Goal: Task Accomplishment & Management: Manage account settings

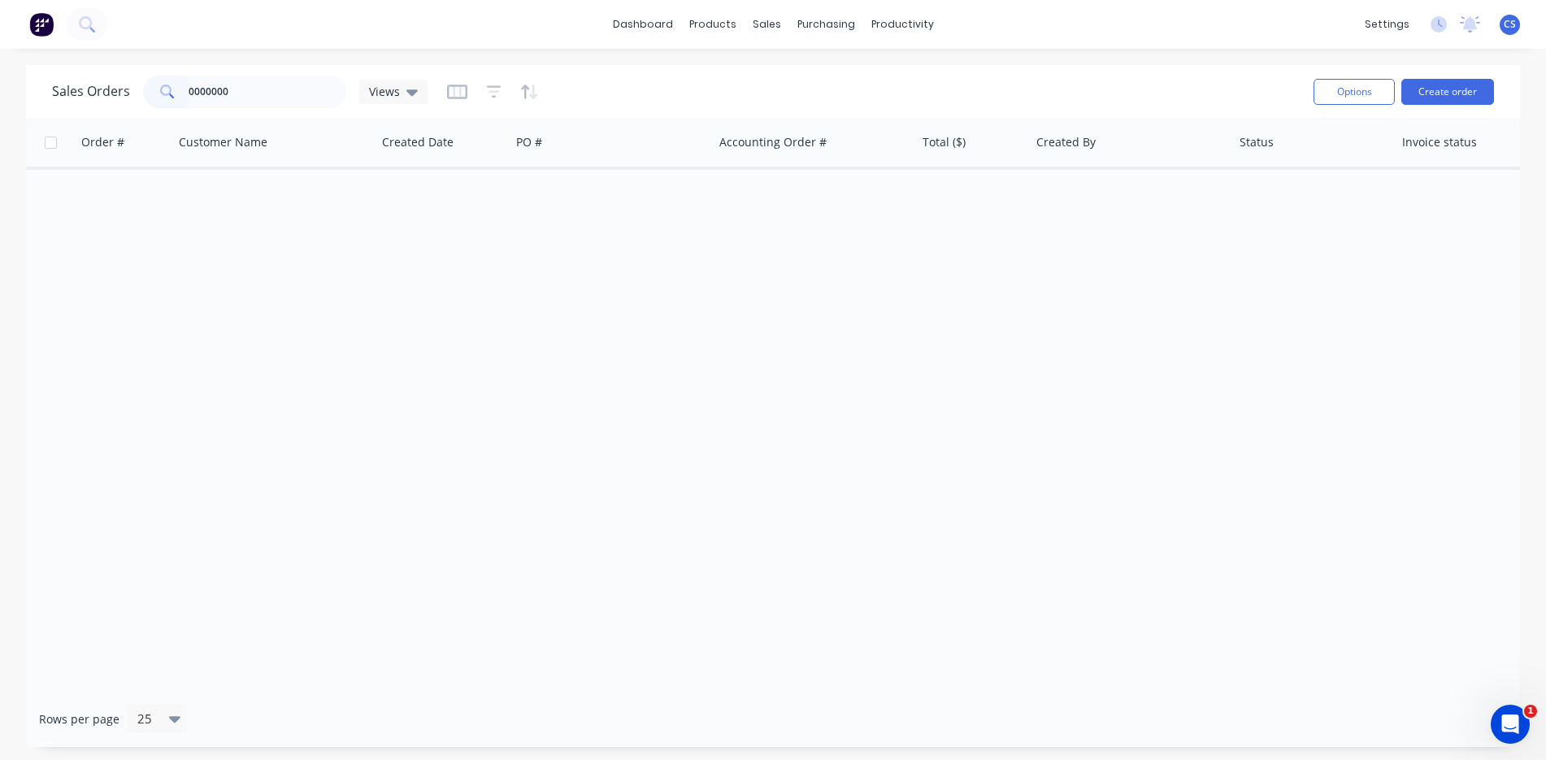
drag, startPoint x: 241, startPoint y: 88, endPoint x: 188, endPoint y: 74, distance: 54.6
click at [188, 74] on div "Sales Orders 0000000 Views" at bounding box center [676, 92] width 1249 height 40
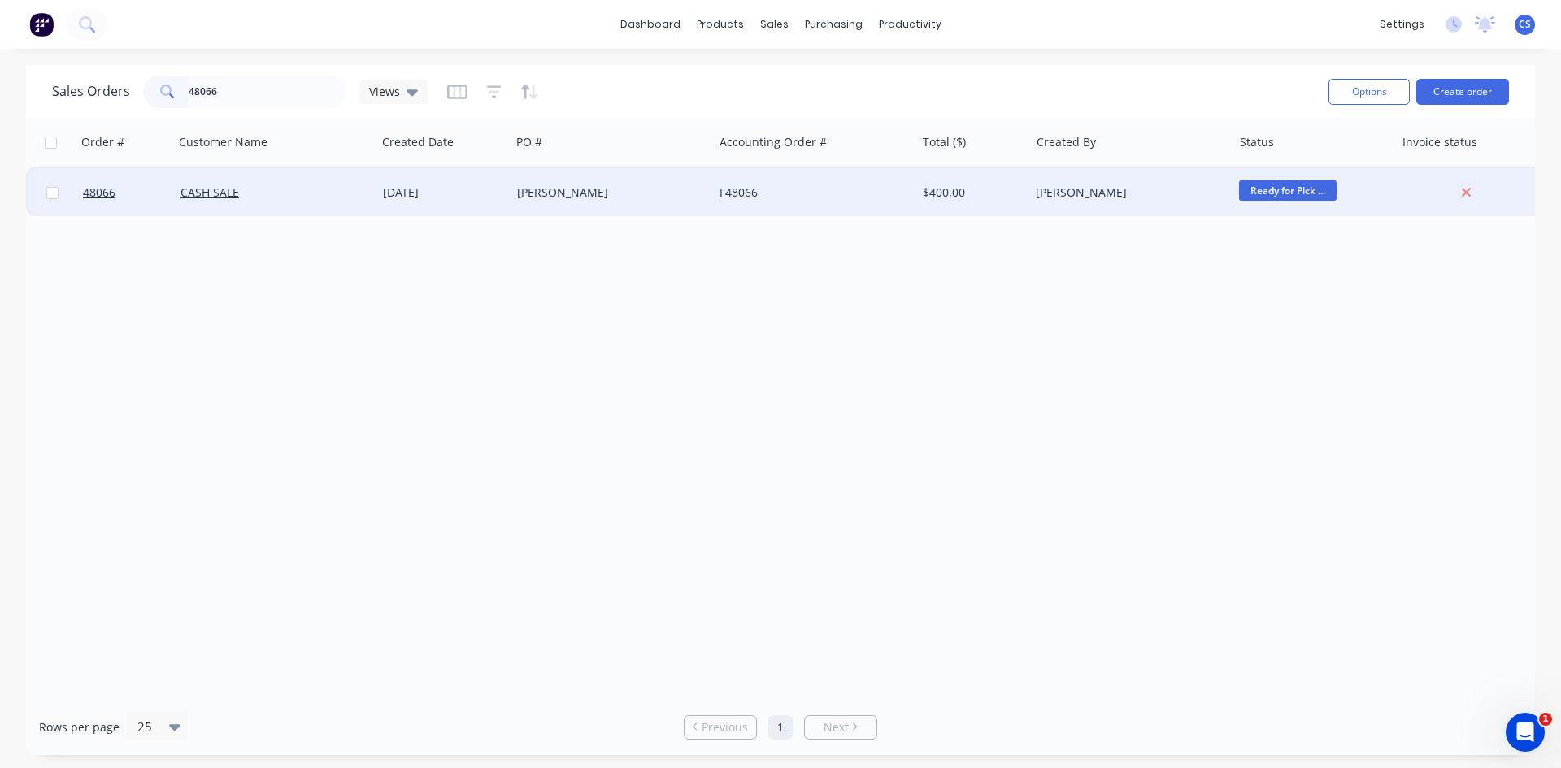
type input "48066"
click at [402, 178] on div "[DATE]" at bounding box center [443, 192] width 134 height 49
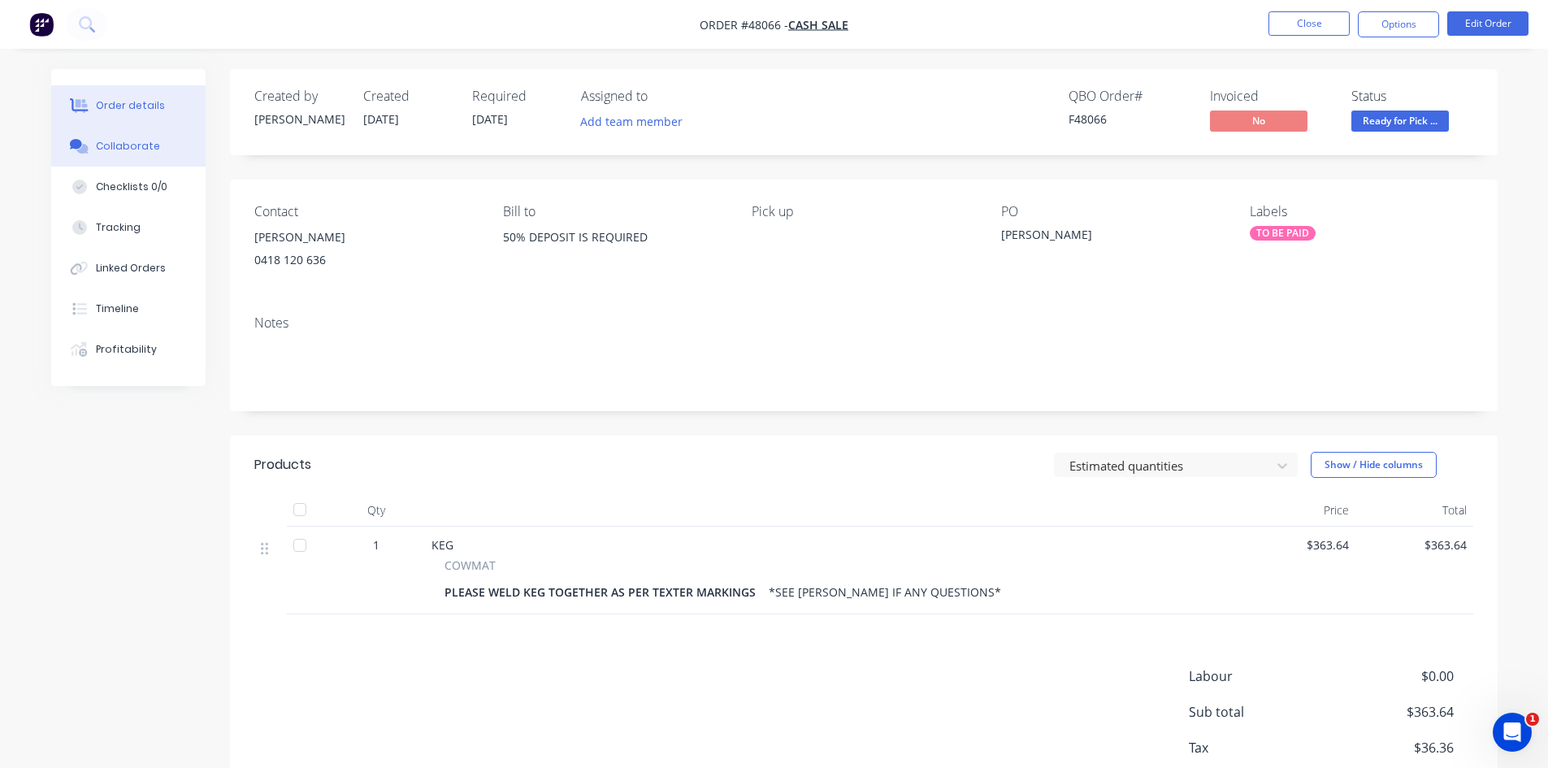
click at [124, 148] on div "Collaborate" at bounding box center [128, 146] width 64 height 15
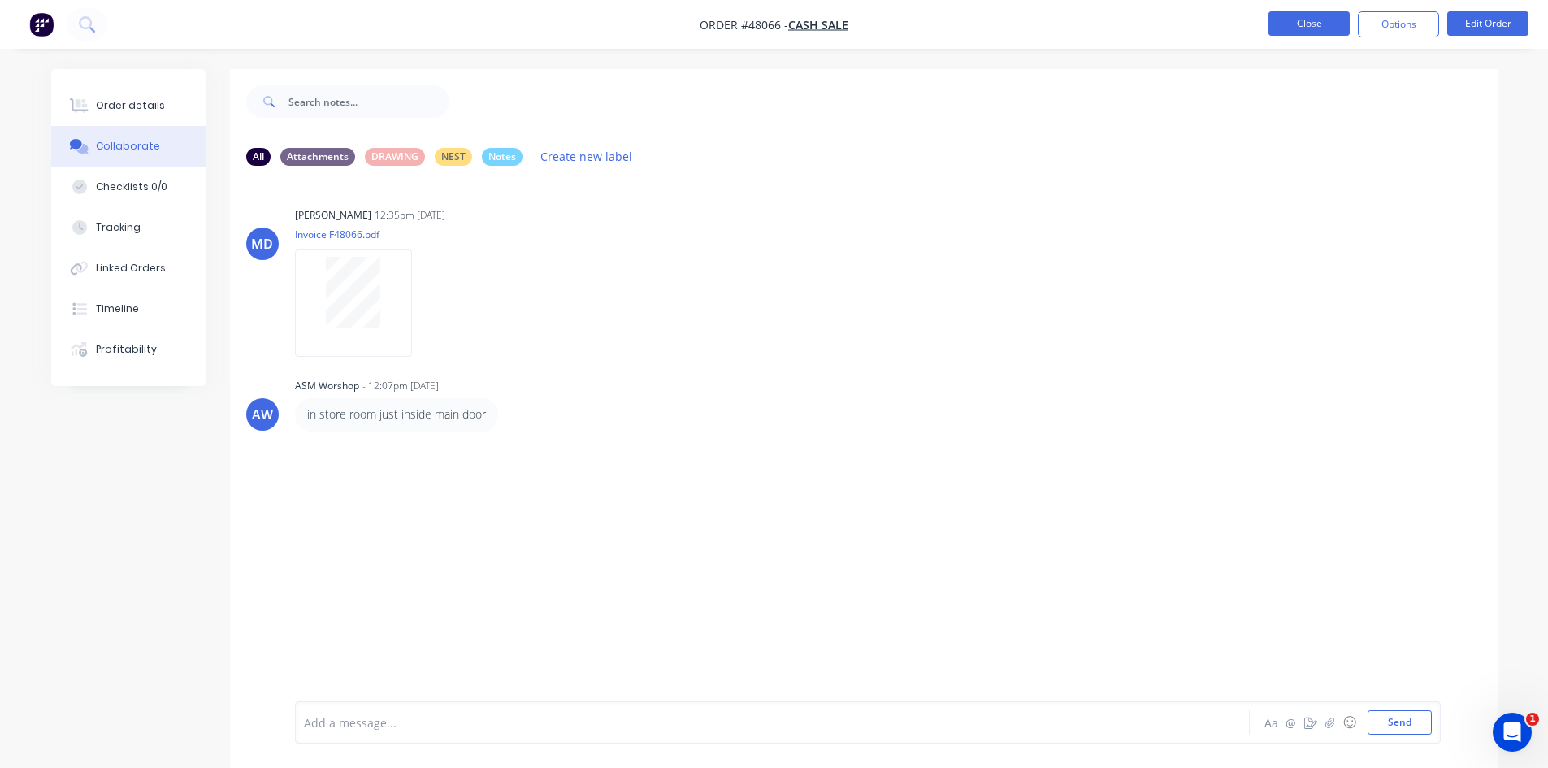
click at [1314, 24] on button "Close" at bounding box center [1309, 23] width 81 height 24
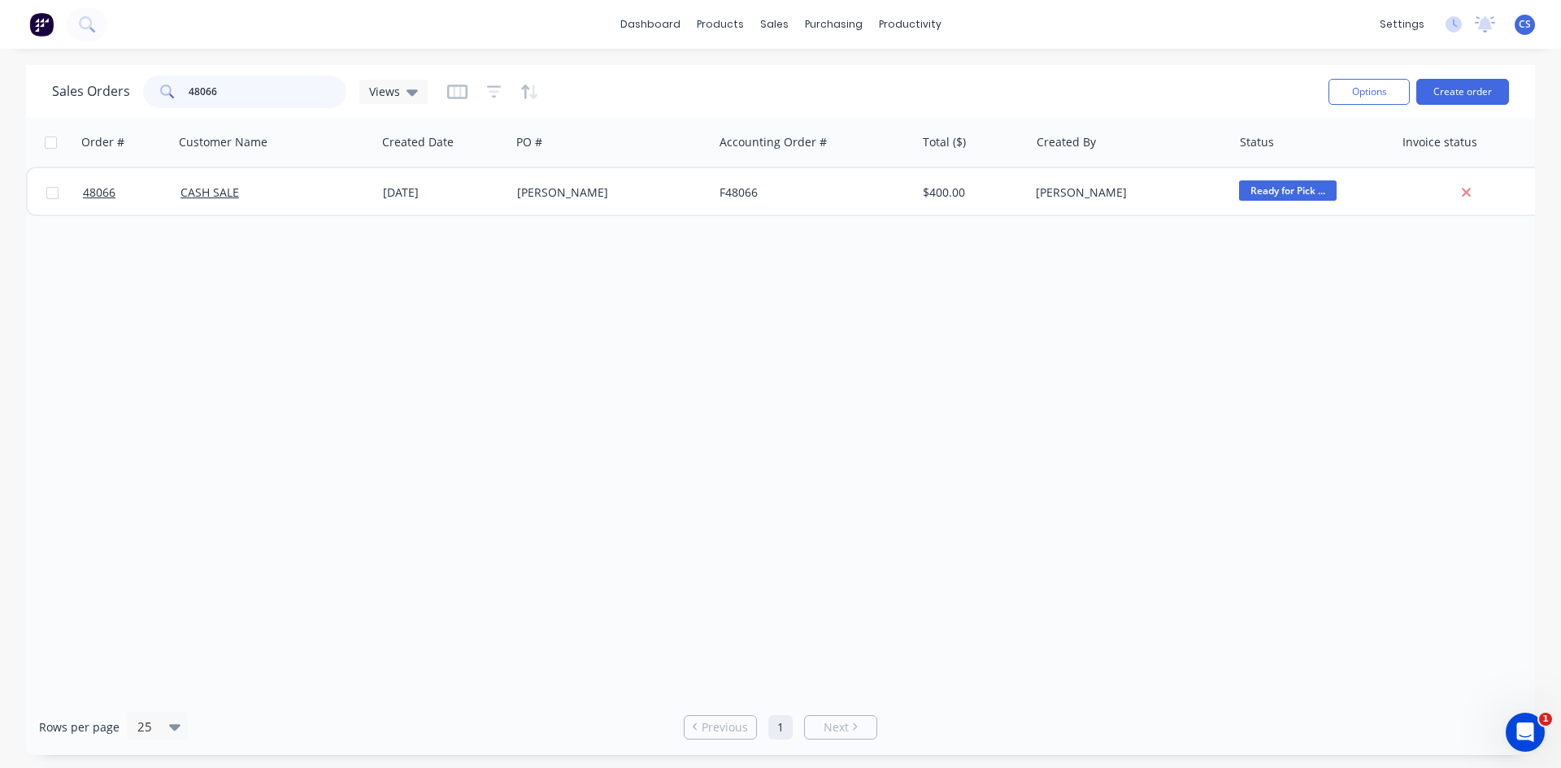
drag, startPoint x: 250, startPoint y: 85, endPoint x: 154, endPoint y: 112, distance: 99.0
click at [154, 112] on div "Sales Orders 48066 Views Options Create order" at bounding box center [780, 91] width 1509 height 53
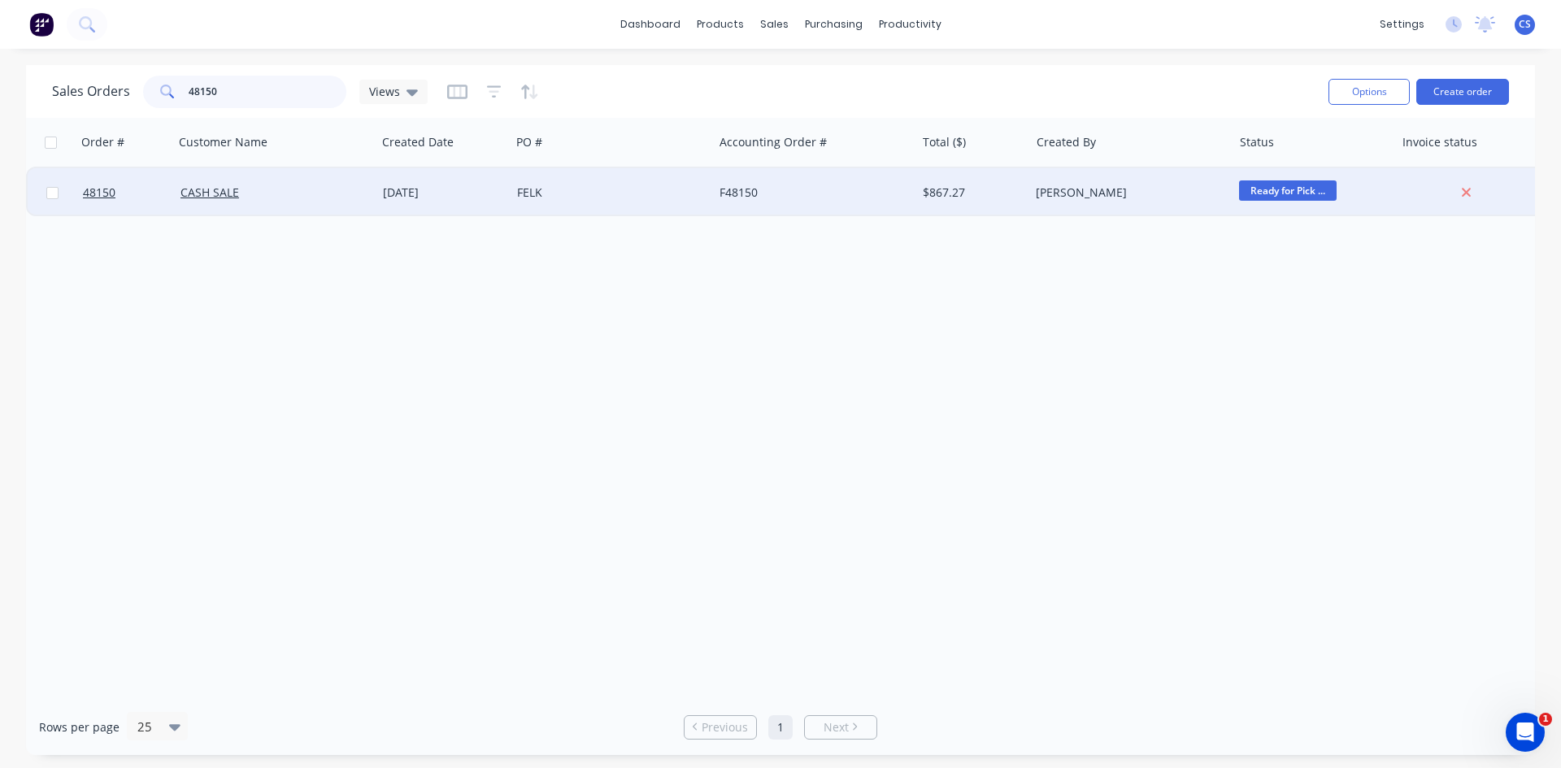
type input "48150"
click at [723, 179] on div "F48150" at bounding box center [814, 192] width 202 height 49
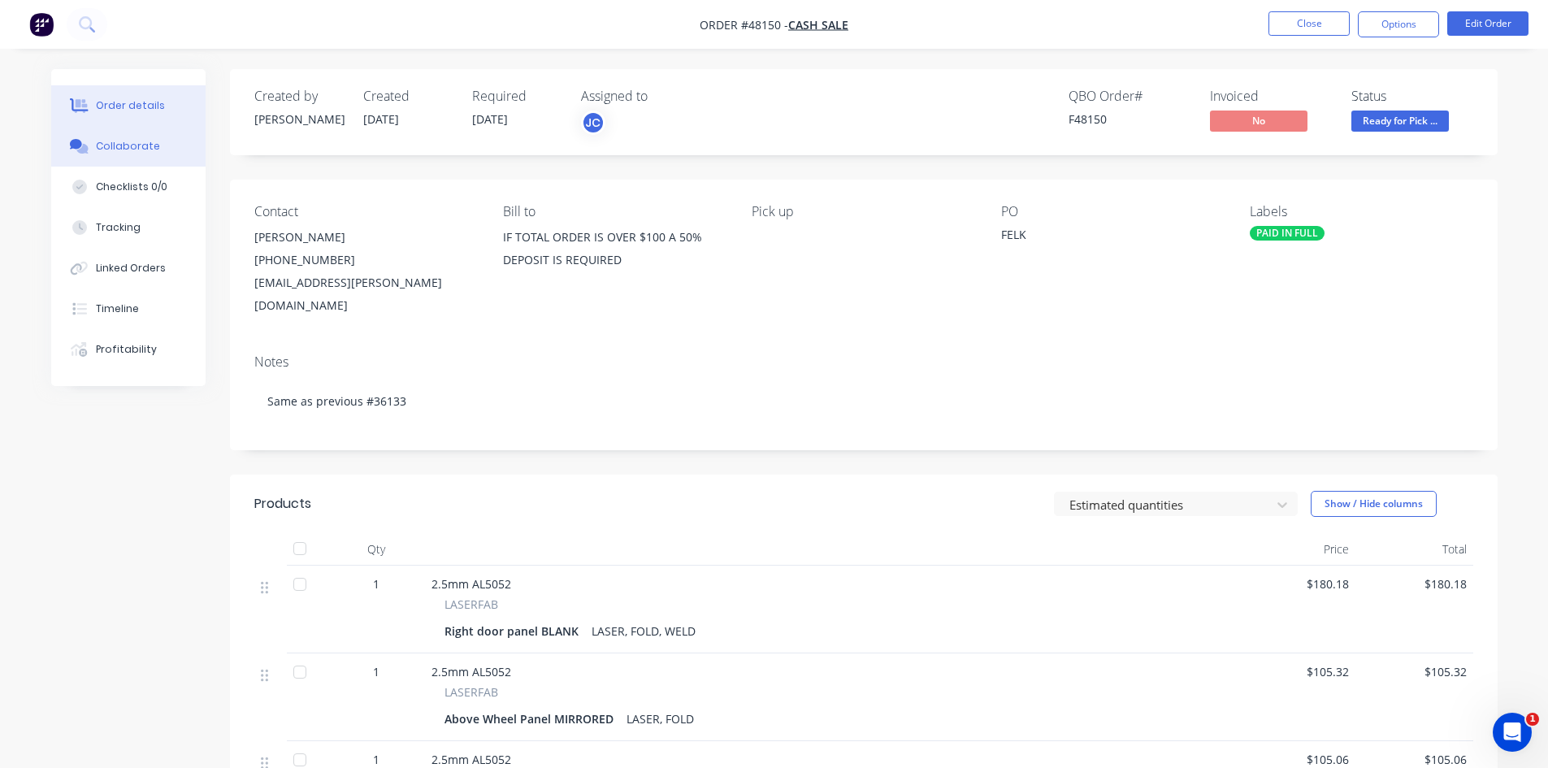
click at [115, 139] on div "Collaborate" at bounding box center [128, 146] width 64 height 15
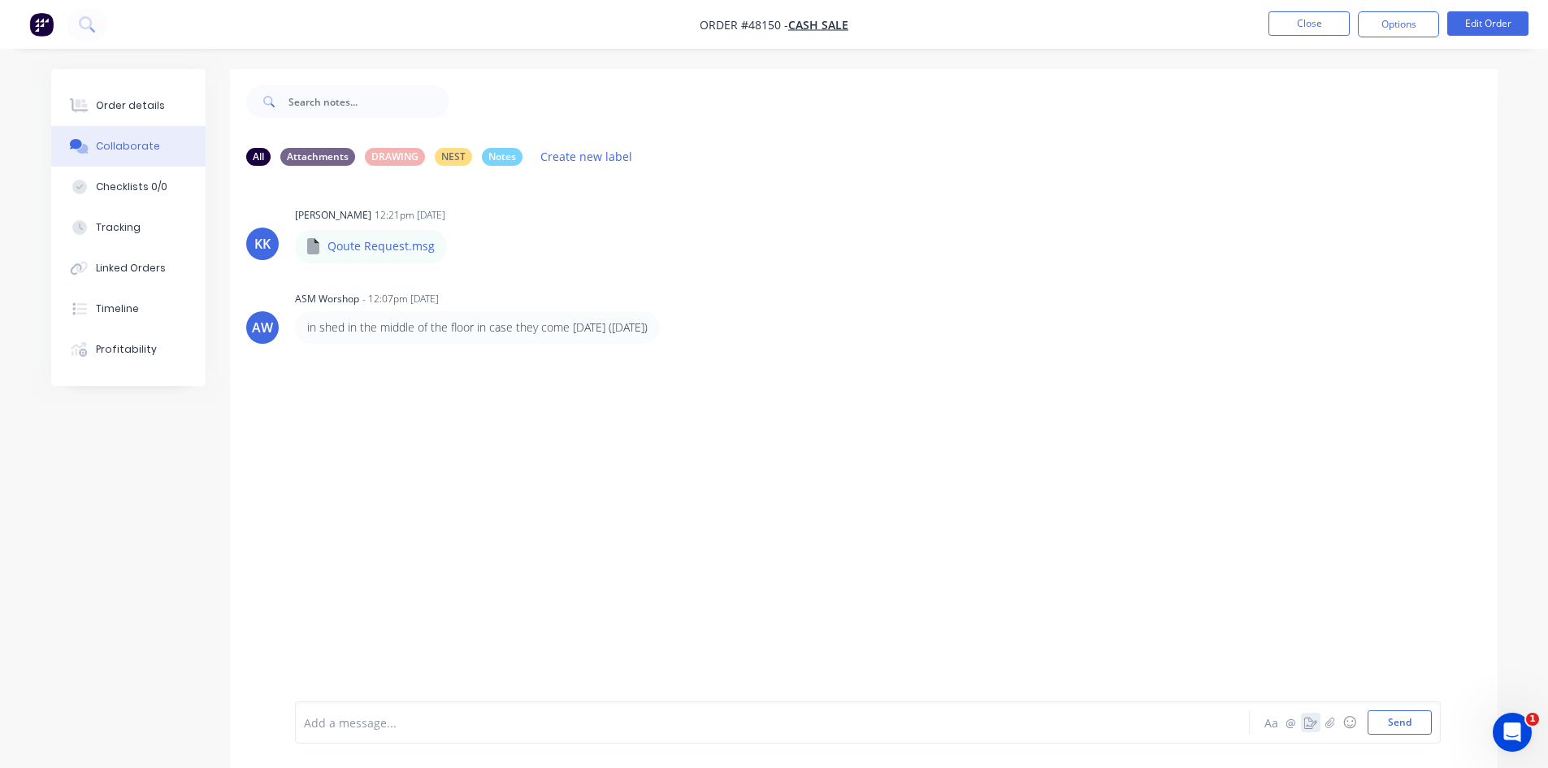
click at [1305, 724] on icon "button" at bounding box center [1311, 722] width 13 height 11
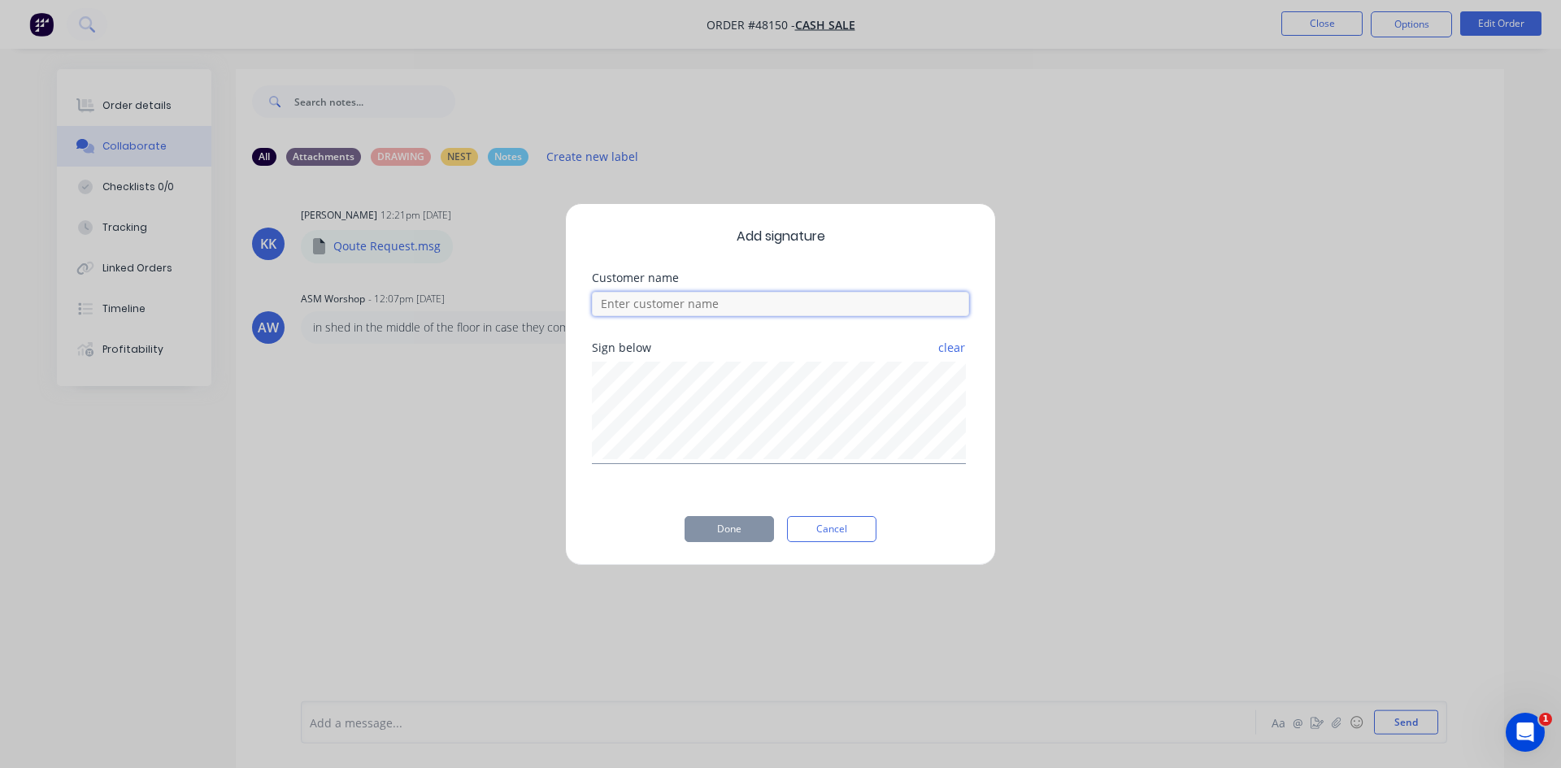
click at [625, 302] on input at bounding box center [780, 304] width 377 height 24
type input "v"
type input "[PERSON_NAME]"
click at [737, 543] on div "Add signature Customer name [PERSON_NAME] below clear Done Cancel" at bounding box center [780, 384] width 431 height 363
click at [771, 521] on button "Done" at bounding box center [728, 529] width 89 height 26
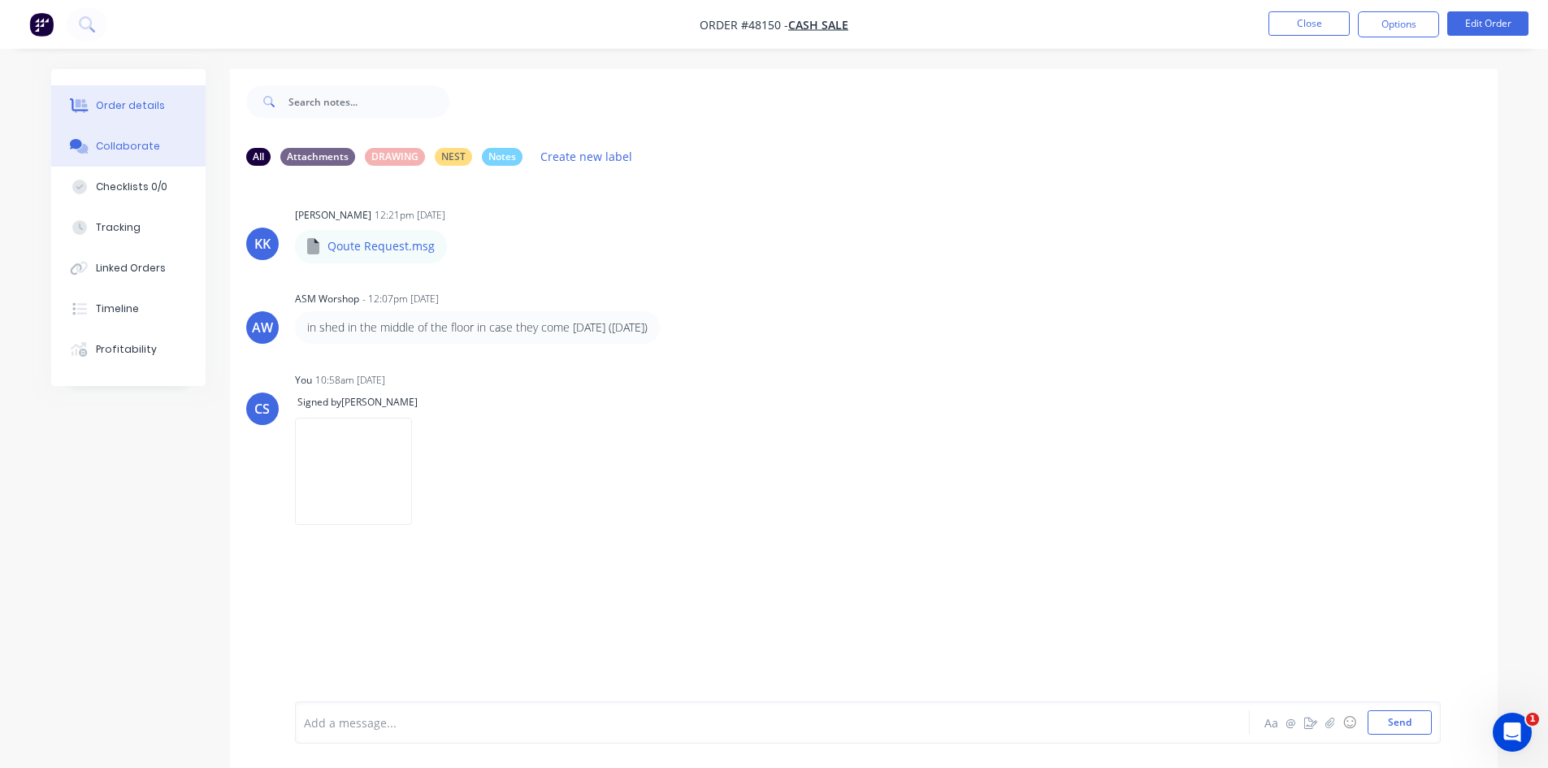
click at [115, 91] on button "Order details" at bounding box center [128, 105] width 154 height 41
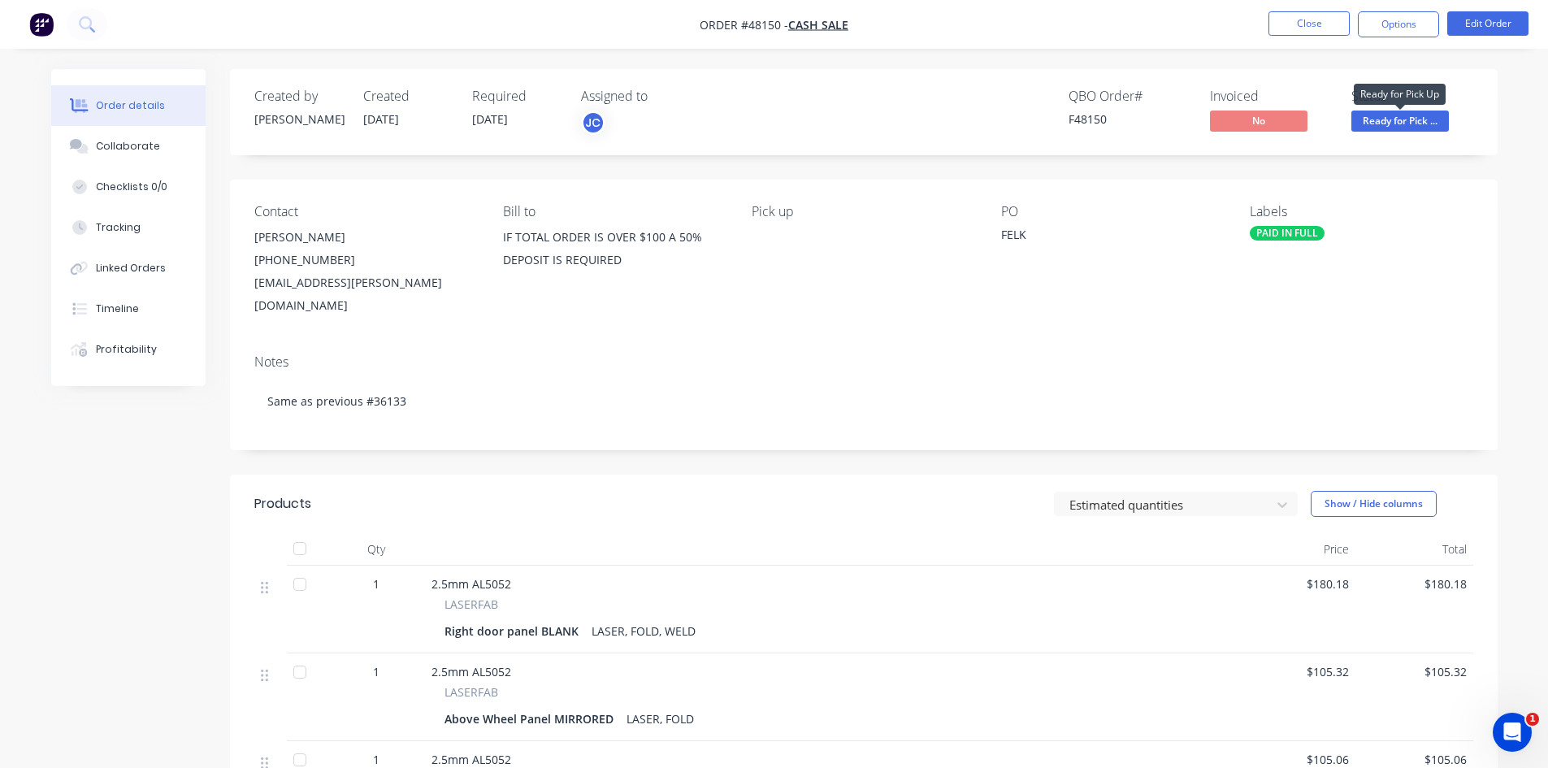
click at [1396, 124] on span "Ready for Pick ..." at bounding box center [1401, 121] width 98 height 20
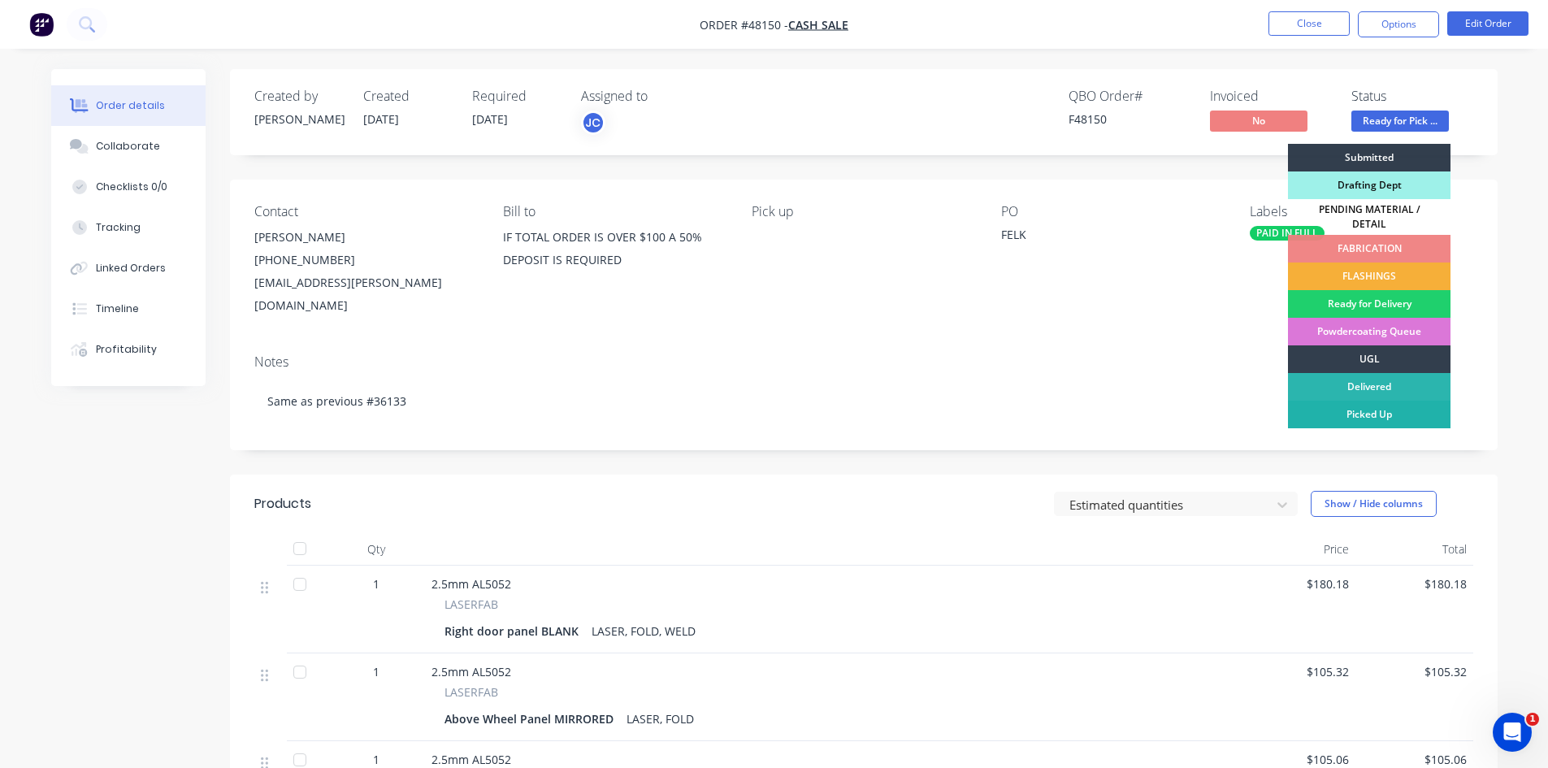
click at [1378, 406] on div "Picked Up" at bounding box center [1369, 415] width 163 height 28
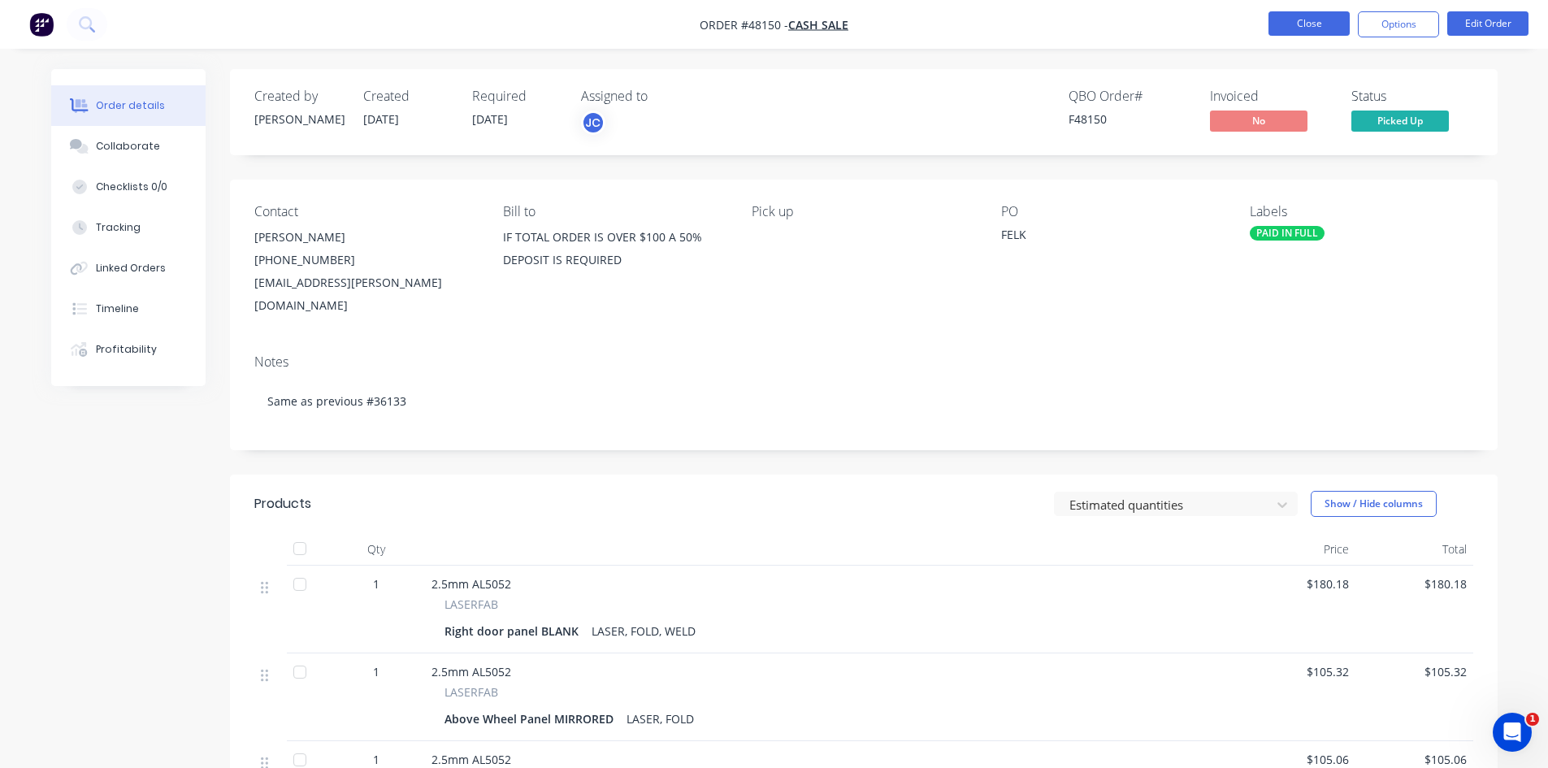
click at [1314, 23] on button "Close" at bounding box center [1309, 23] width 81 height 24
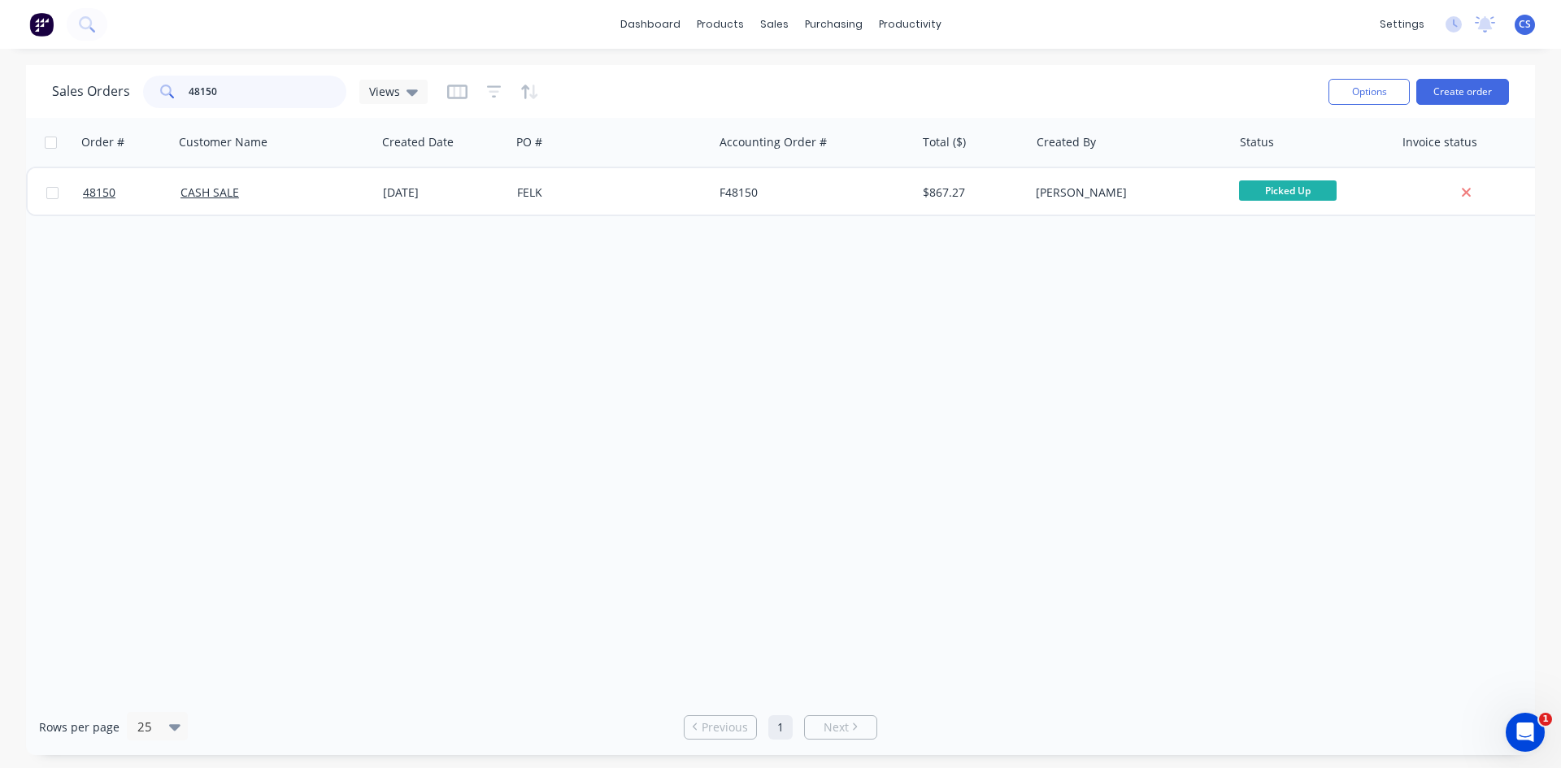
drag, startPoint x: 304, startPoint y: 97, endPoint x: 0, endPoint y: 70, distance: 305.2
click at [0, 70] on div "Sales Orders 48150 Views Options Create order Order # Customer Name Created Dat…" at bounding box center [780, 410] width 1561 height 690
drag, startPoint x: 250, startPoint y: 86, endPoint x: 98, endPoint y: 2, distance: 173.5
click at [74, 63] on div "dashboard products sales purchasing productivity dashboard products Product Cat…" at bounding box center [780, 384] width 1561 height 768
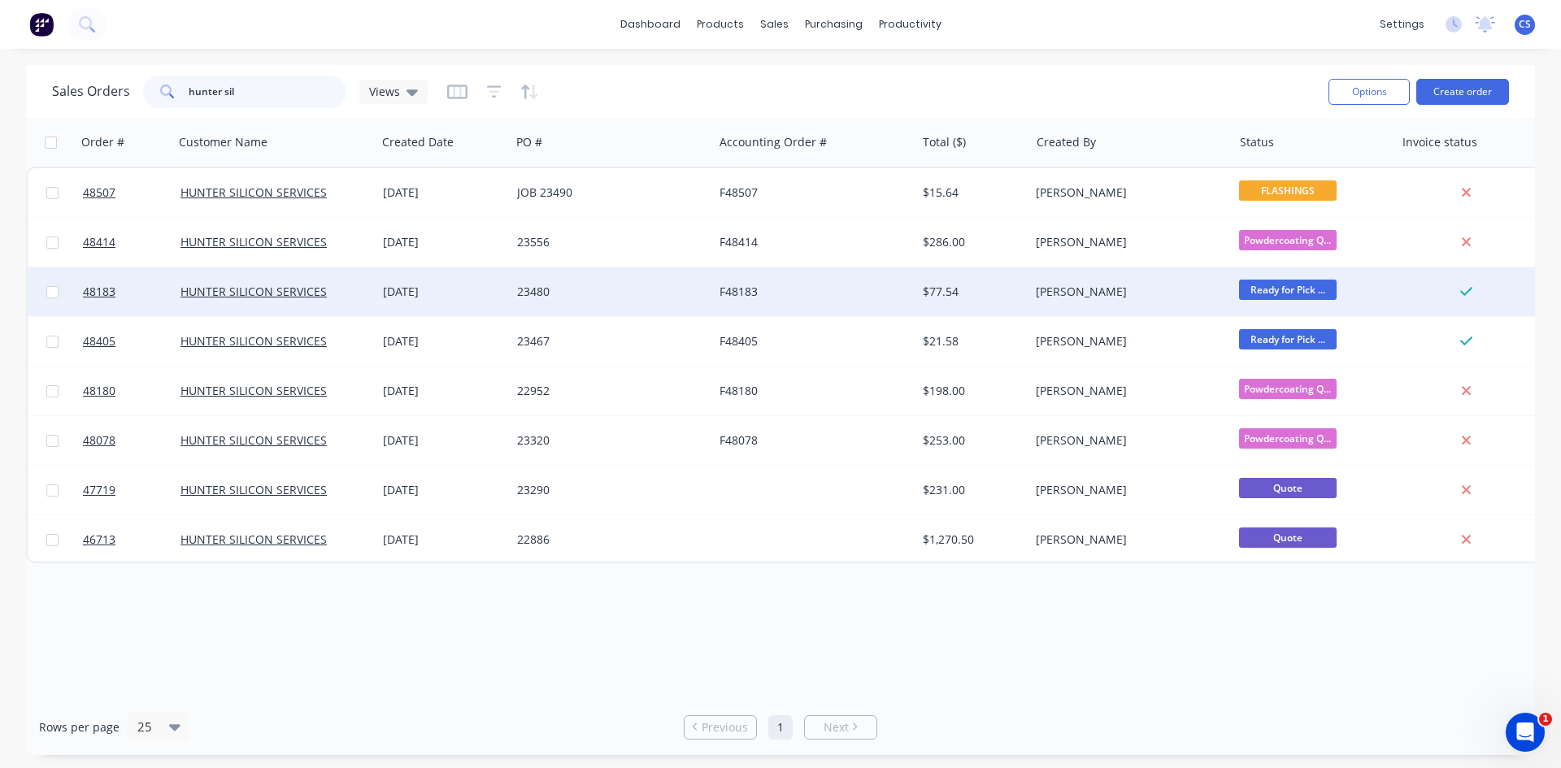
type input "hunter sil"
click at [757, 294] on div "F48183" at bounding box center [809, 292] width 180 height 16
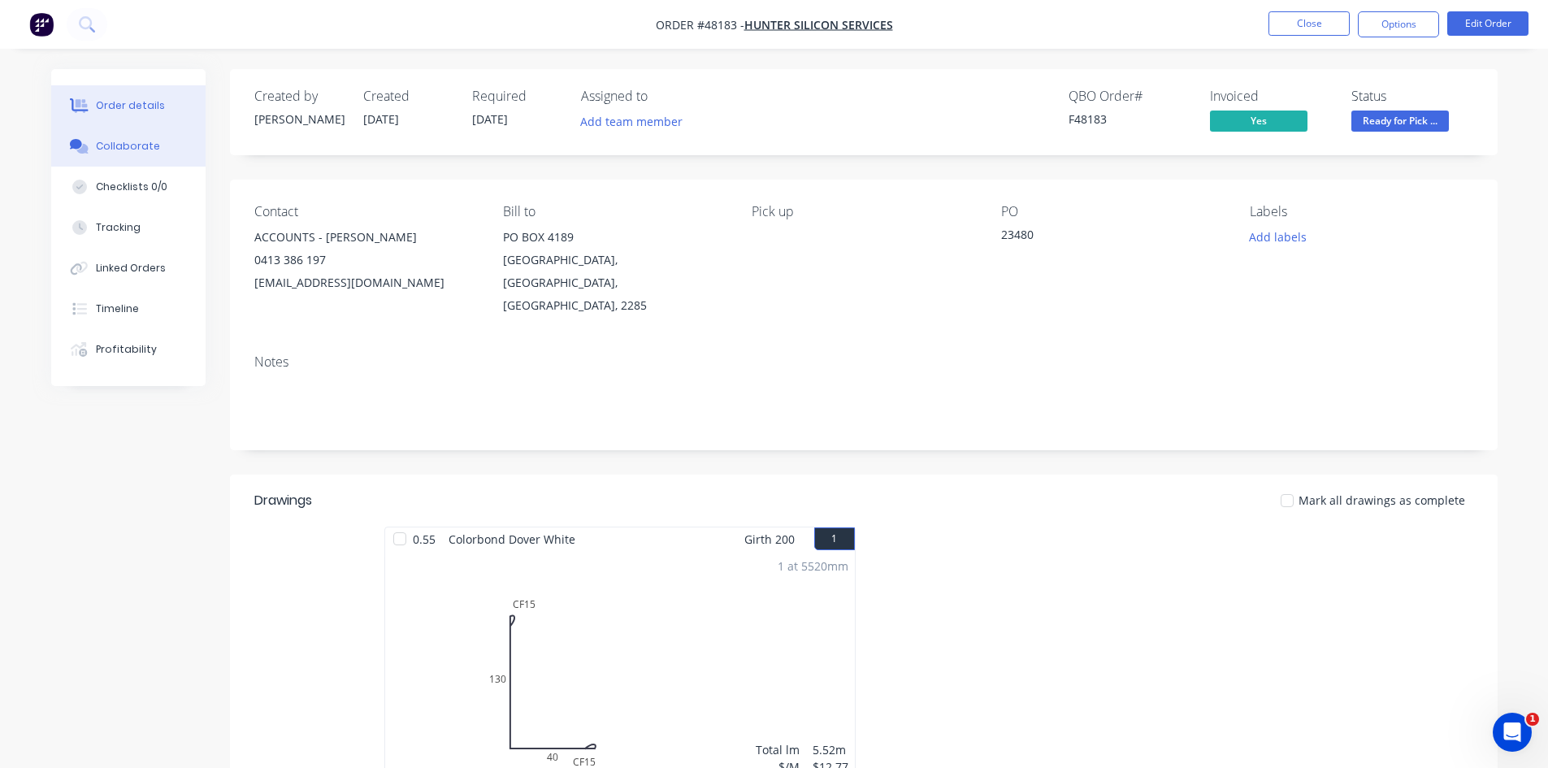
click at [134, 142] on div "Collaborate" at bounding box center [128, 146] width 64 height 15
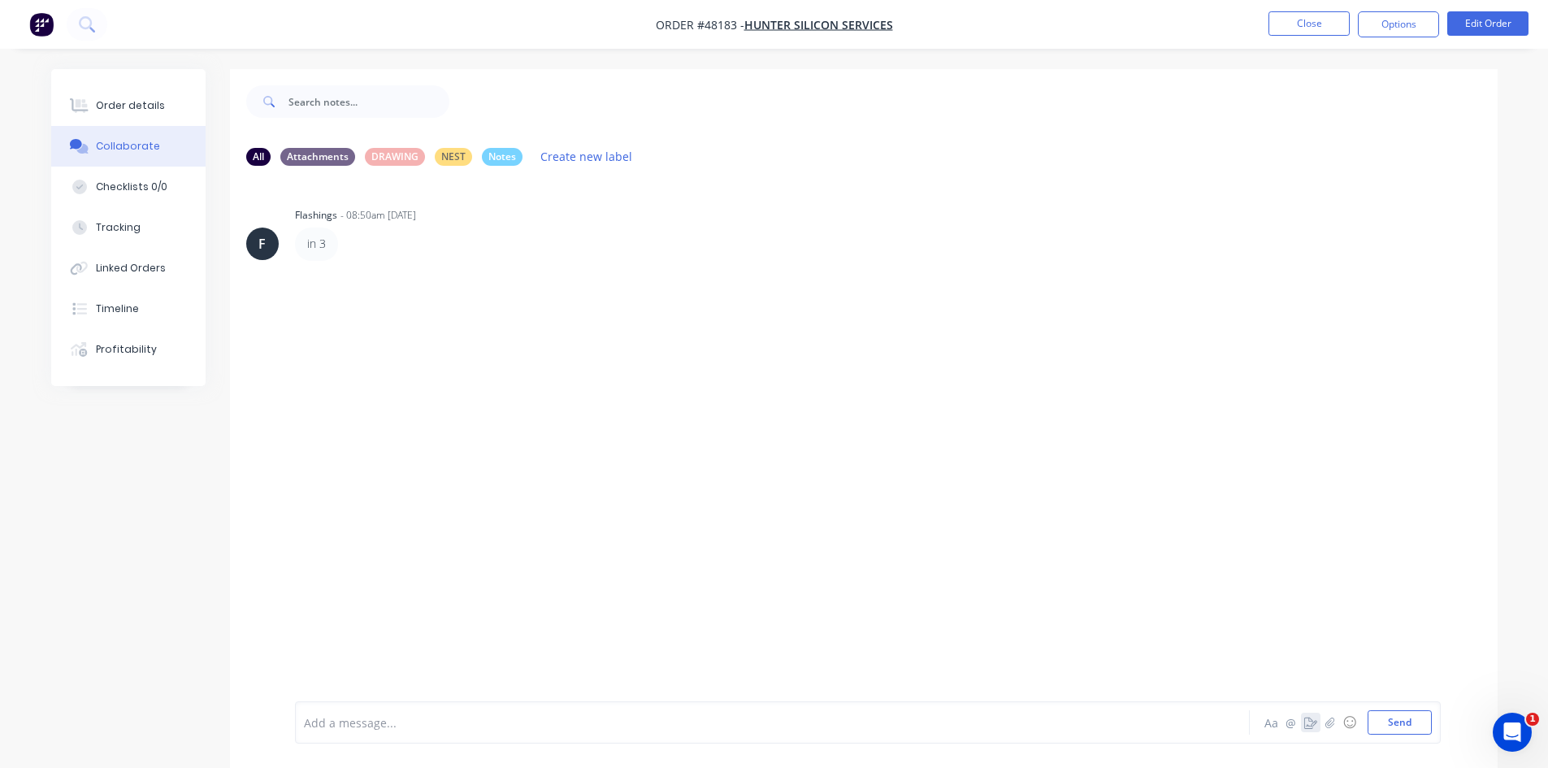
click at [1305, 722] on icon "button" at bounding box center [1311, 722] width 13 height 11
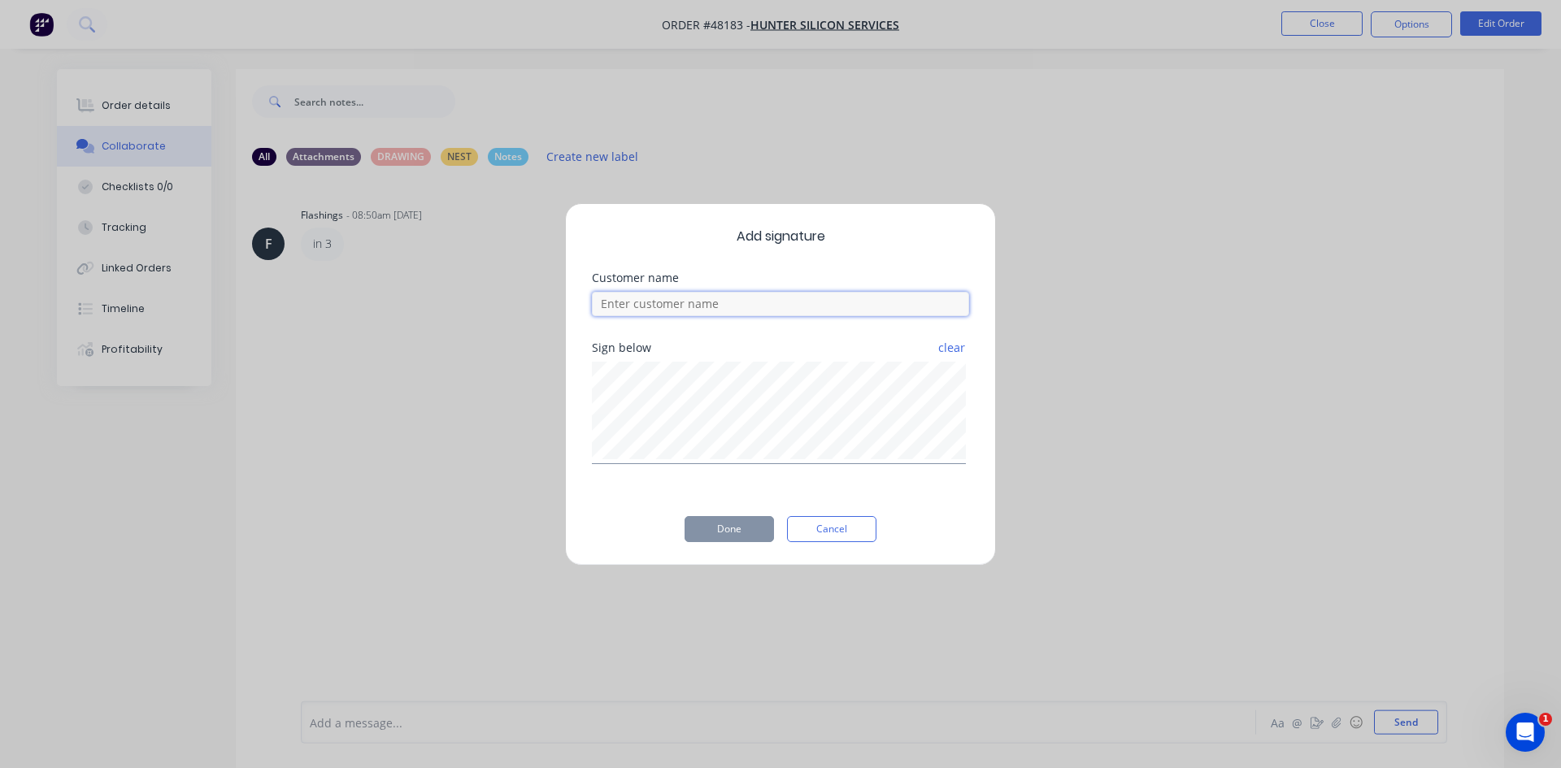
click at [684, 306] on input at bounding box center [780, 304] width 377 height 24
type input "nikki"
click at [733, 529] on button "Done" at bounding box center [728, 529] width 89 height 26
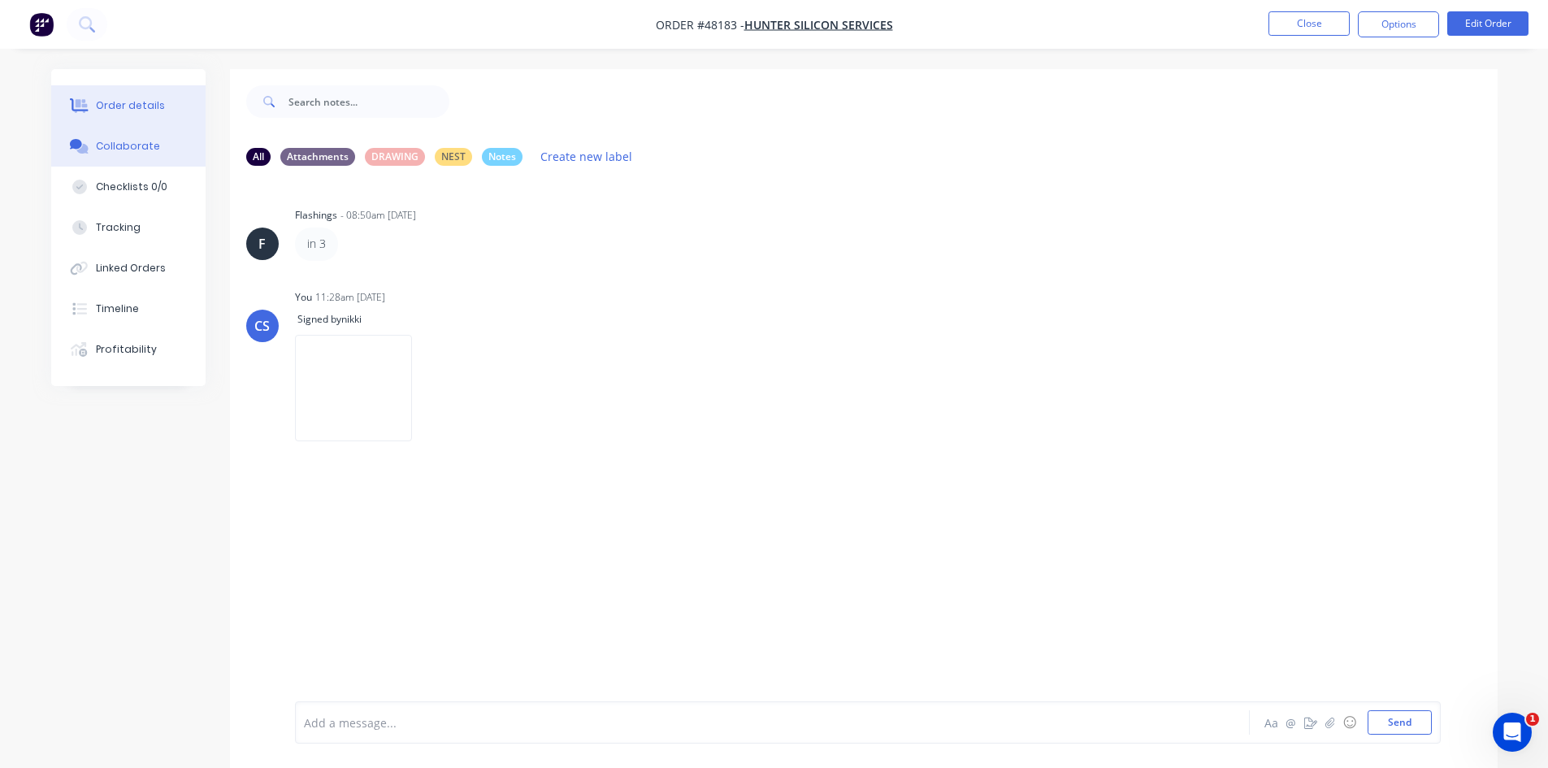
click at [126, 115] on button "Order details" at bounding box center [128, 105] width 154 height 41
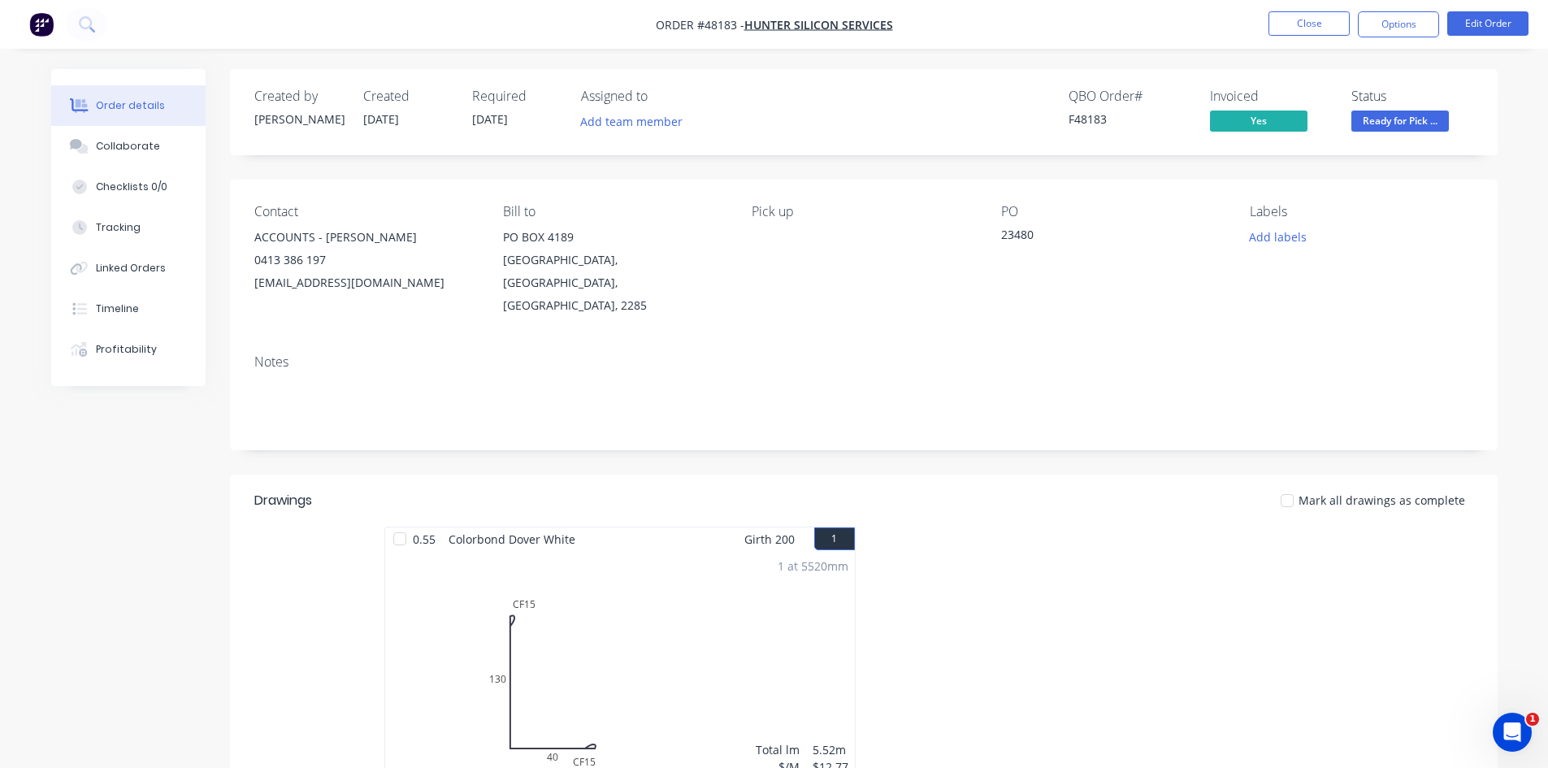
click at [1436, 119] on span "Ready for Pick ..." at bounding box center [1401, 121] width 98 height 20
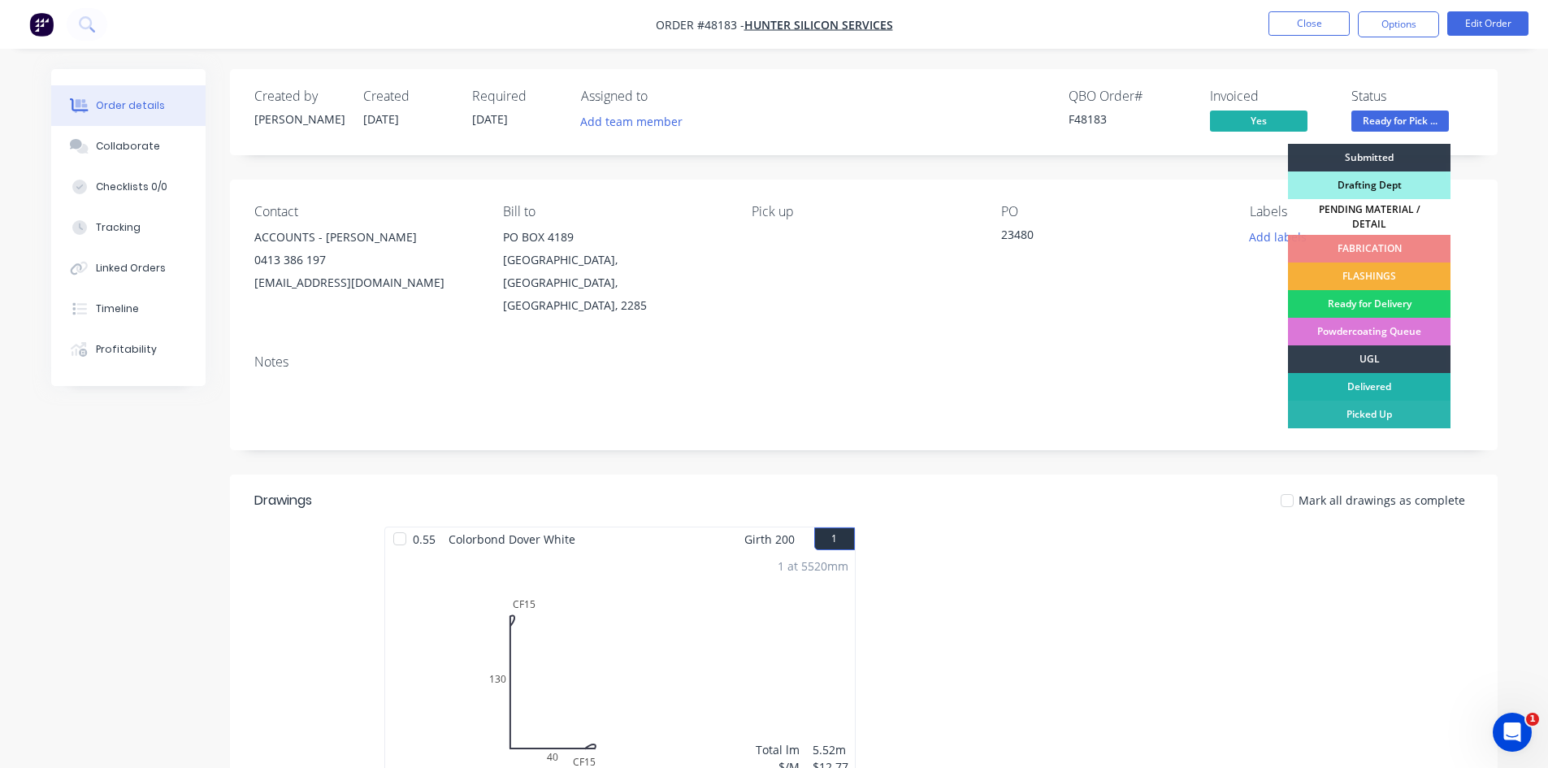
click at [1401, 391] on div "Delivered" at bounding box center [1369, 387] width 163 height 28
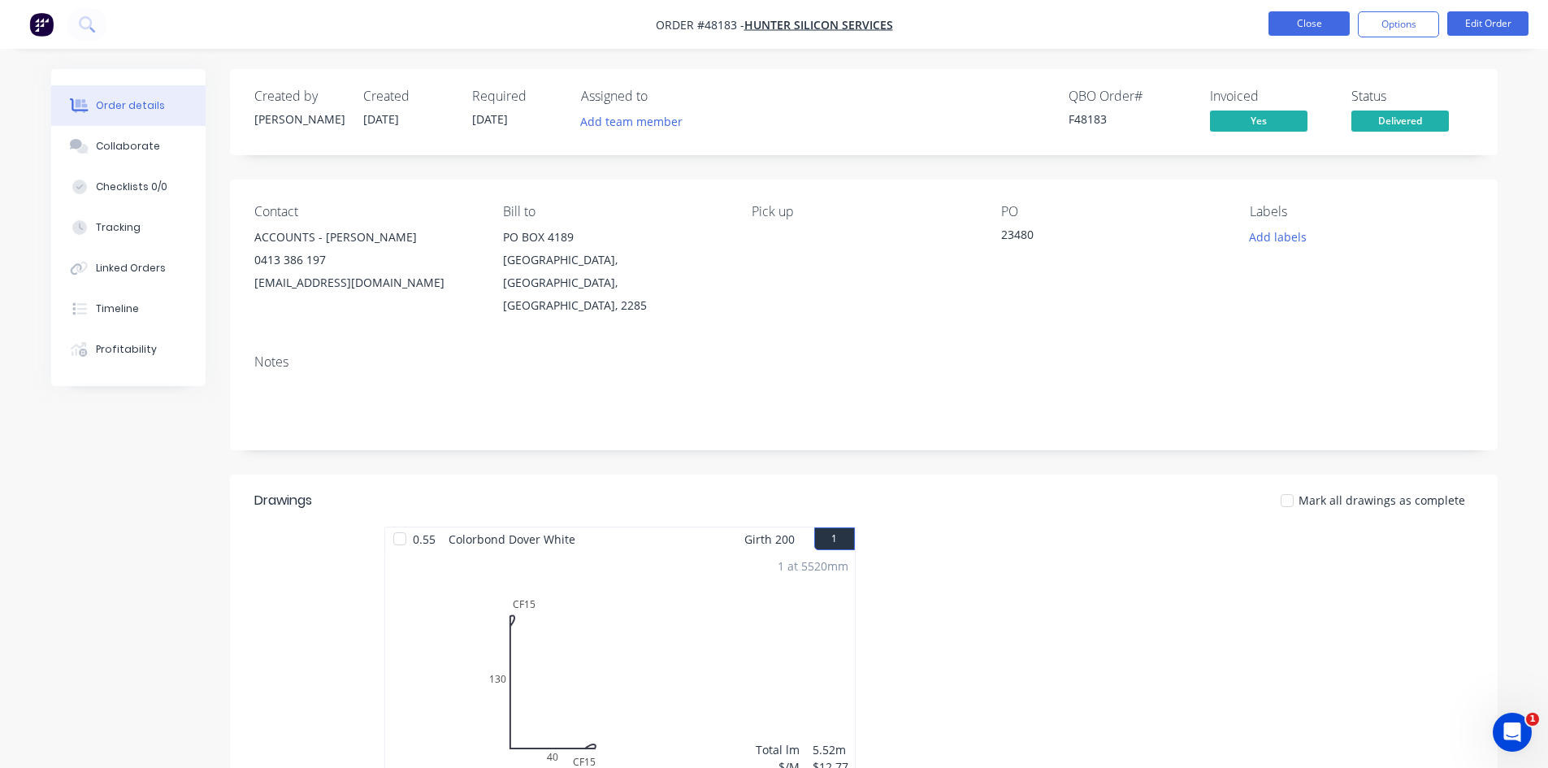
click at [1322, 17] on button "Close" at bounding box center [1309, 23] width 81 height 24
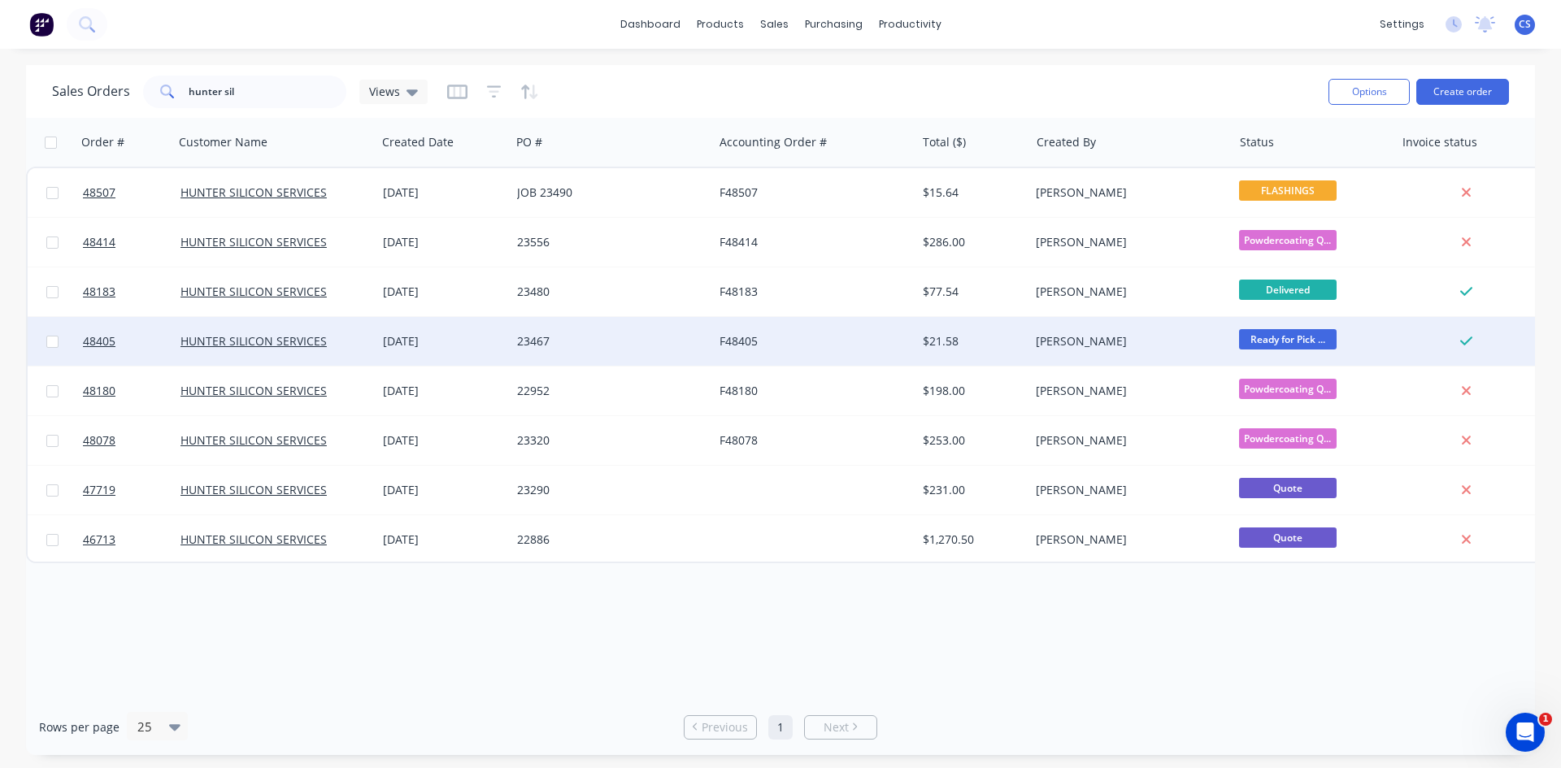
click at [410, 335] on div "[DATE]" at bounding box center [443, 341] width 121 height 16
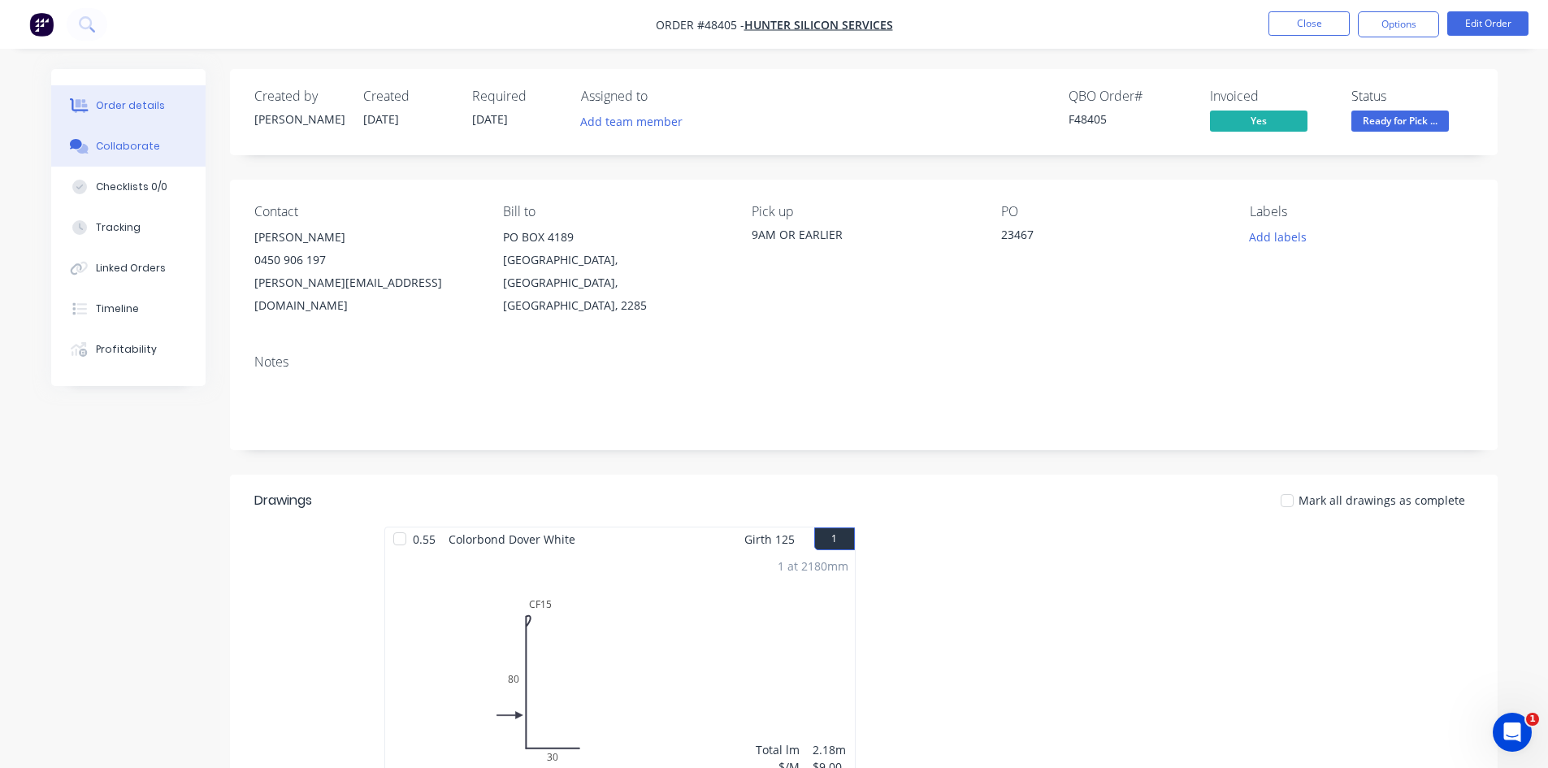
click at [136, 150] on div "Collaborate" at bounding box center [128, 146] width 64 height 15
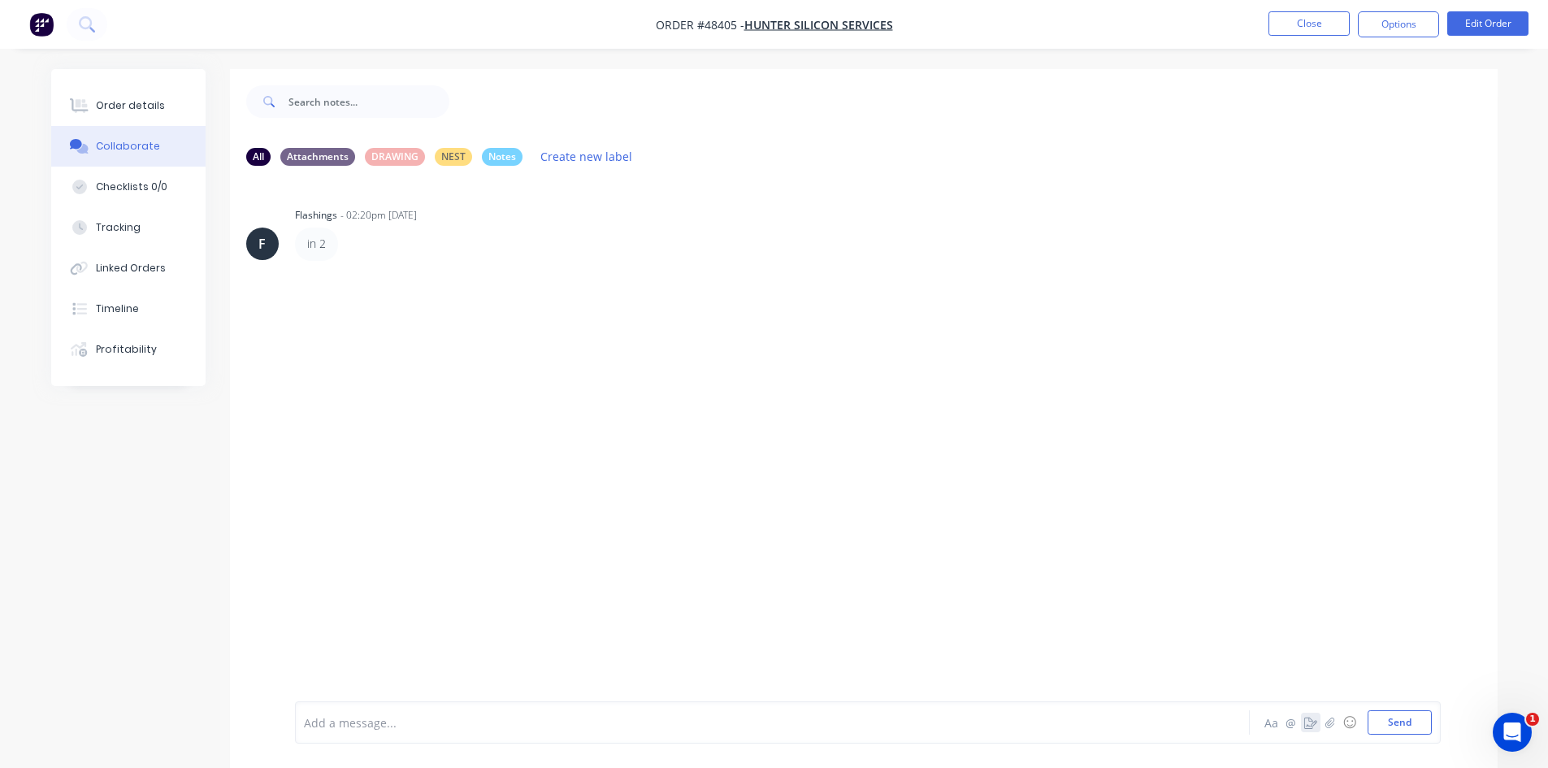
click at [1310, 722] on icon "button" at bounding box center [1311, 722] width 13 height 11
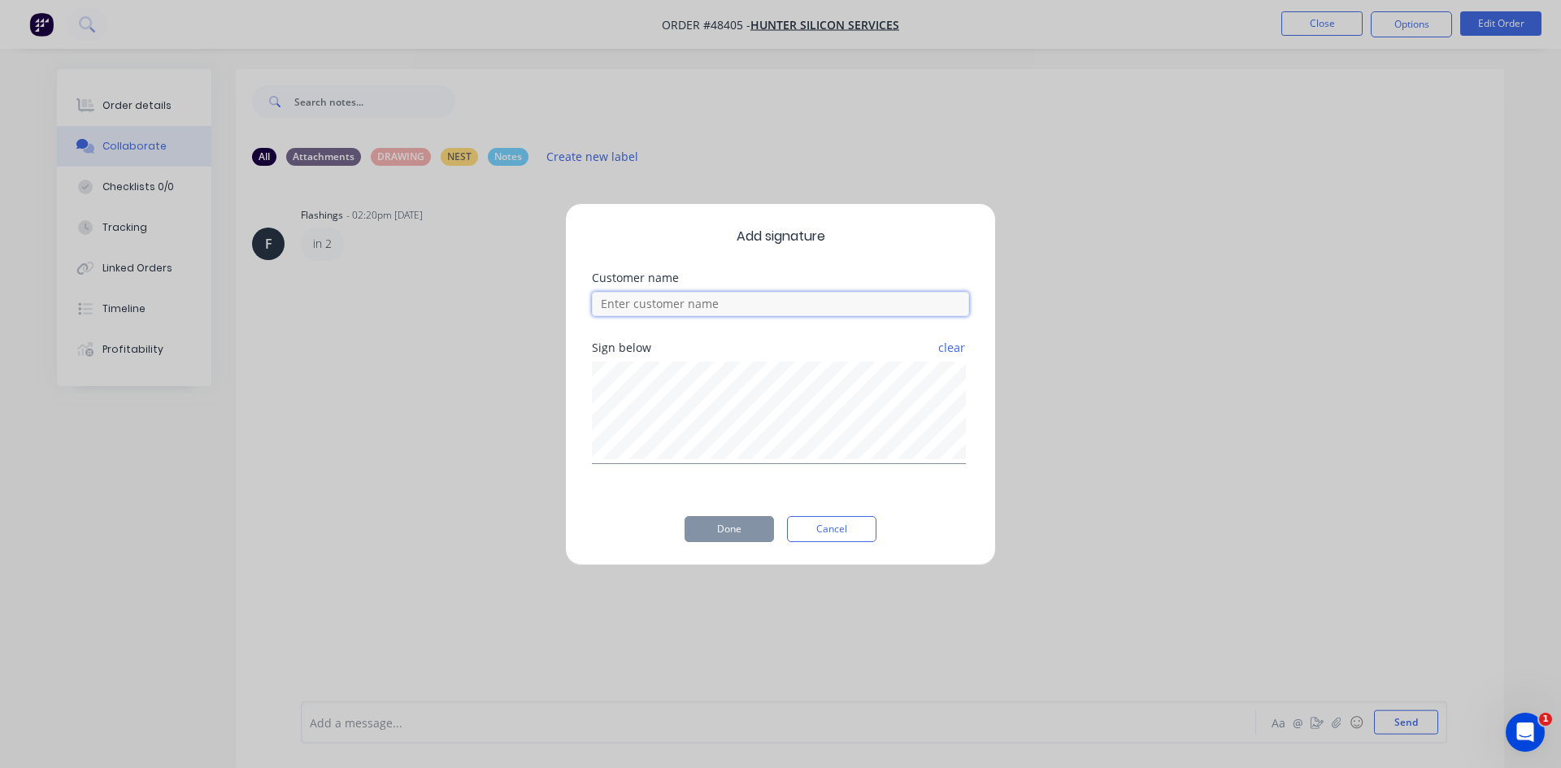
click at [819, 311] on input at bounding box center [780, 304] width 377 height 24
type input "[PERSON_NAME]"
click at [745, 528] on button "Done" at bounding box center [728, 529] width 89 height 26
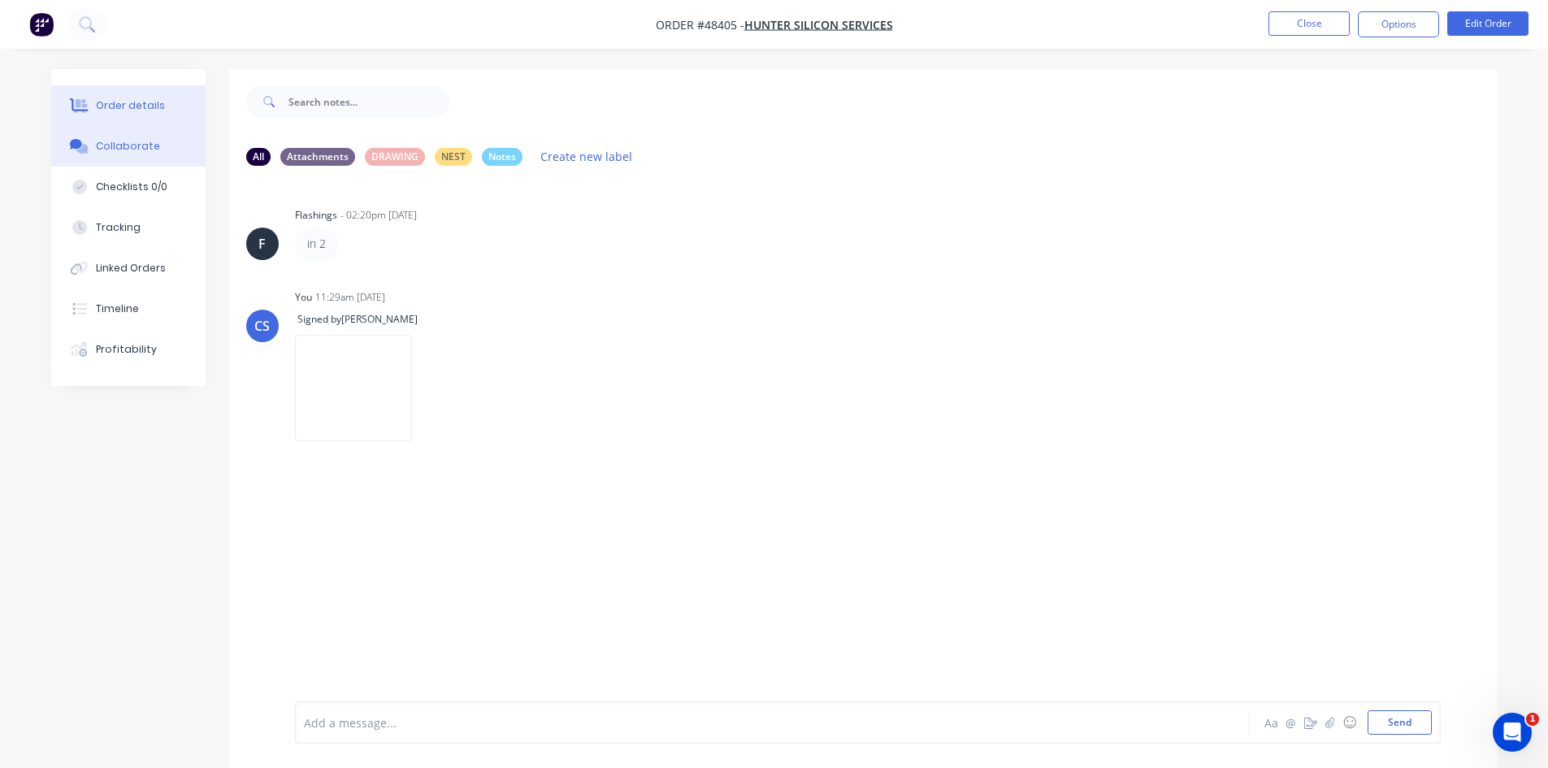
click at [139, 92] on button "Order details" at bounding box center [128, 105] width 154 height 41
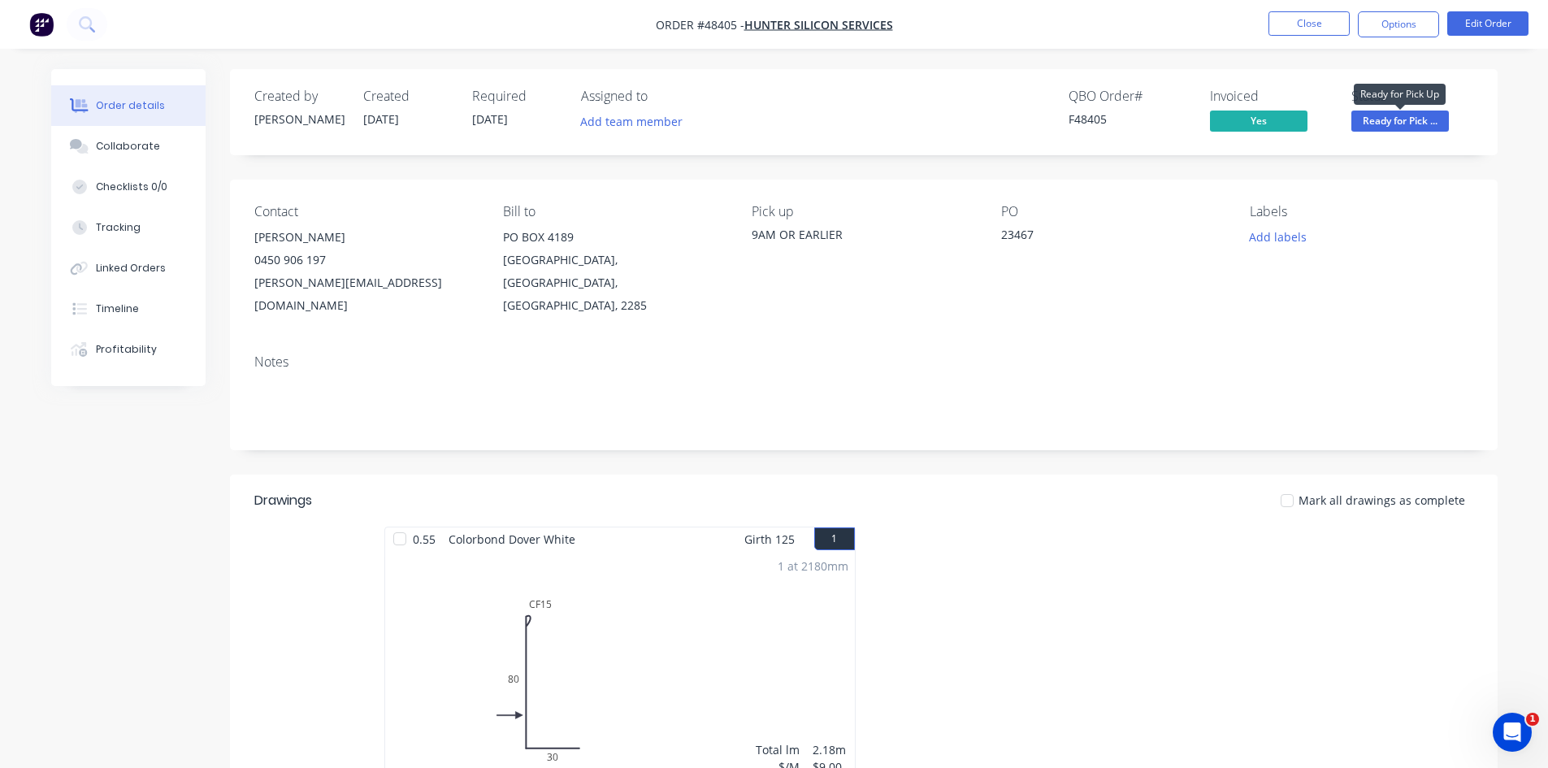
click at [1429, 124] on span "Ready for Pick ..." at bounding box center [1401, 121] width 98 height 20
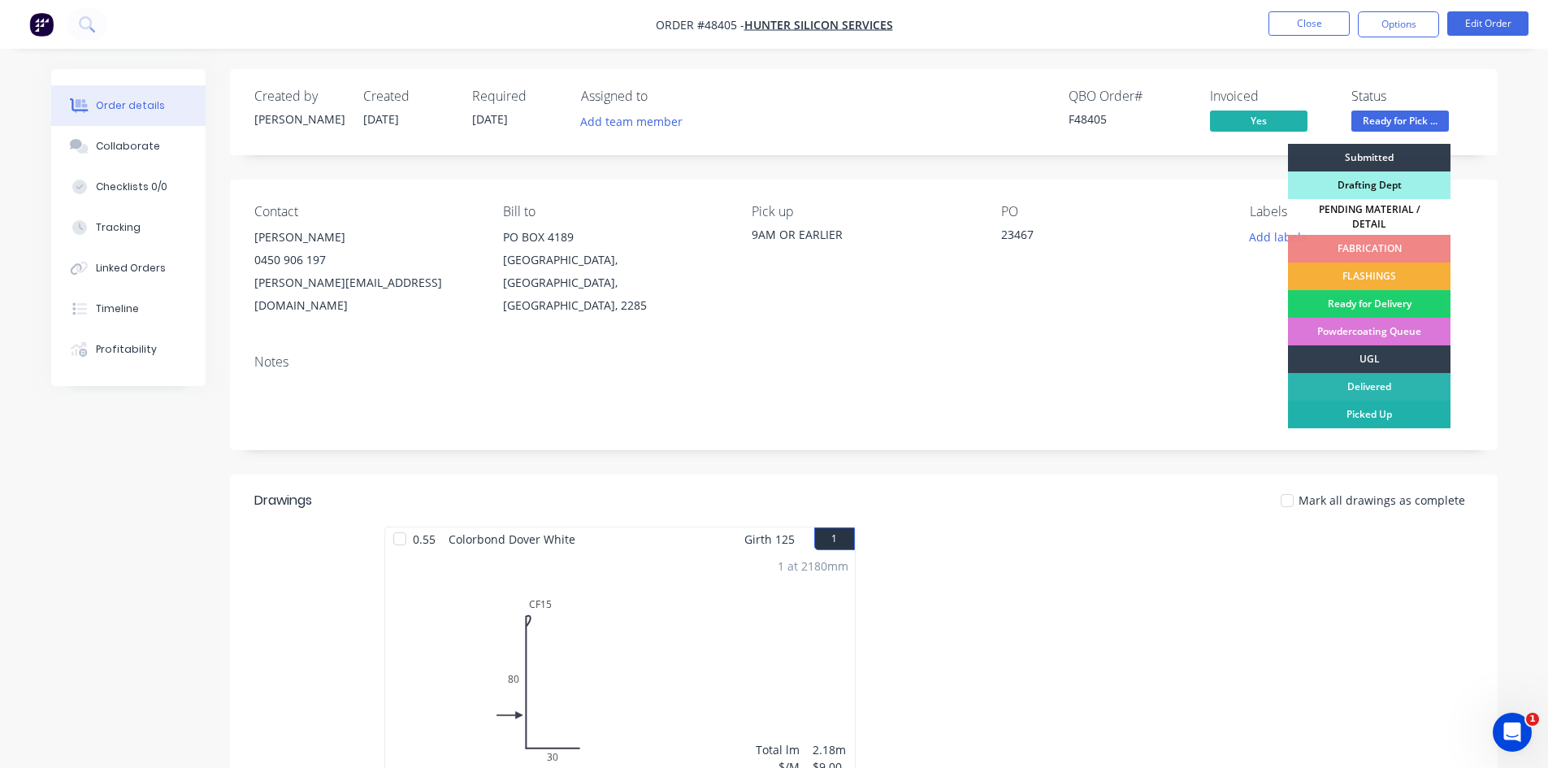
click at [1421, 406] on div "Picked Up" at bounding box center [1369, 415] width 163 height 28
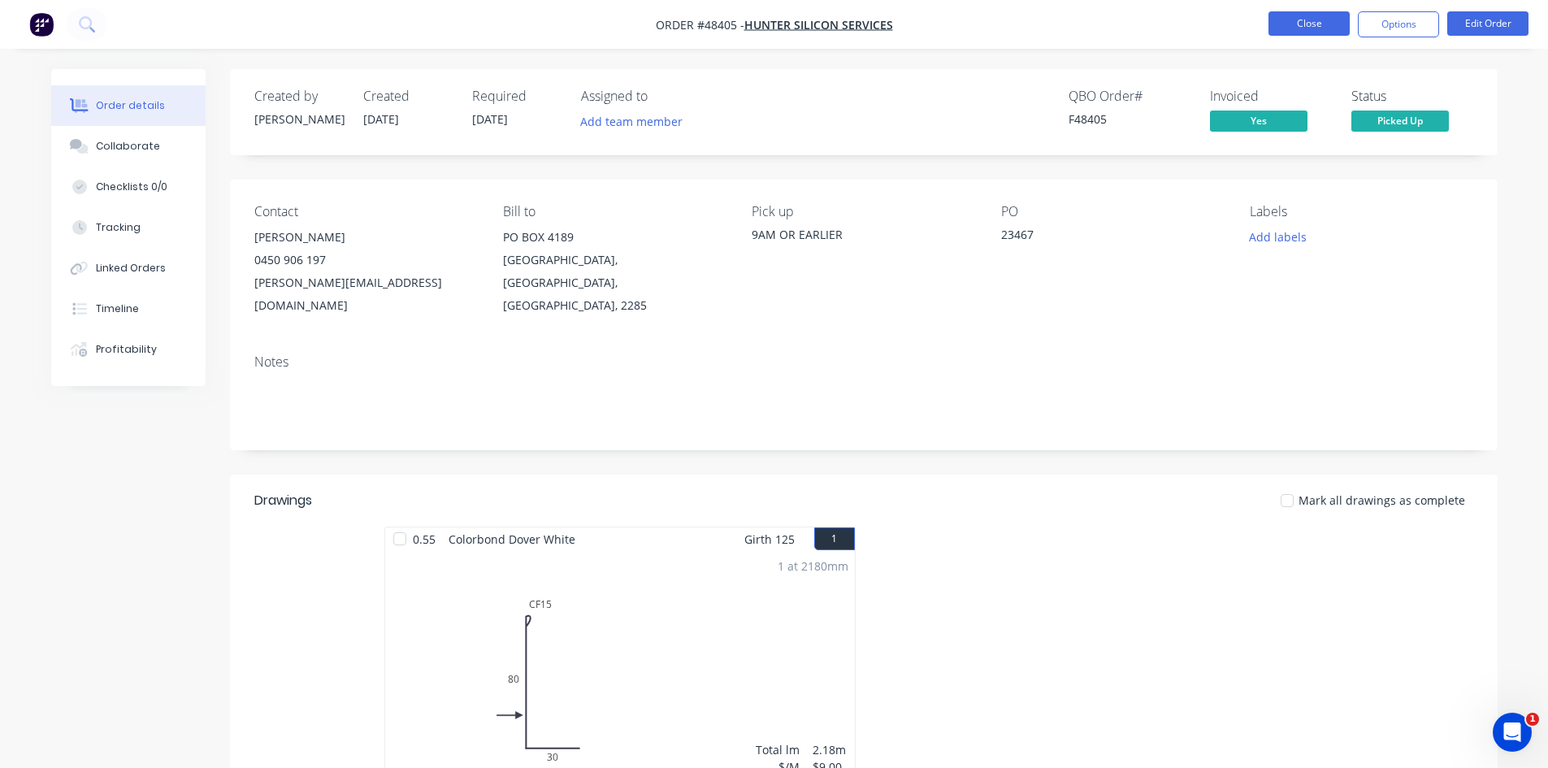
click at [1315, 15] on button "Close" at bounding box center [1309, 23] width 81 height 24
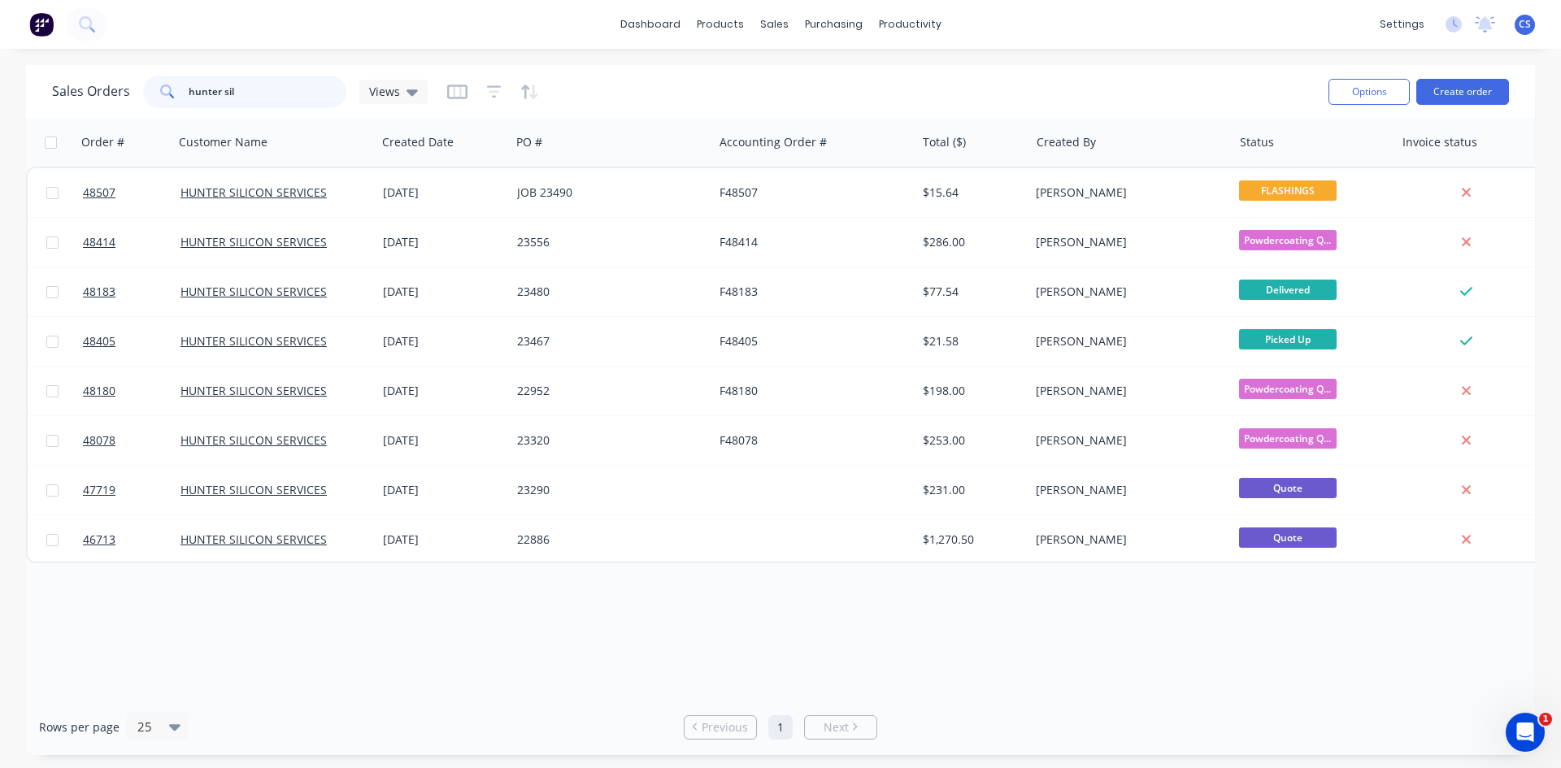
drag, startPoint x: 267, startPoint y: 87, endPoint x: 51, endPoint y: 63, distance: 217.6
click at [51, 63] on div "dashboard products sales purchasing productivity dashboard products Product Cat…" at bounding box center [780, 384] width 1561 height 768
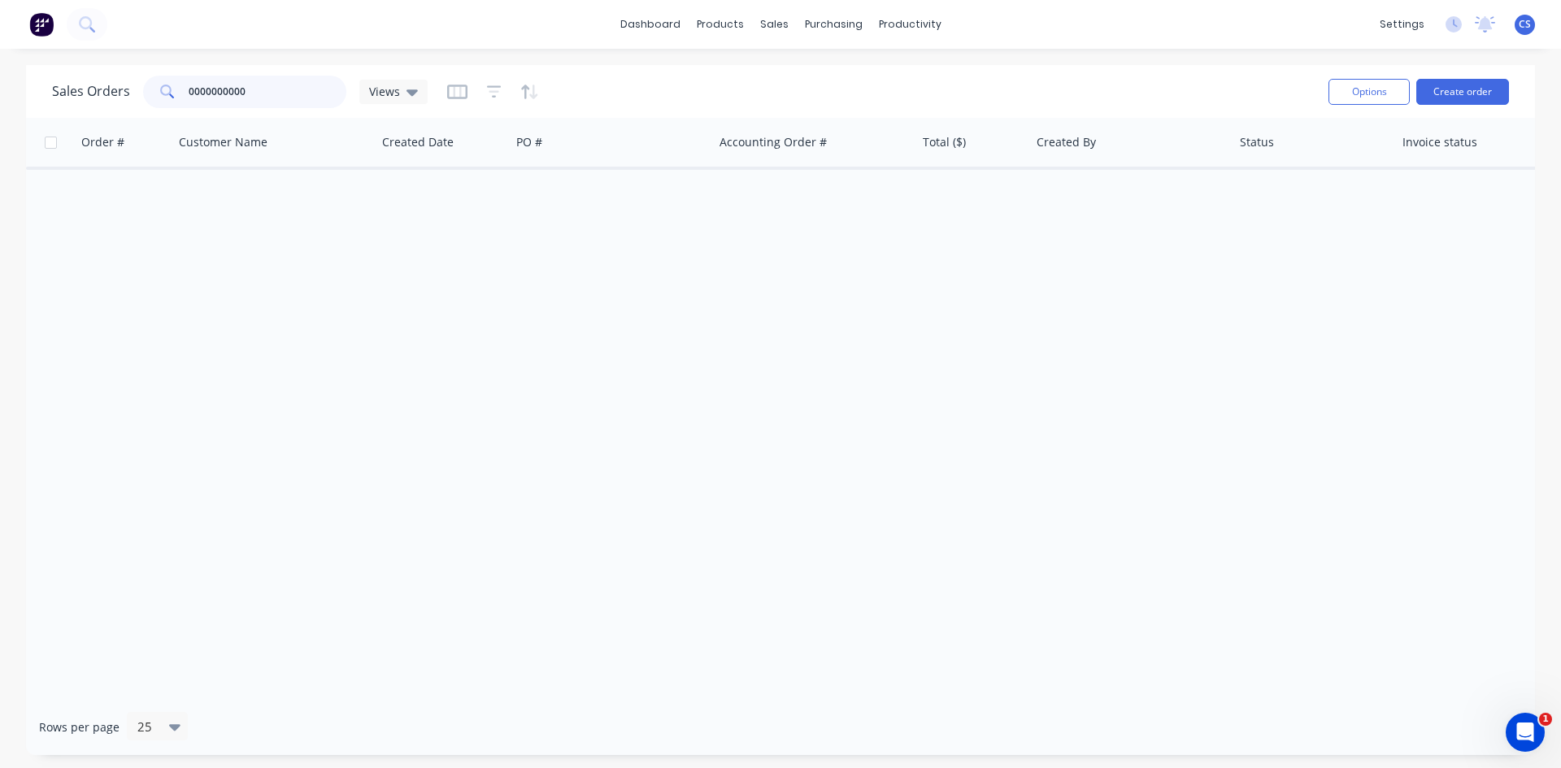
drag, startPoint x: 229, startPoint y: 97, endPoint x: 252, endPoint y: 81, distance: 27.5
click at [249, 83] on input "0000000000" at bounding box center [268, 92] width 159 height 33
type input "0"
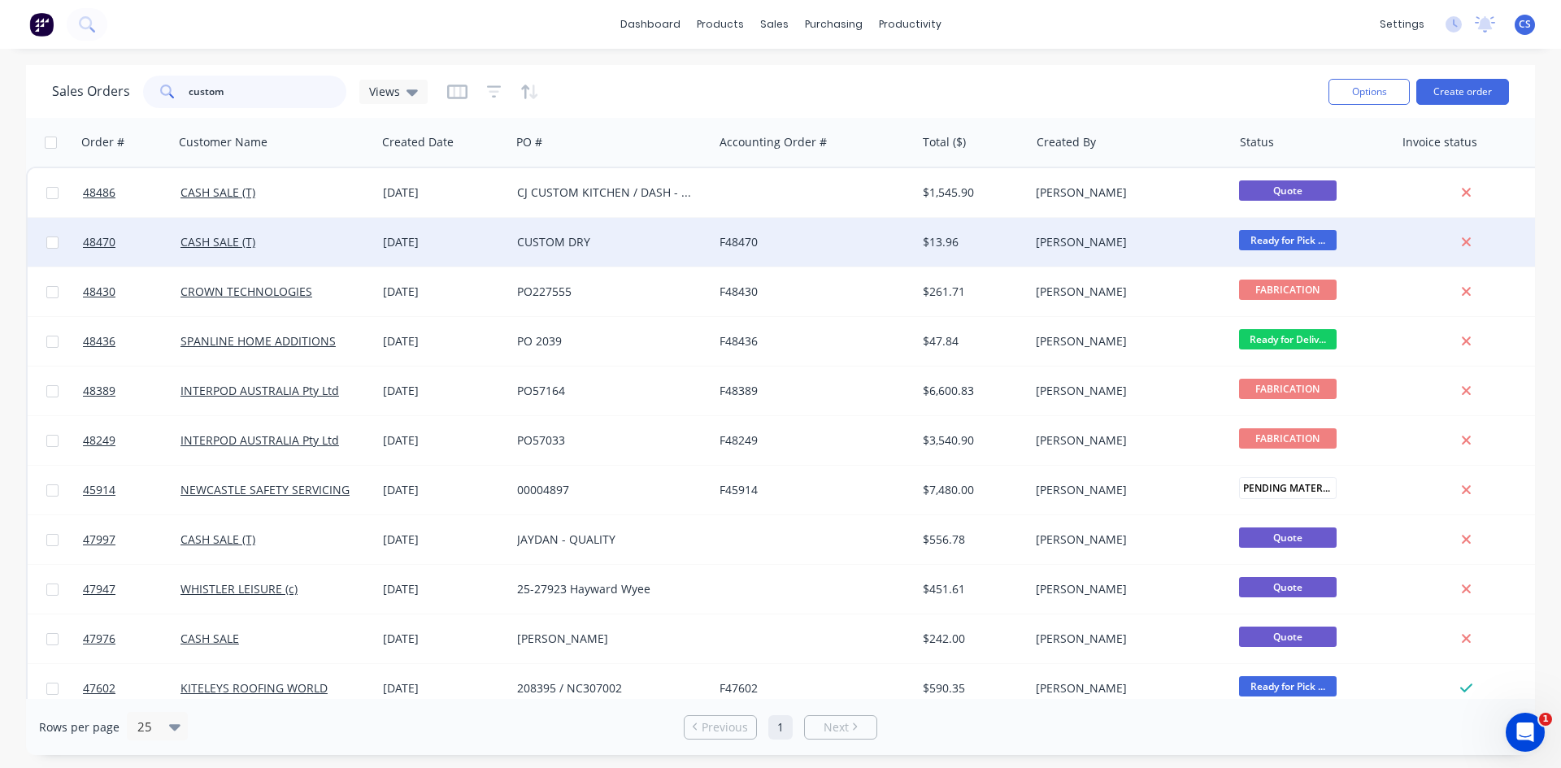
type input "custom"
click at [564, 247] on div "CUSTOM DRY" at bounding box center [607, 242] width 180 height 16
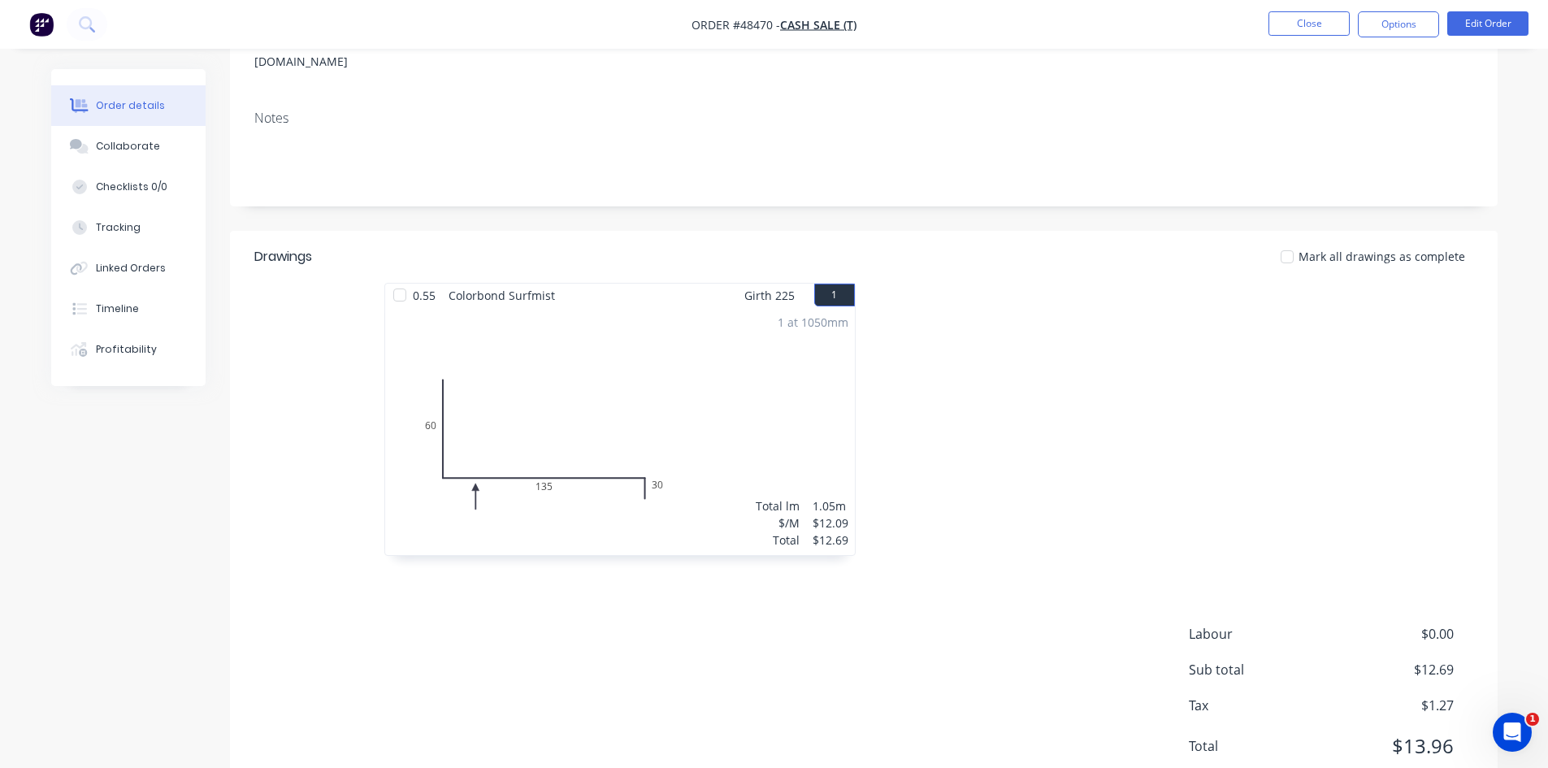
scroll to position [279, 0]
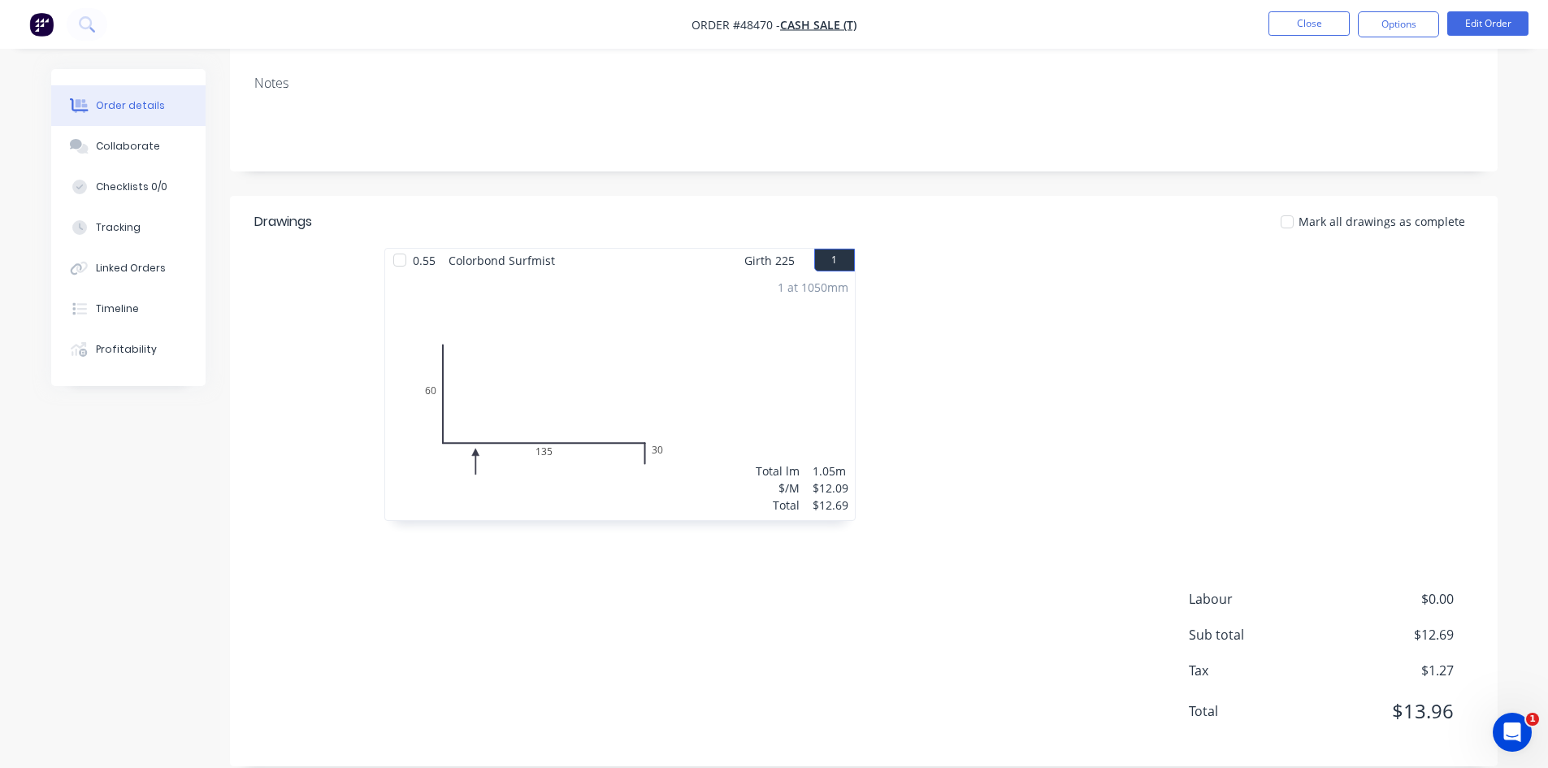
click at [654, 616] on div "Labour $0.00 Sub total $12.69 Tax $1.27 Total $13.96" at bounding box center [863, 665] width 1219 height 153
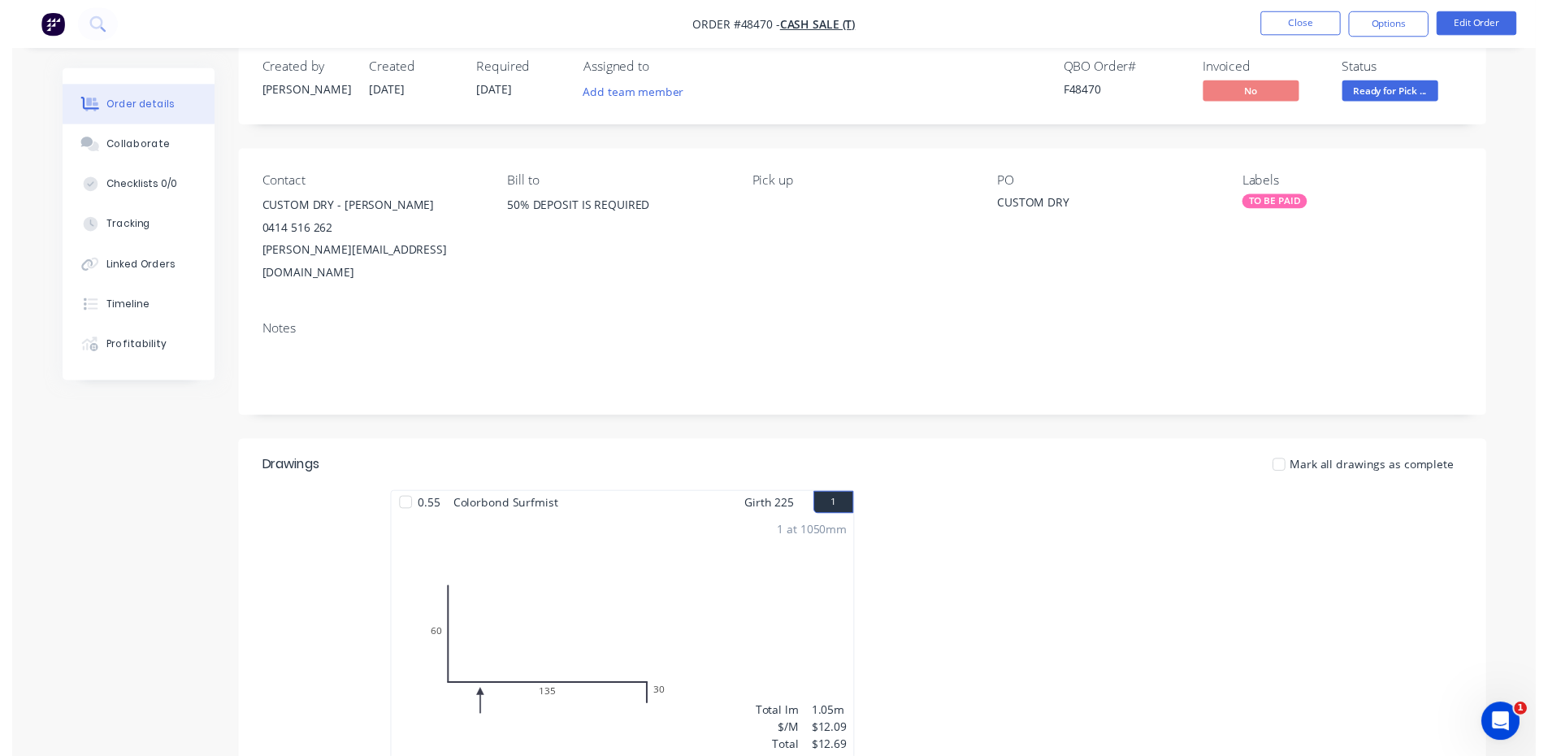
scroll to position [0, 0]
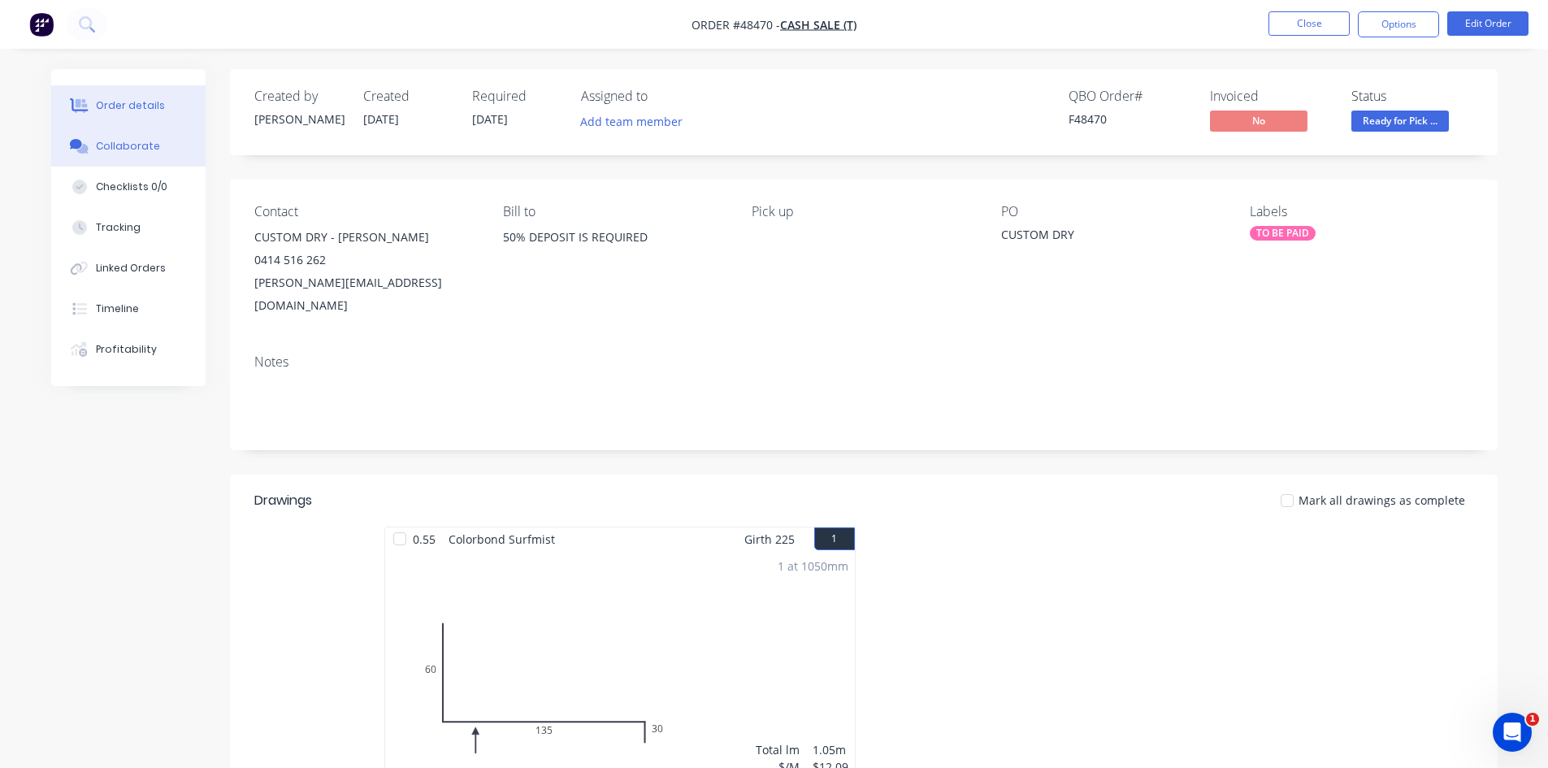
click at [132, 138] on button "Collaborate" at bounding box center [128, 146] width 154 height 41
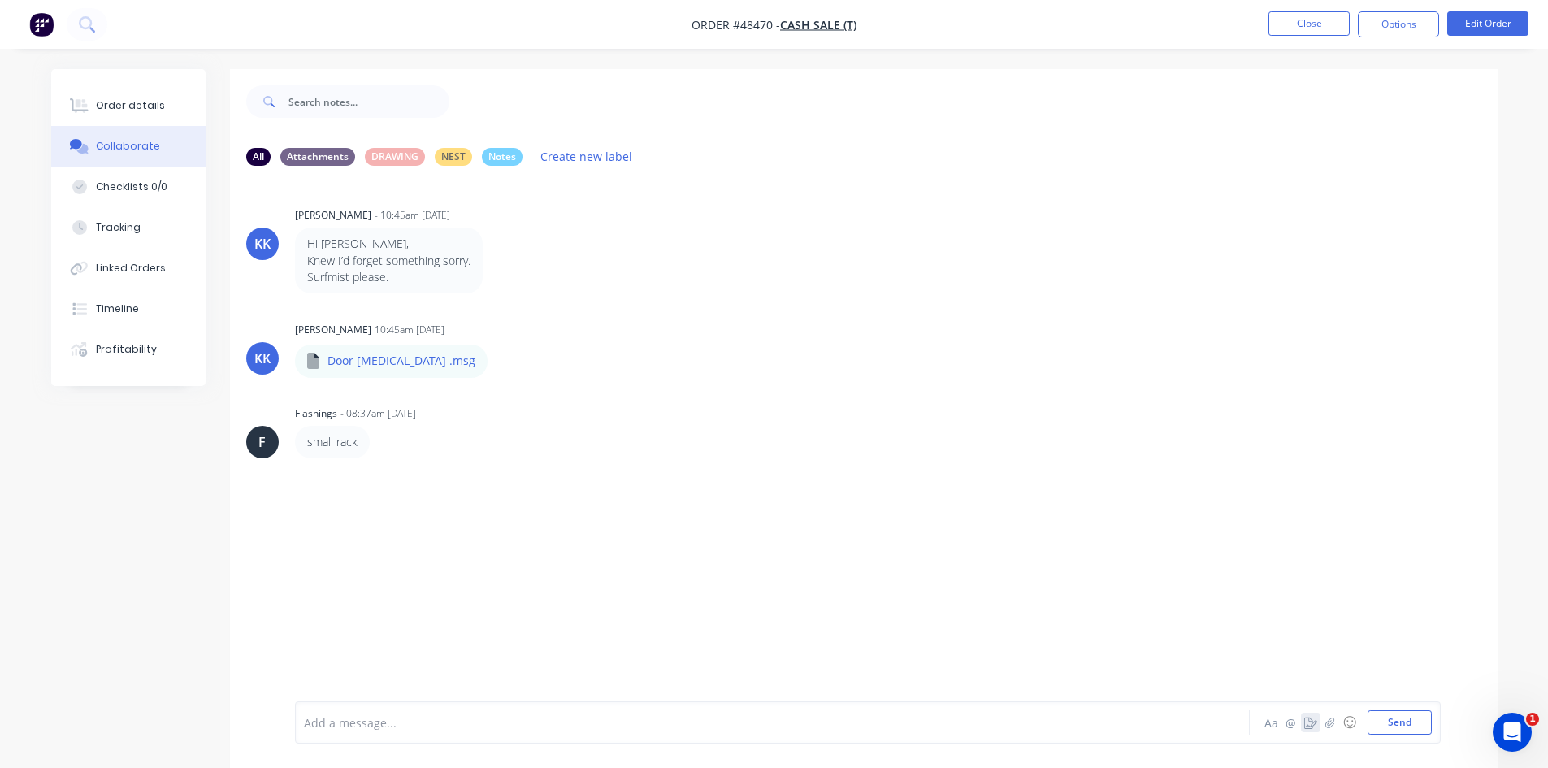
click at [1314, 727] on icon "button" at bounding box center [1311, 722] width 13 height 11
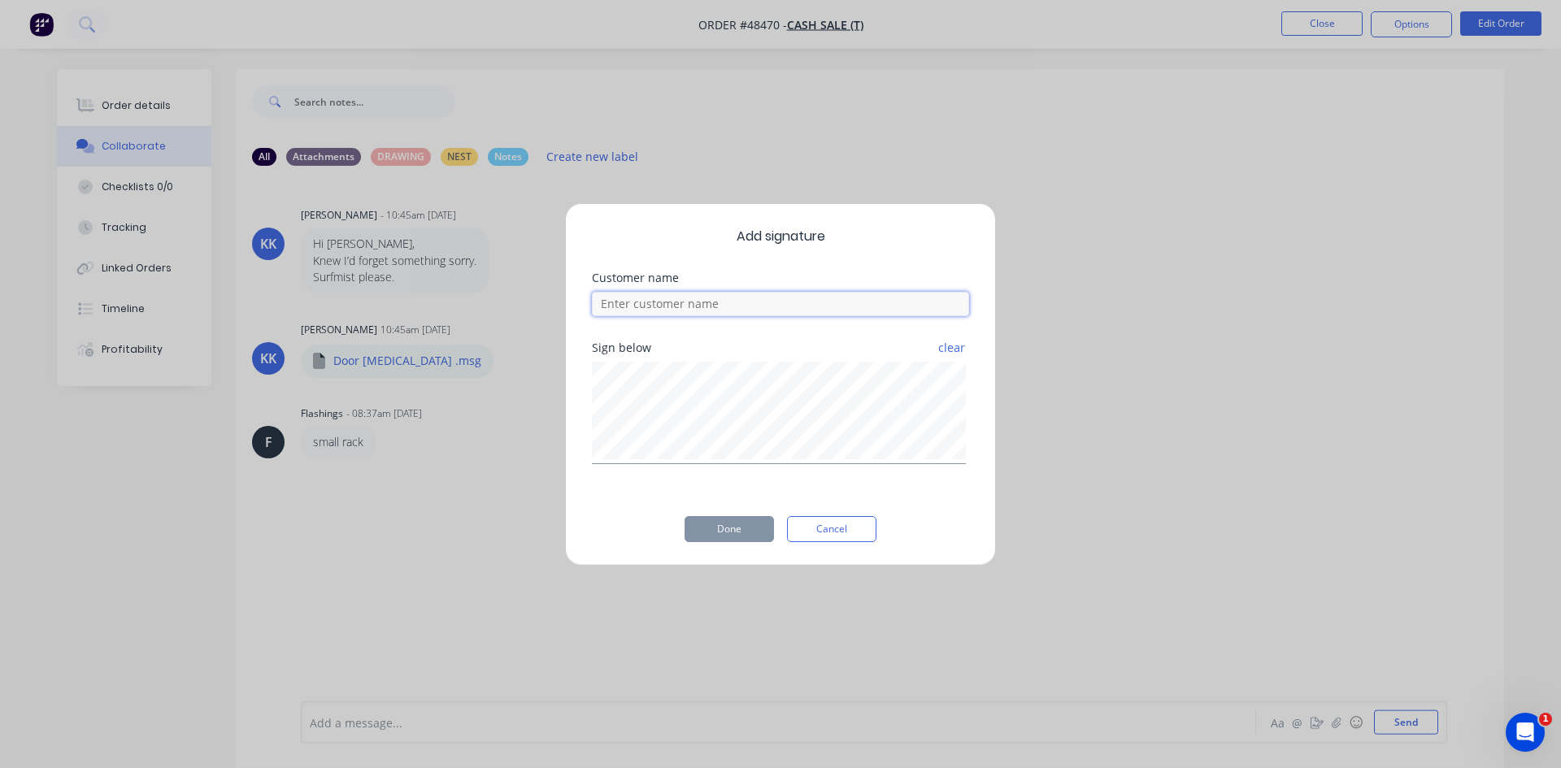
click at [700, 305] on input at bounding box center [780, 304] width 377 height 24
type input "[PERSON_NAME]"
click at [728, 523] on button "Done" at bounding box center [728, 529] width 89 height 26
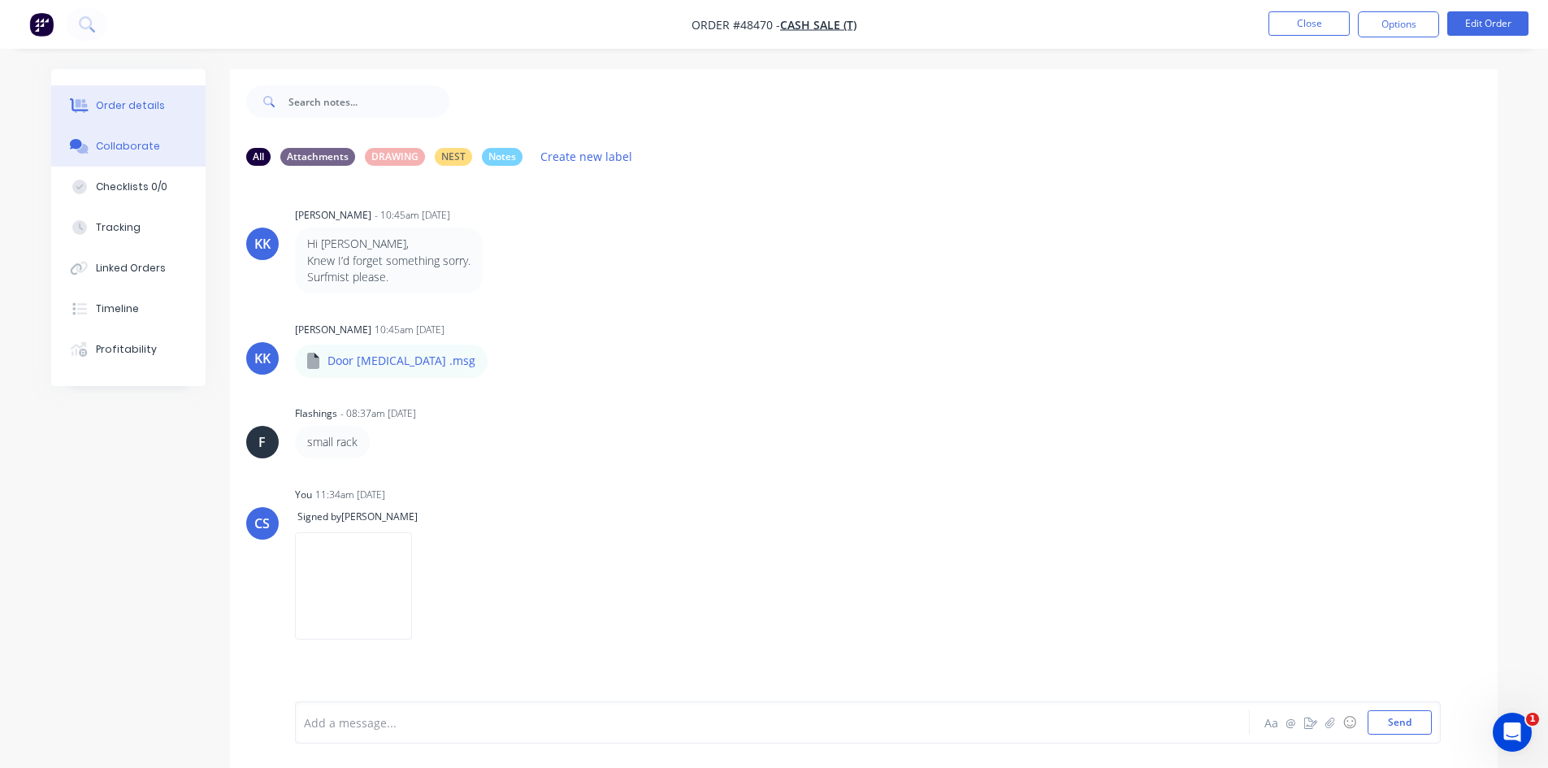
click at [119, 102] on div "Order details" at bounding box center [130, 105] width 69 height 15
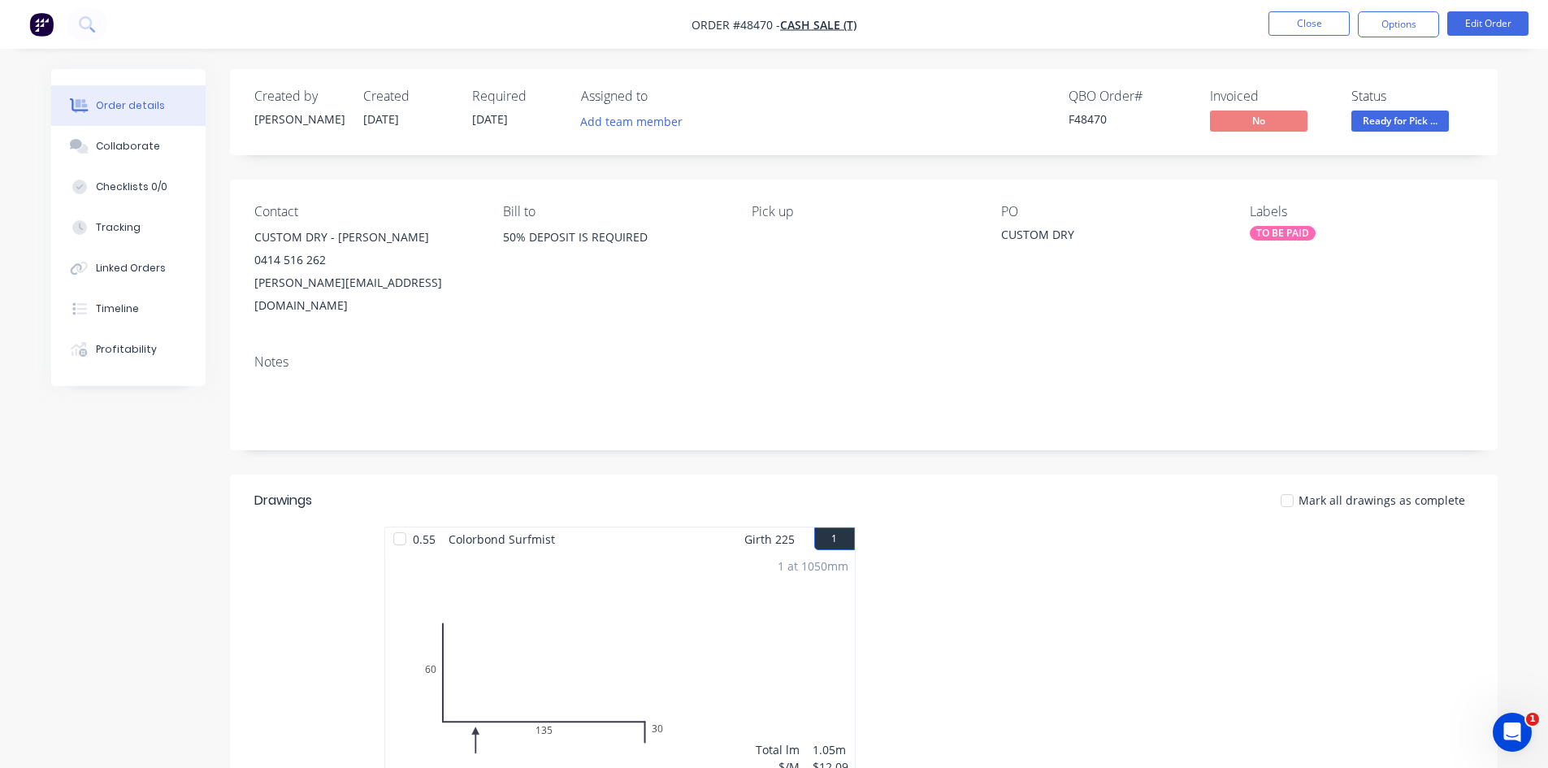
click at [1391, 127] on span "Ready for Pick ..." at bounding box center [1401, 121] width 98 height 20
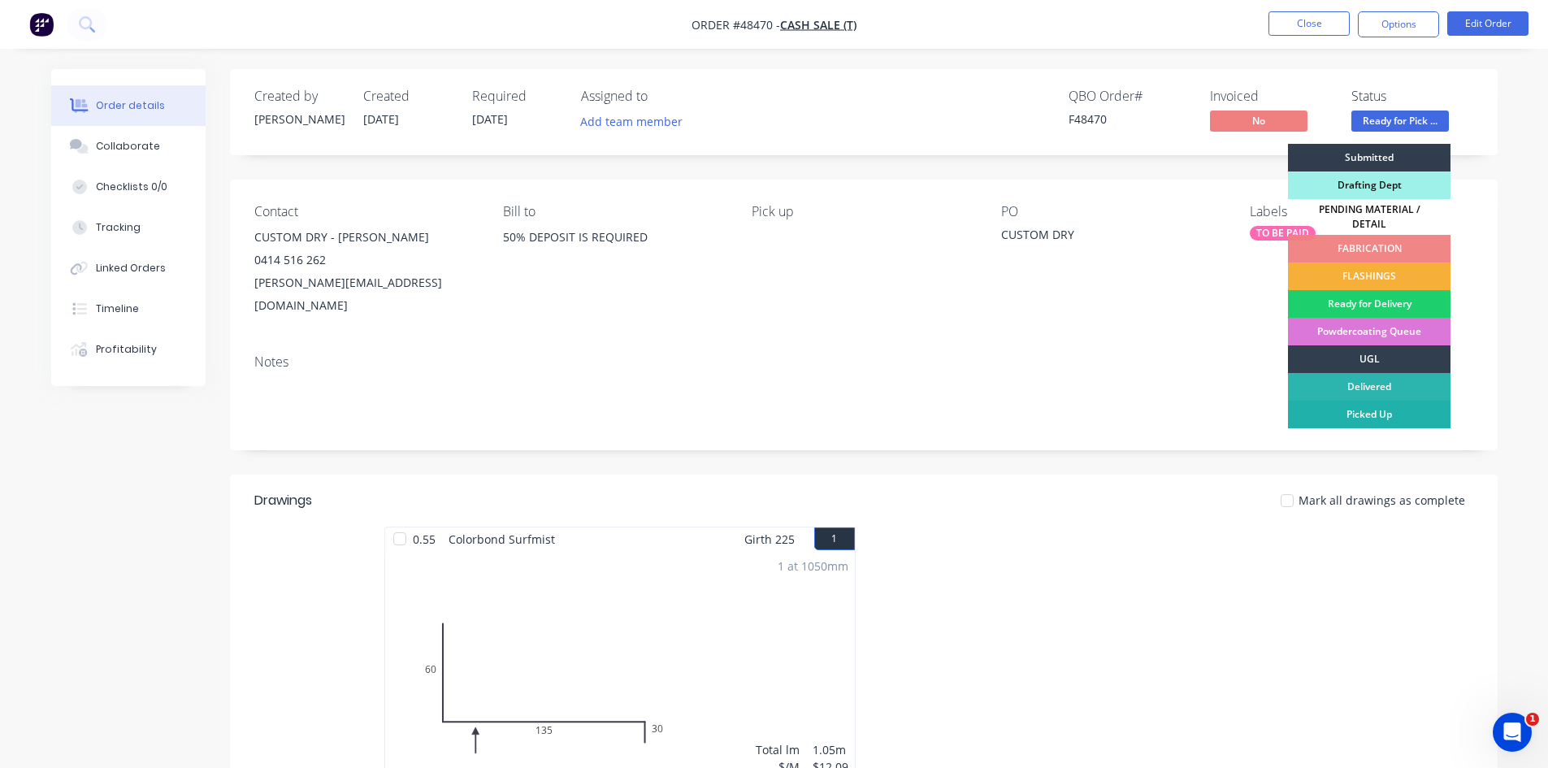
click at [1382, 411] on div "Picked Up" at bounding box center [1369, 415] width 163 height 28
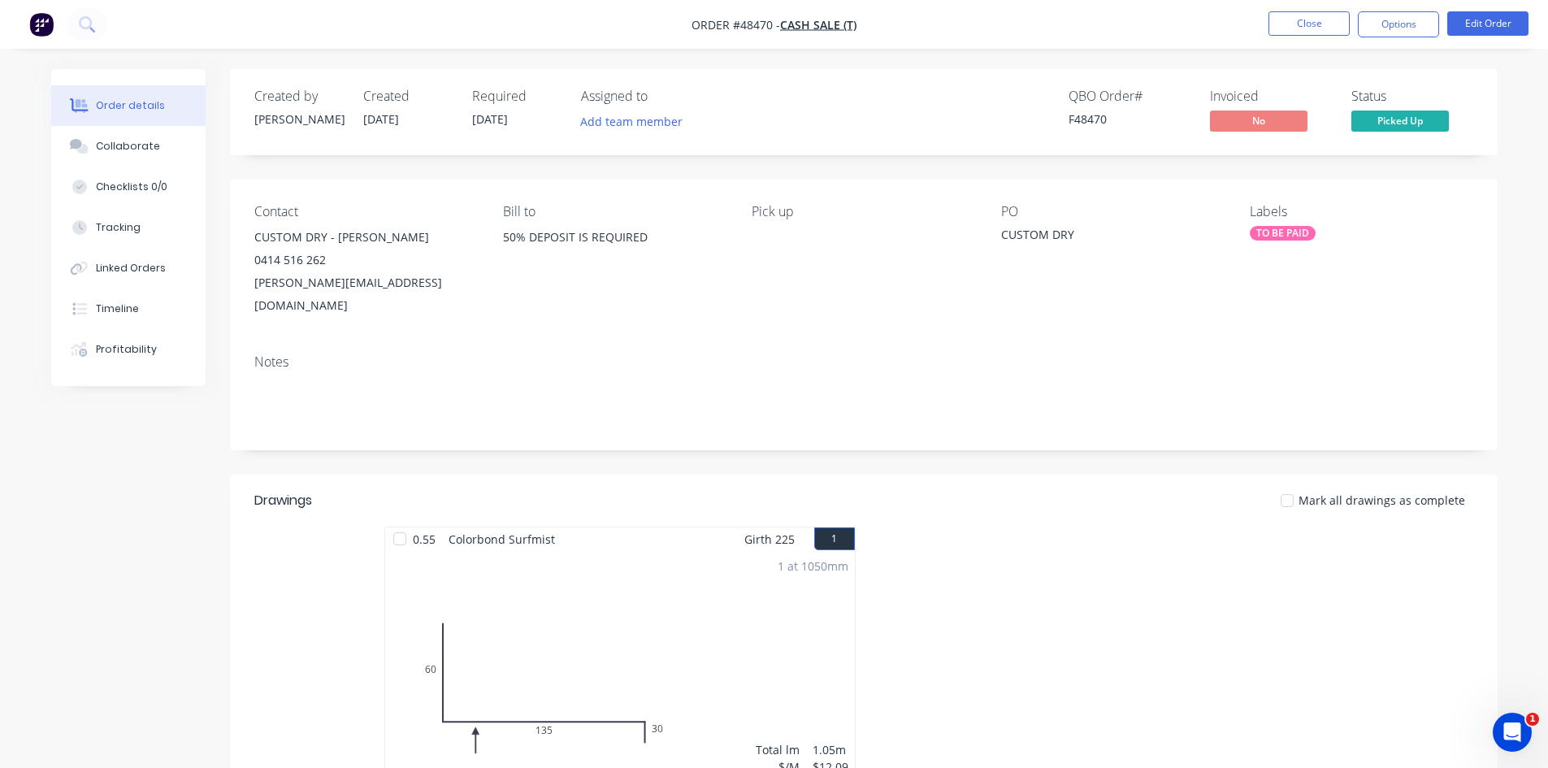
click at [1297, 4] on nav "Order #48470 - CASH SALE (T) Close Options Edit Order" at bounding box center [774, 24] width 1548 height 49
click at [1298, 15] on button "Close" at bounding box center [1309, 23] width 81 height 24
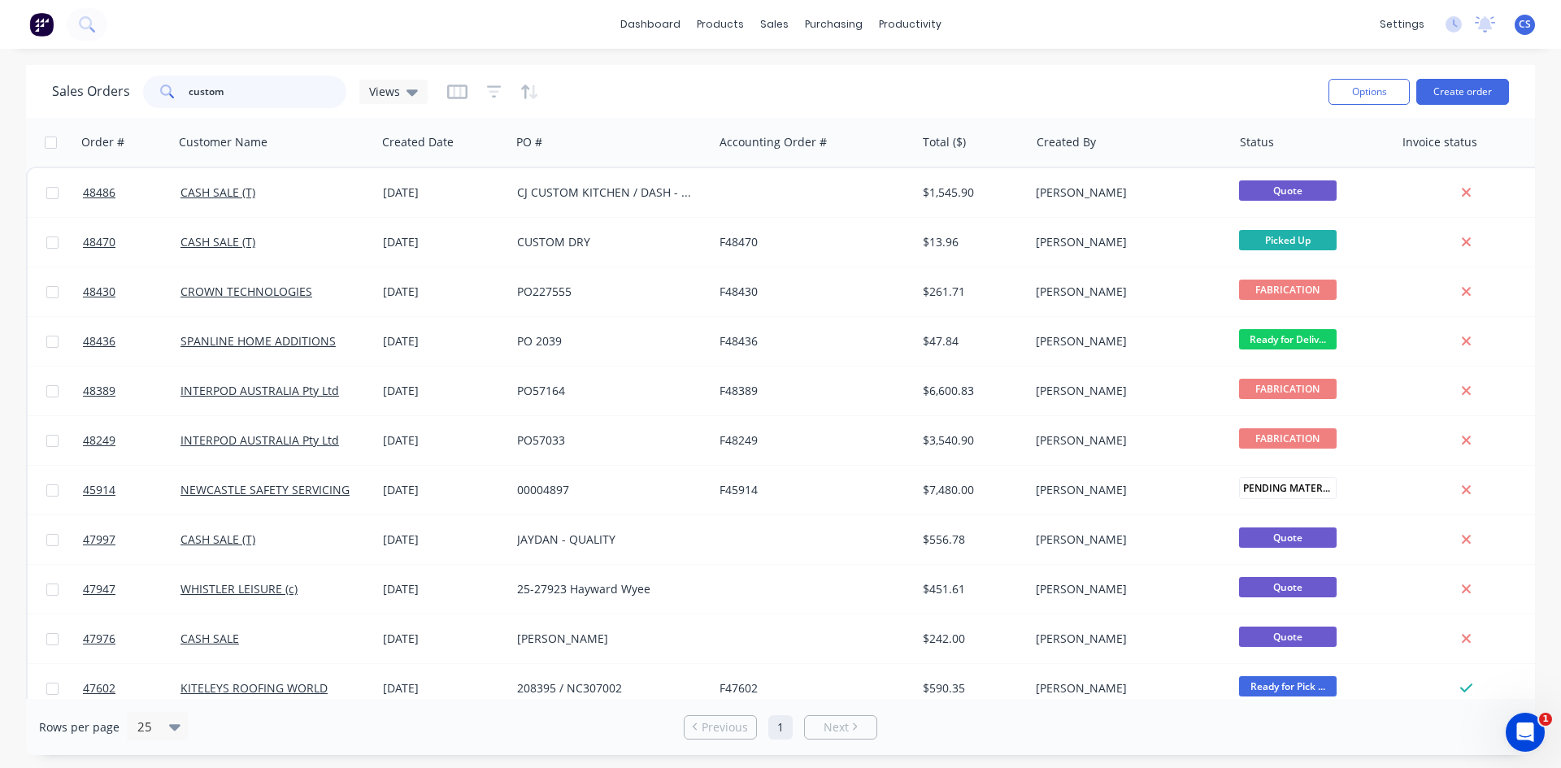
drag, startPoint x: 273, startPoint y: 85, endPoint x: 168, endPoint y: 81, distance: 104.9
click at [168, 81] on div "custom" at bounding box center [244, 92] width 203 height 33
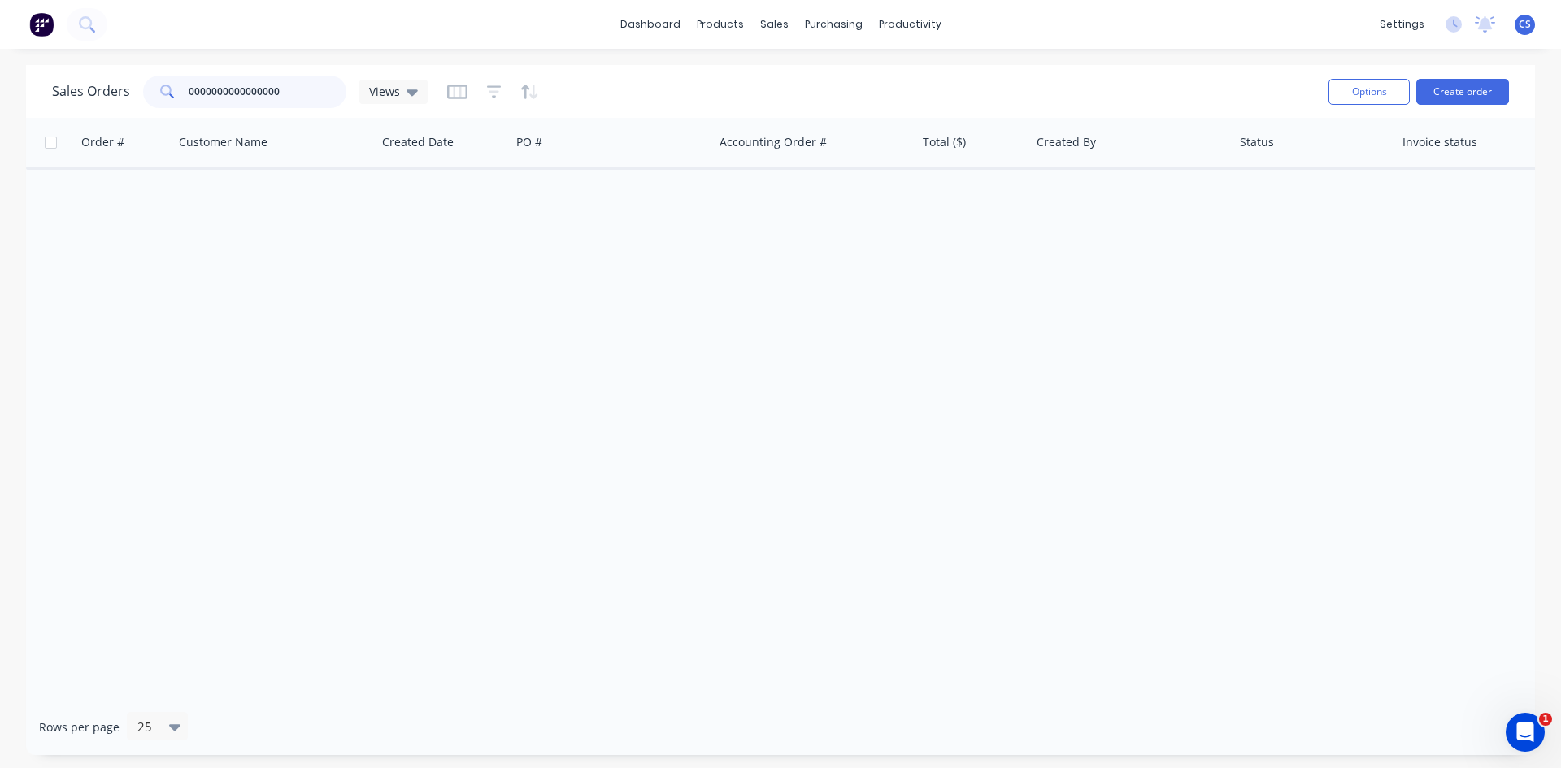
drag, startPoint x: 275, startPoint y: 84, endPoint x: 167, endPoint y: 85, distance: 108.1
click at [167, 85] on div "0000000000000000" at bounding box center [244, 92] width 203 height 33
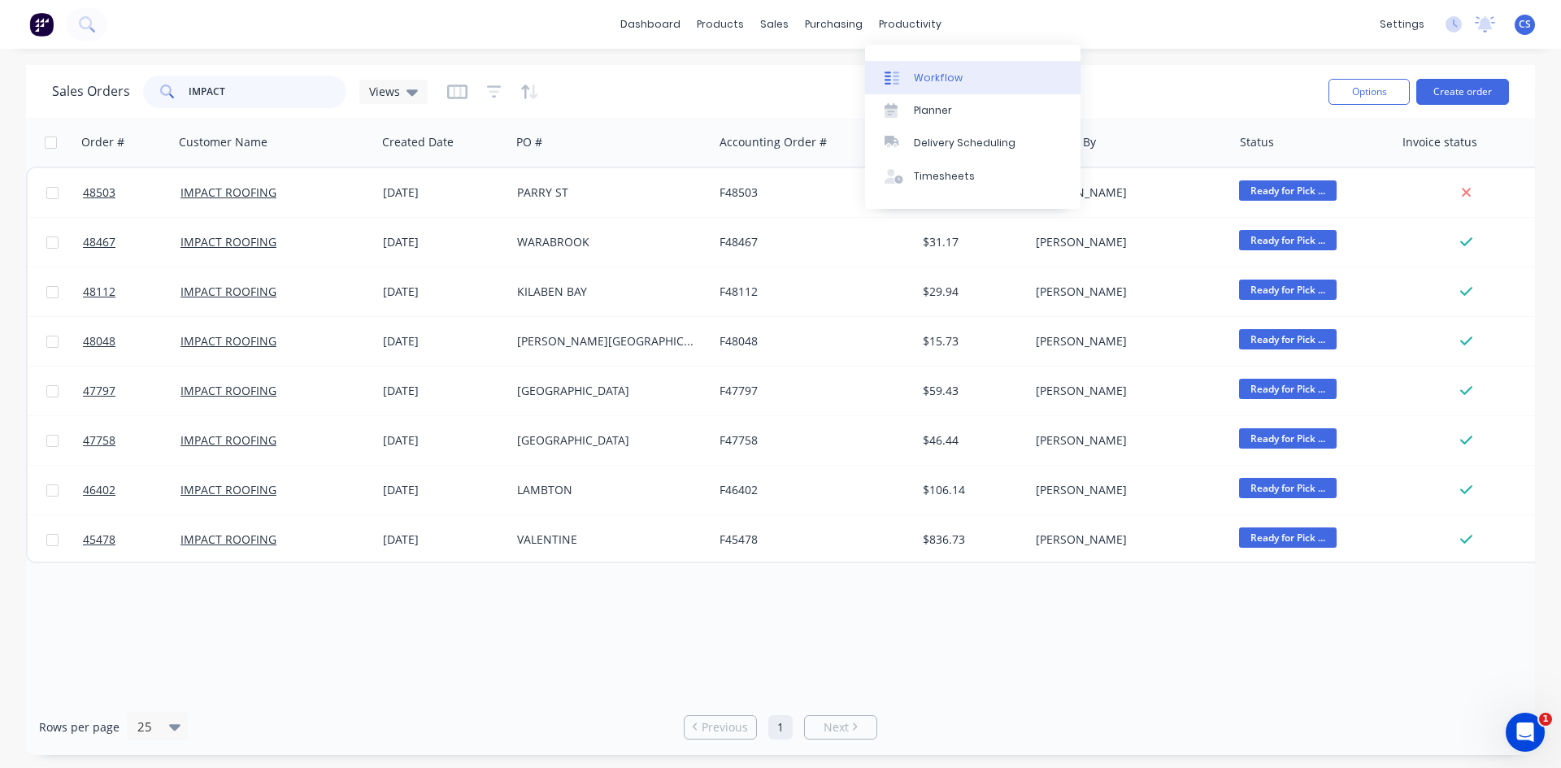
type input "IMPACT"
click at [940, 67] on link "Workflow" at bounding box center [972, 77] width 215 height 33
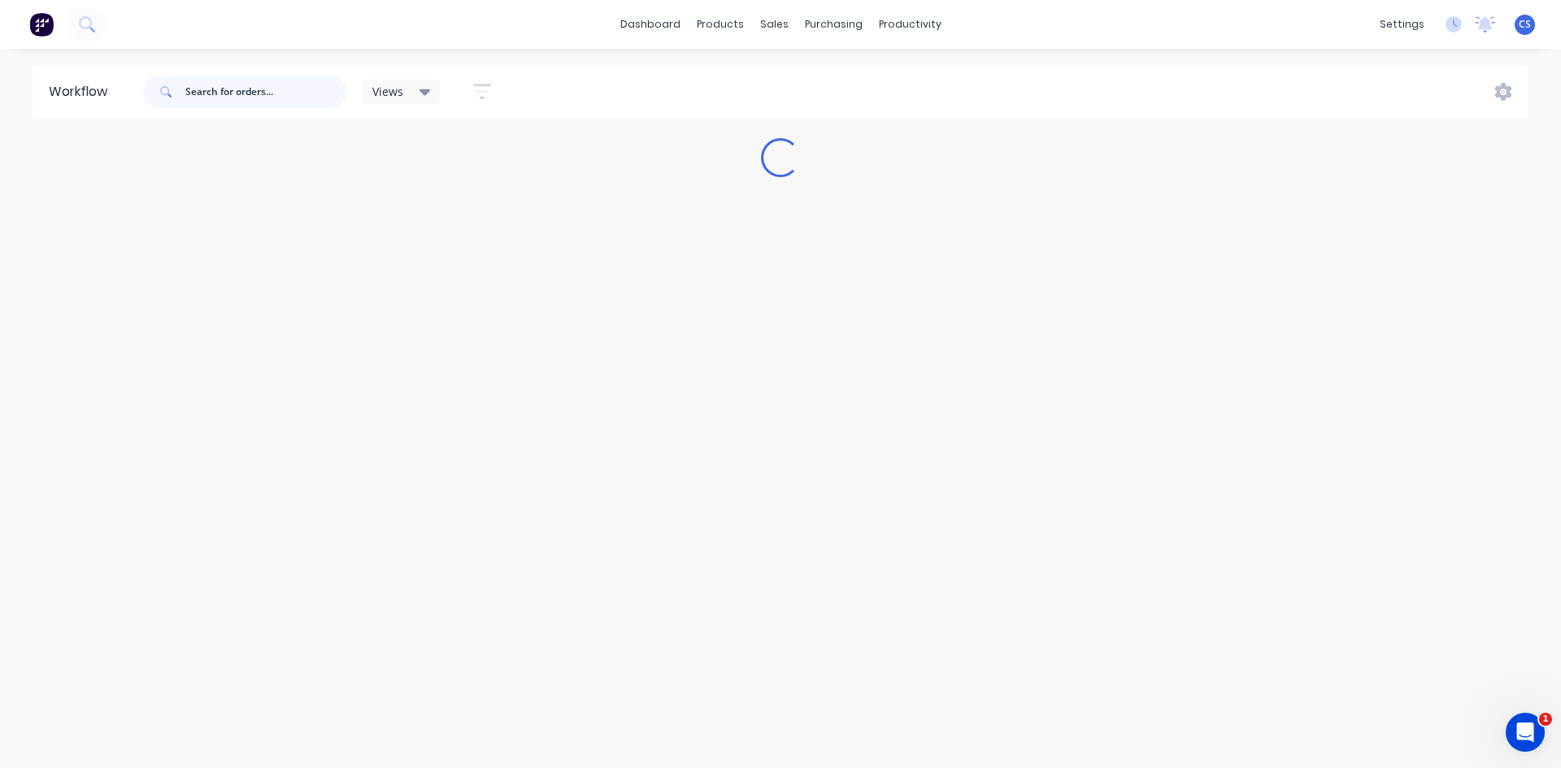
click at [235, 85] on input "text" at bounding box center [265, 92] width 161 height 33
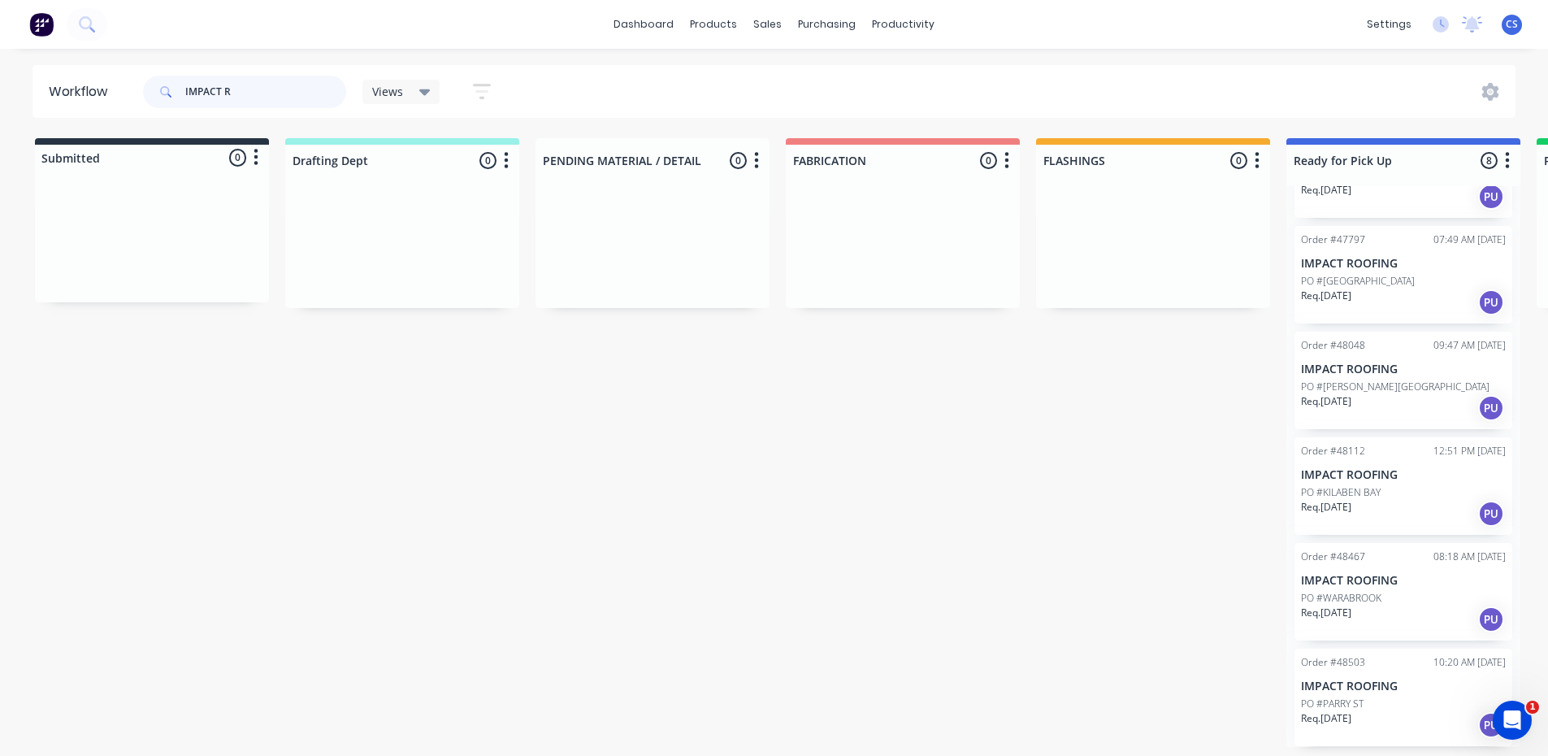
scroll to position [3, 0]
type input "IMPACT R"
click at [1352, 711] on p "Req. [DATE]" at bounding box center [1326, 718] width 50 height 15
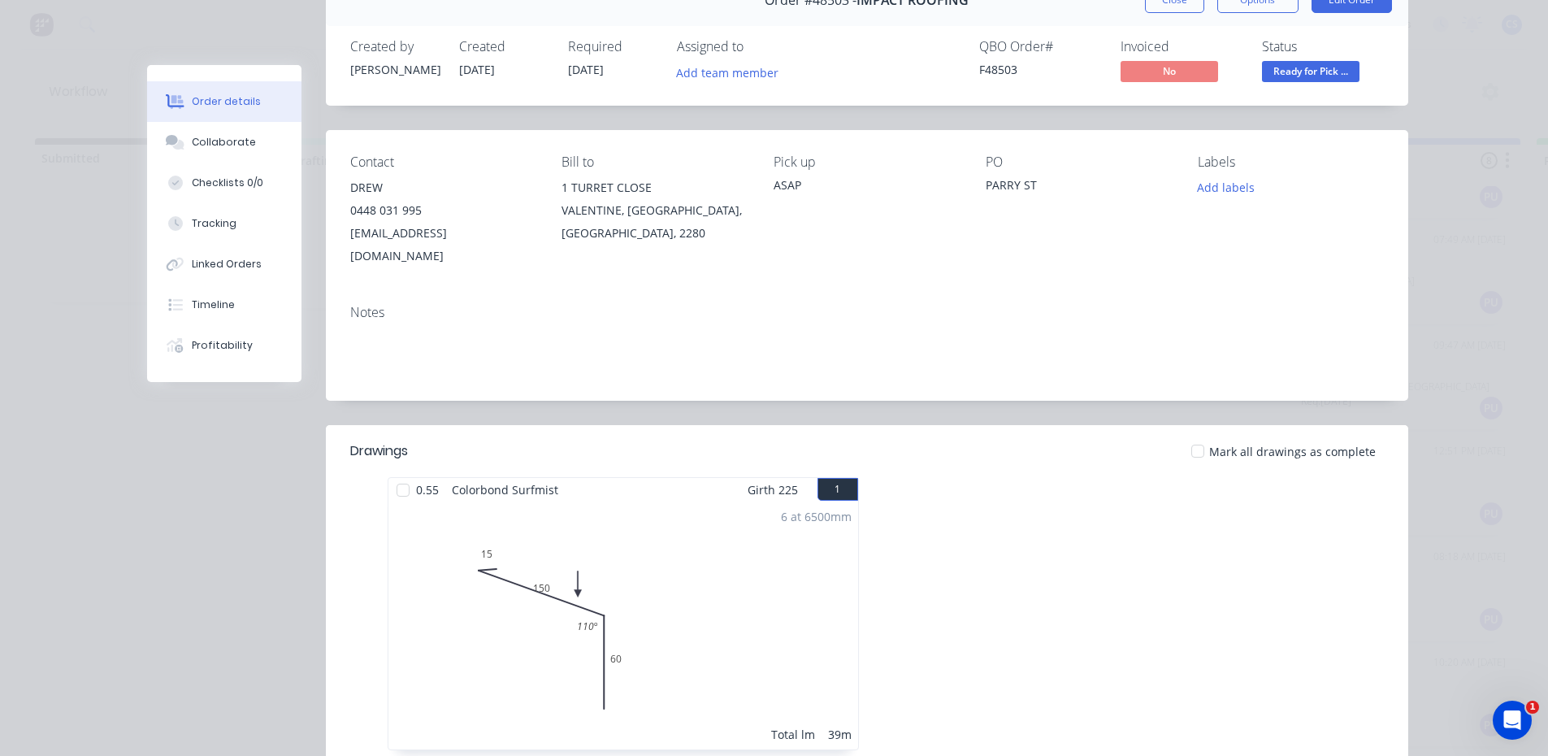
scroll to position [0, 0]
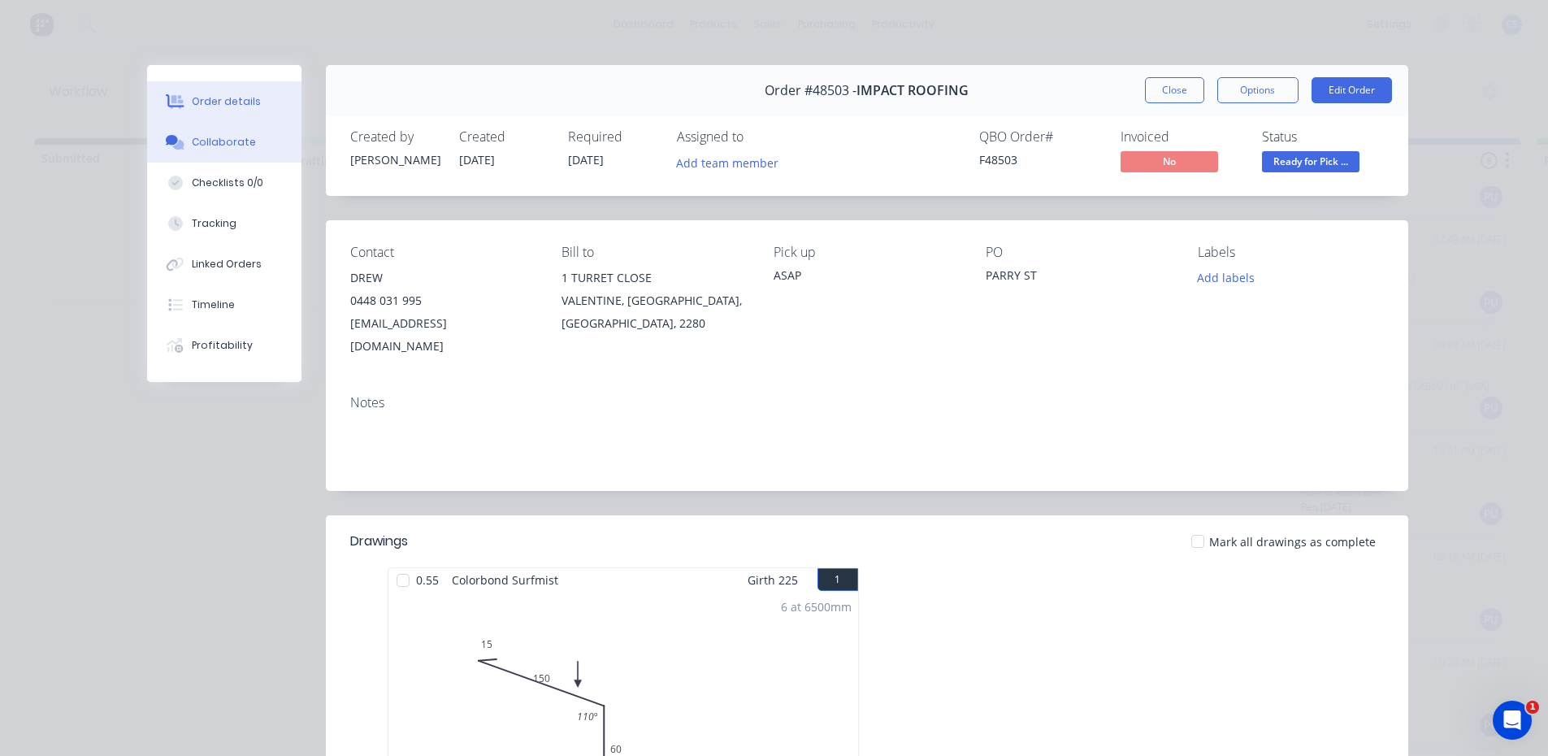
click at [217, 129] on button "Collaborate" at bounding box center [224, 142] width 154 height 41
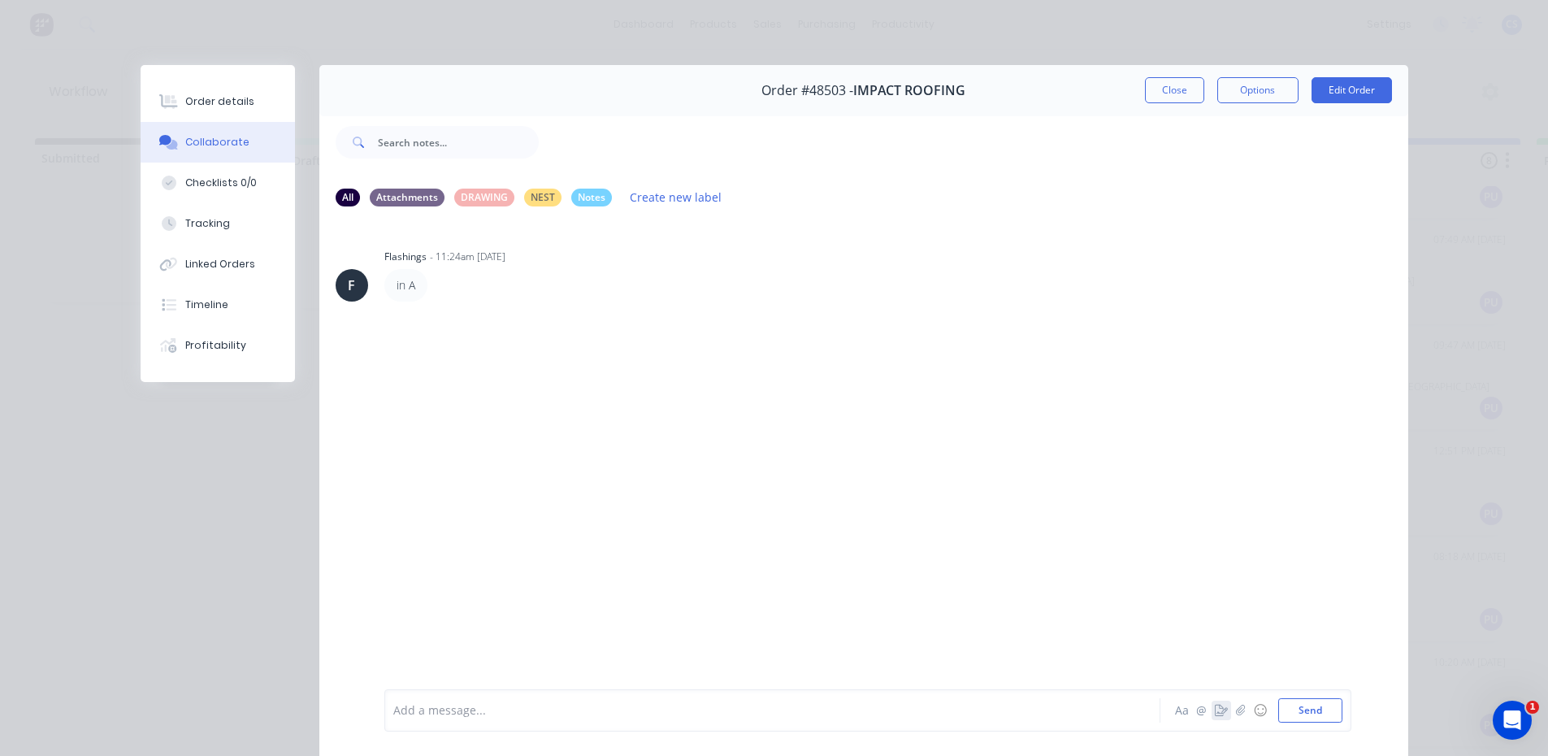
click at [1217, 706] on icon "button" at bounding box center [1221, 710] width 13 height 11
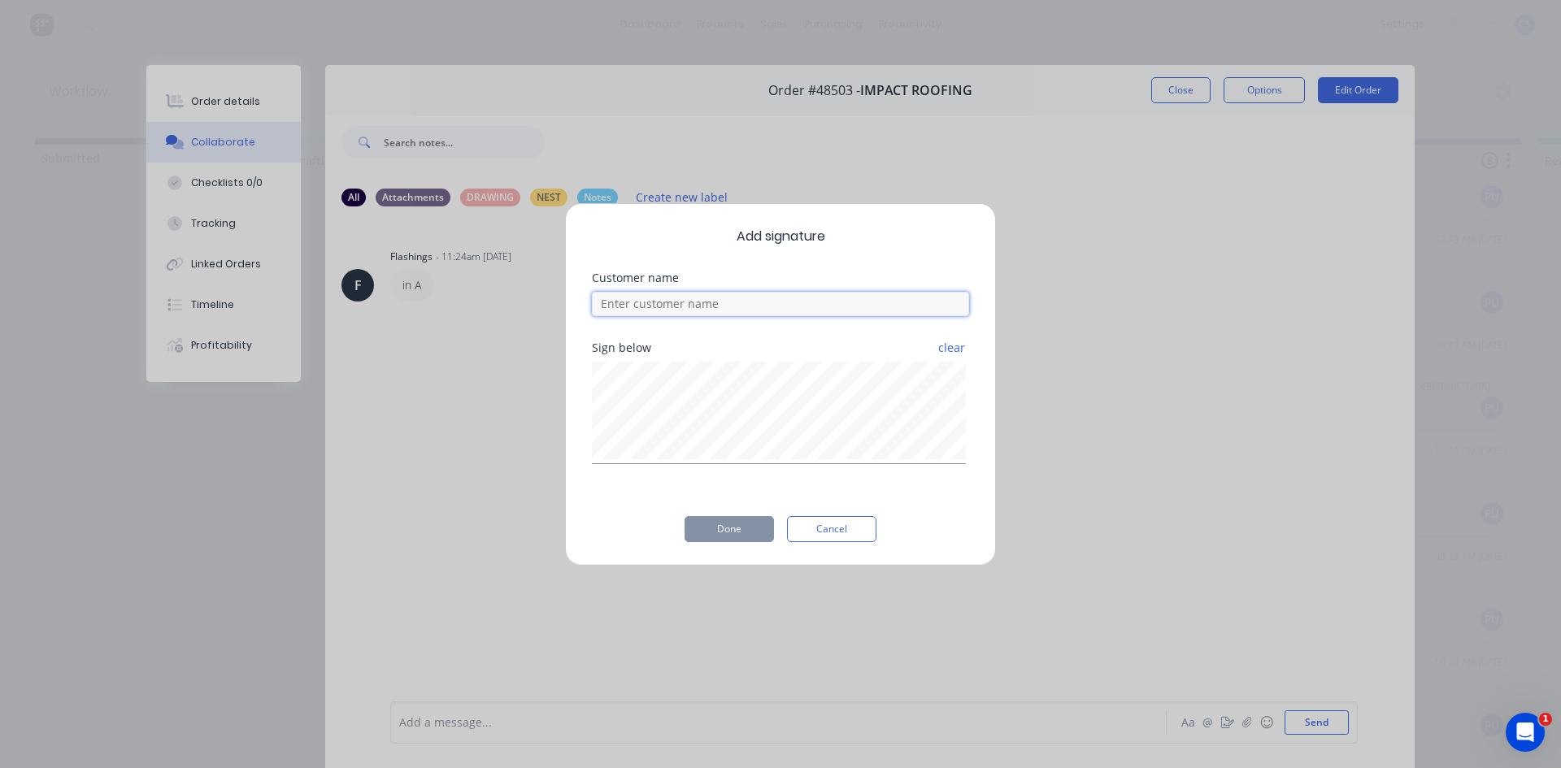
click at [801, 306] on input at bounding box center [780, 304] width 377 height 24
type input "DREW"
click at [750, 536] on button "Done" at bounding box center [728, 529] width 89 height 26
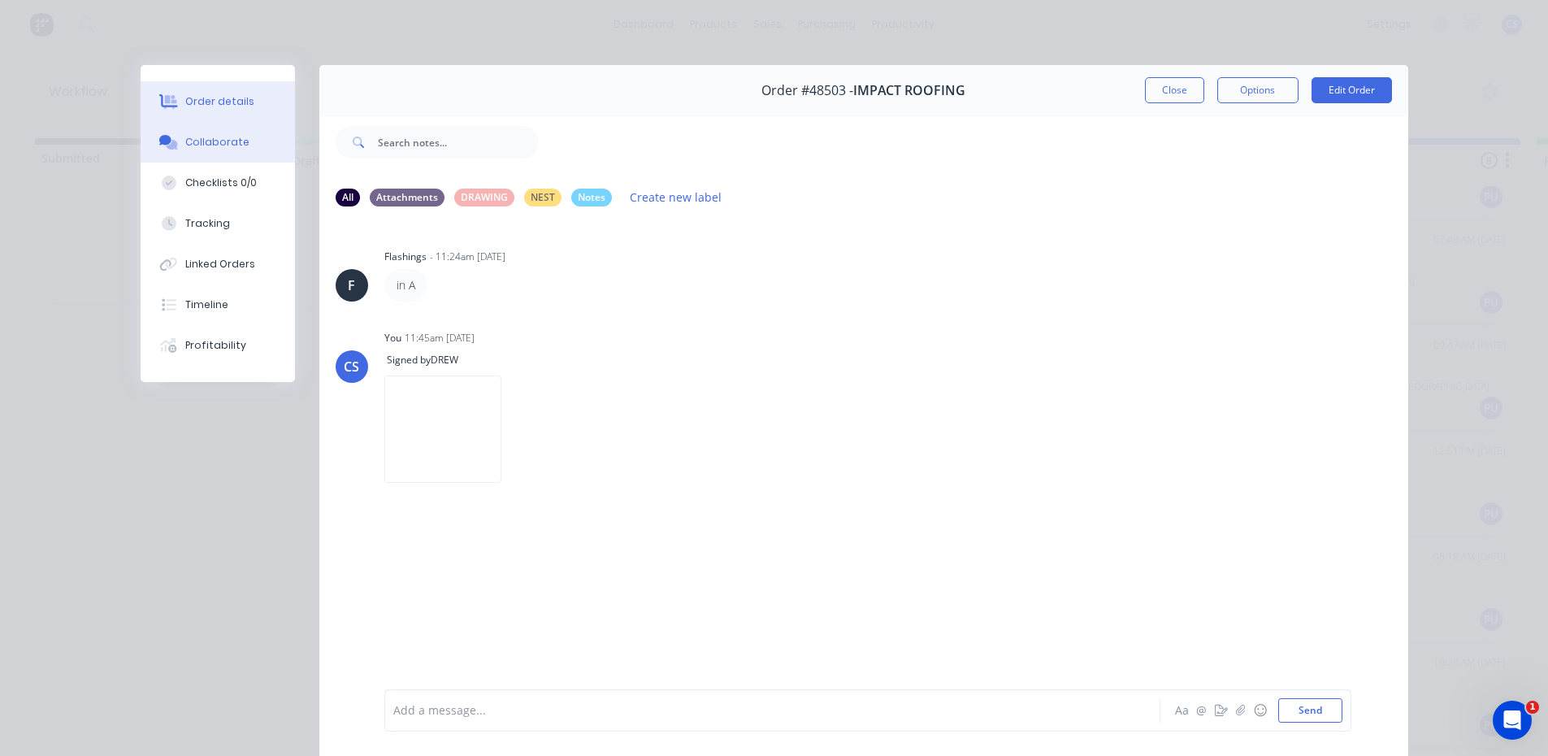
click at [235, 104] on div "Order details" at bounding box center [219, 101] width 69 height 15
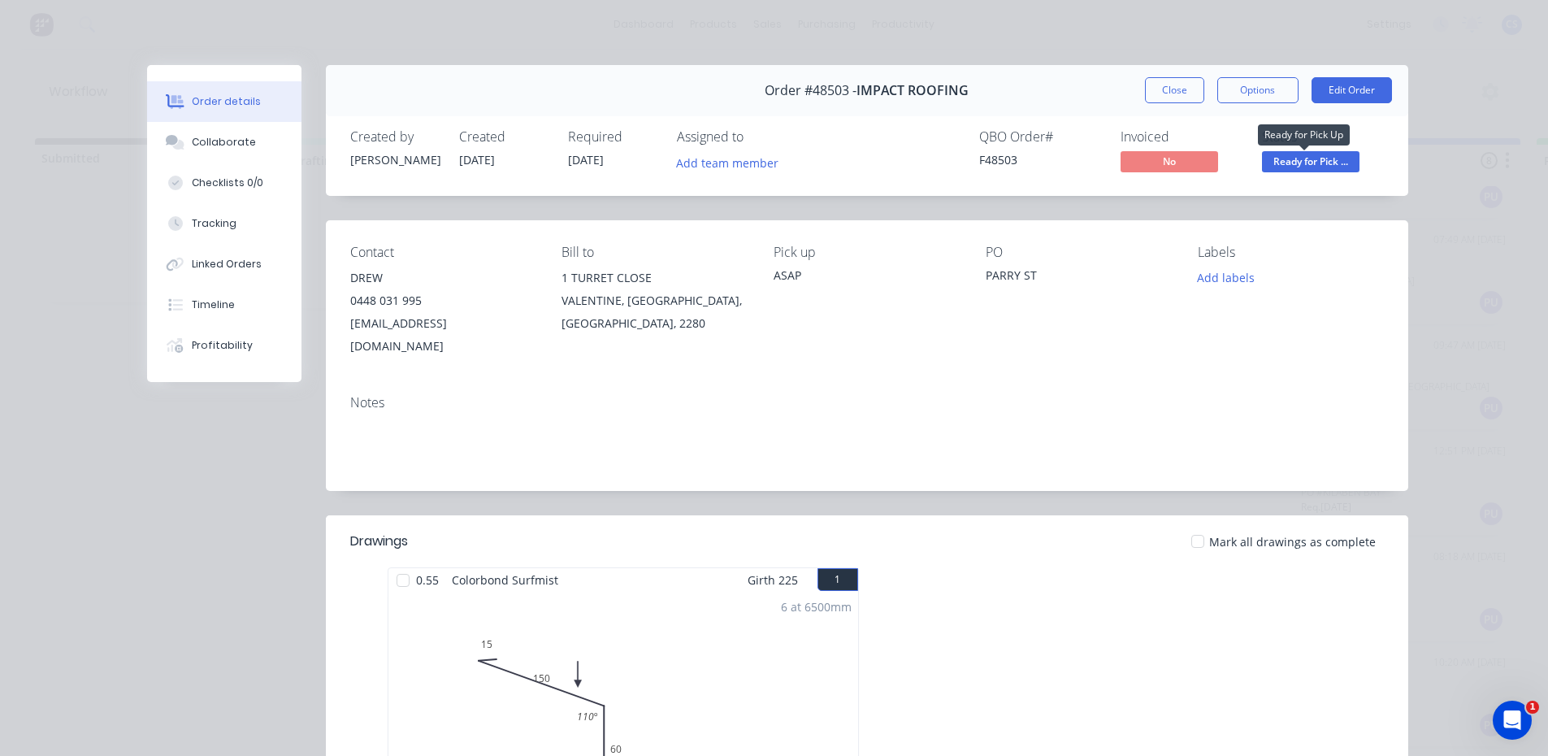
click at [1322, 155] on span "Ready for Pick ..." at bounding box center [1311, 161] width 98 height 20
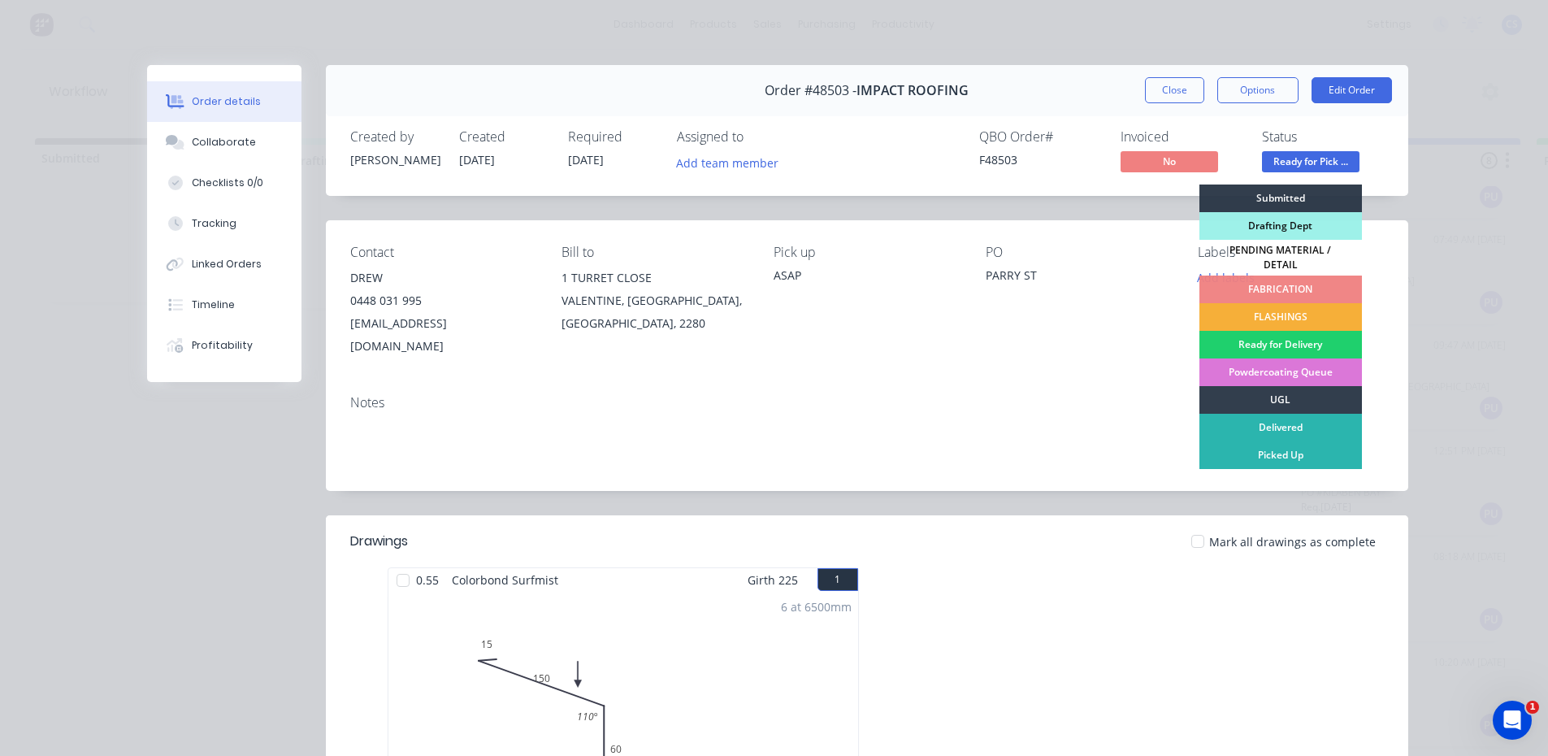
drag, startPoint x: 1274, startPoint y: 448, endPoint x: 751, endPoint y: 328, distance: 536.3
click at [1266, 447] on div "Picked Up" at bounding box center [1281, 455] width 163 height 28
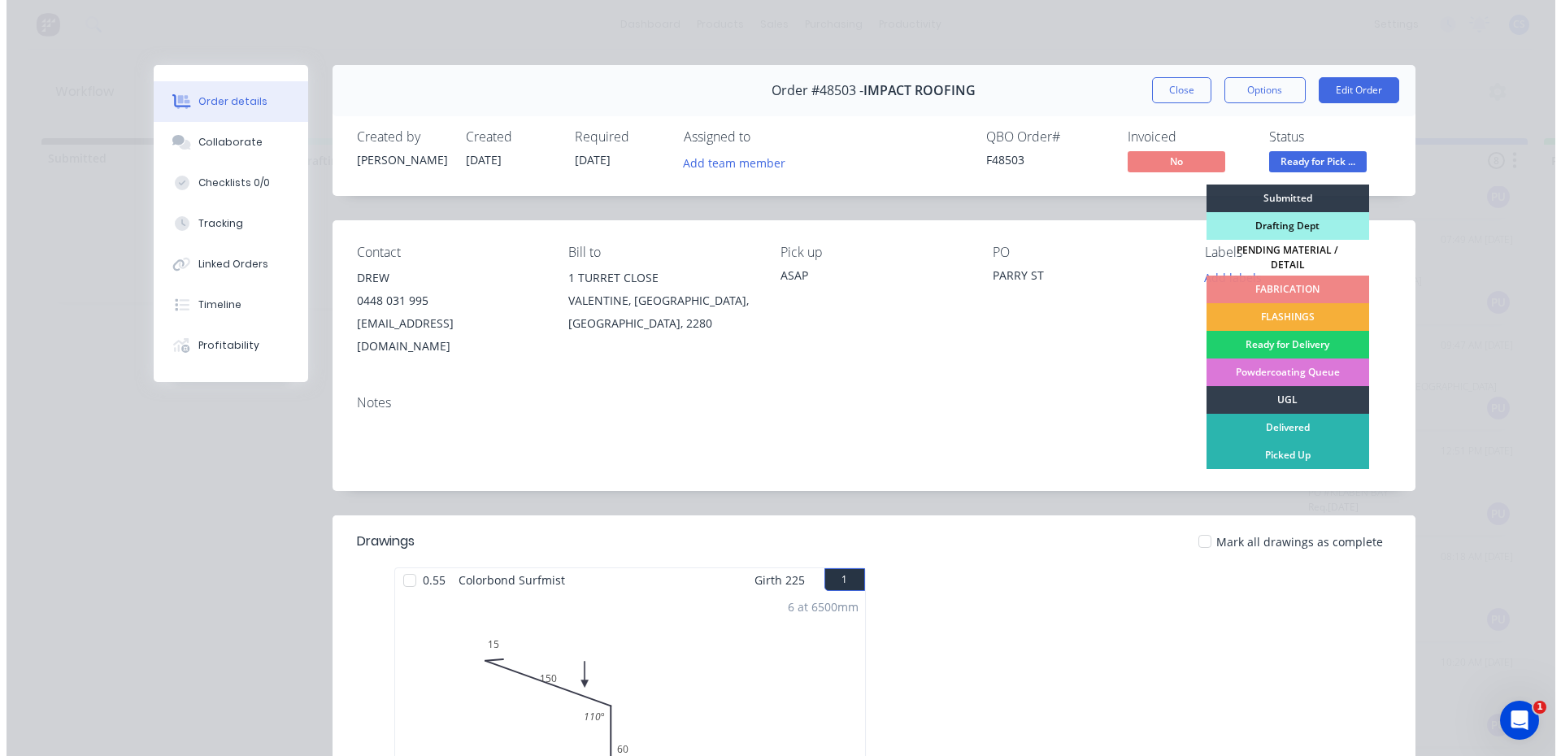
scroll to position [185, 0]
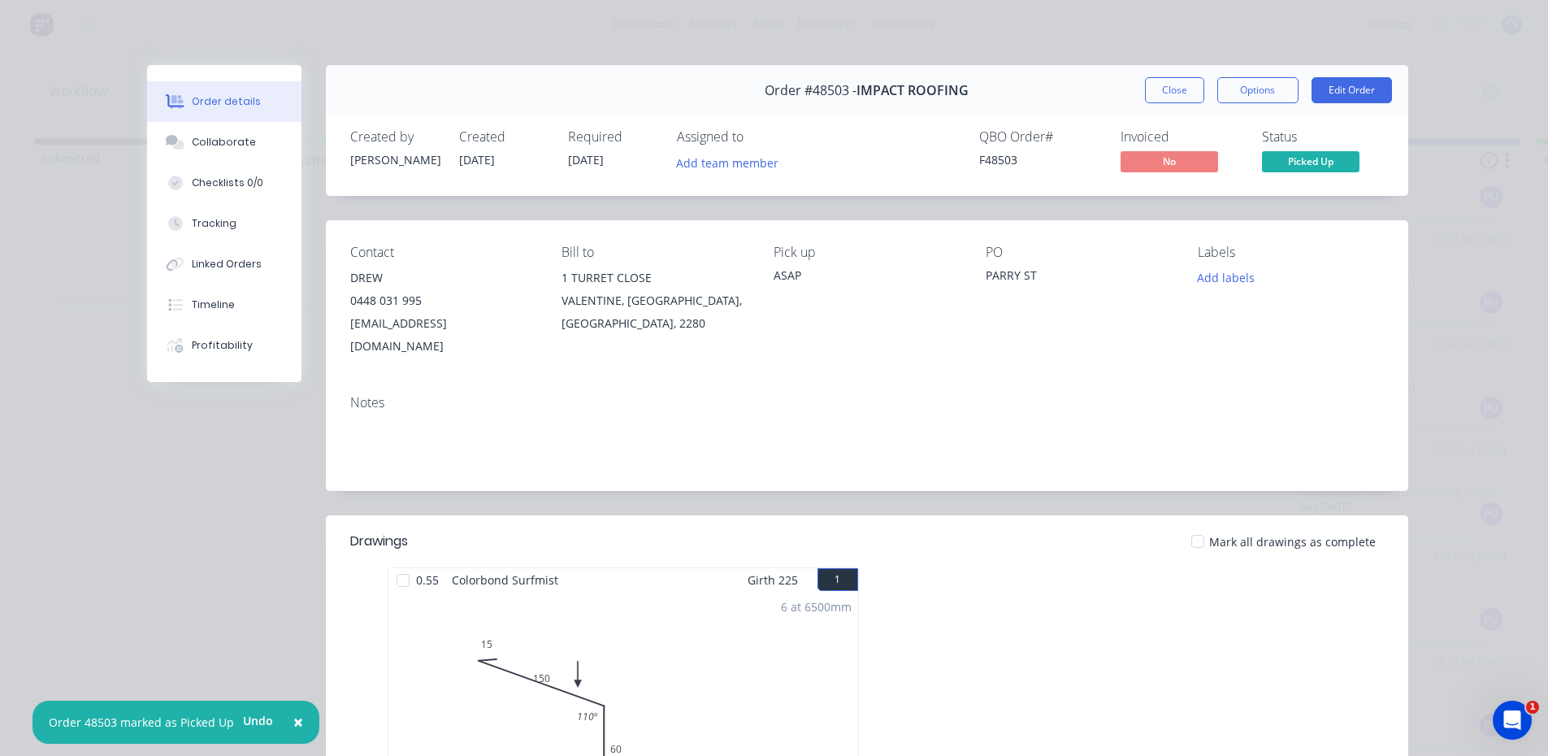
drag, startPoint x: 1186, startPoint y: 96, endPoint x: 800, endPoint y: 49, distance: 389.0
click at [1184, 96] on button "Close" at bounding box center [1174, 90] width 59 height 26
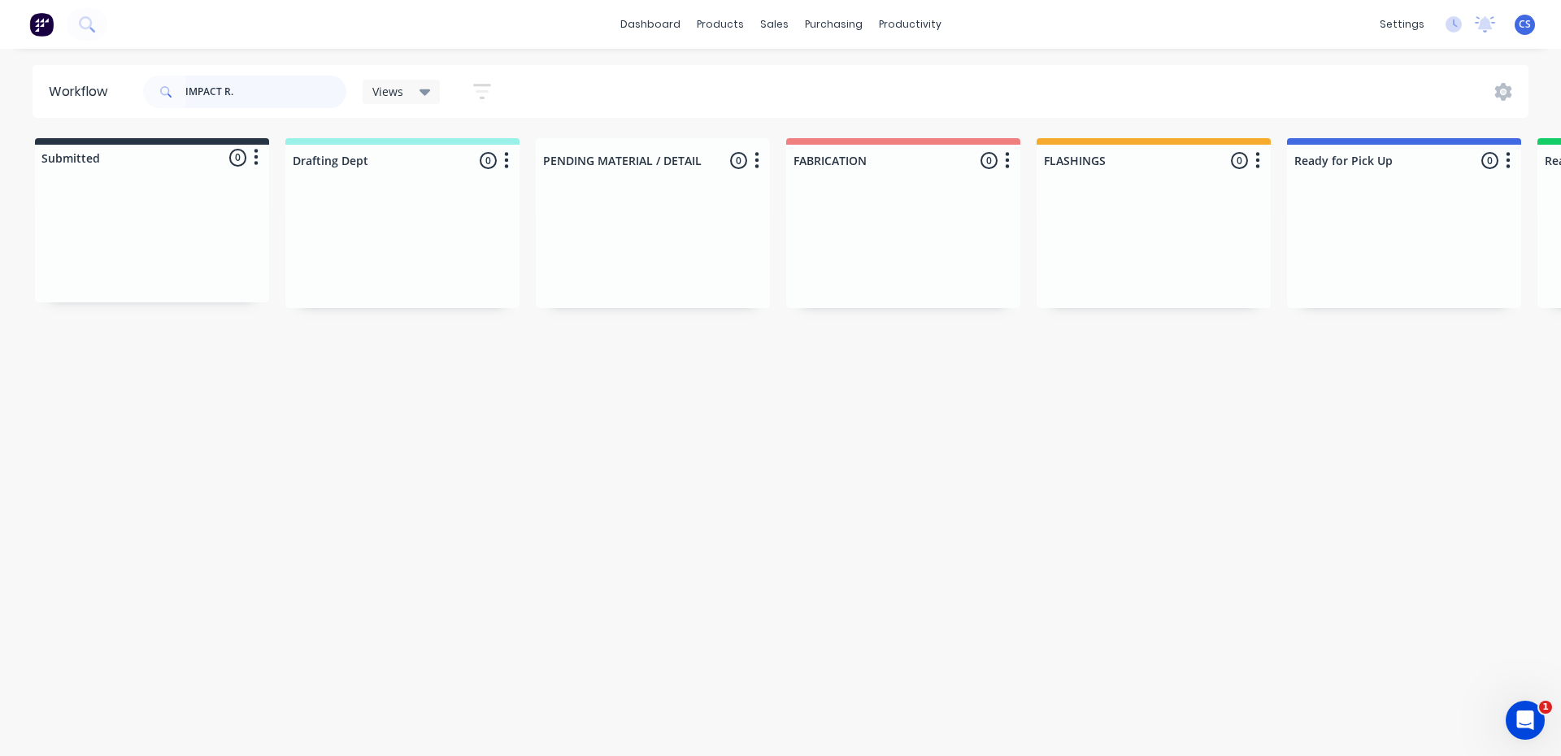
type input "IMPACT R."
